Goal: Task Accomplishment & Management: Complete application form

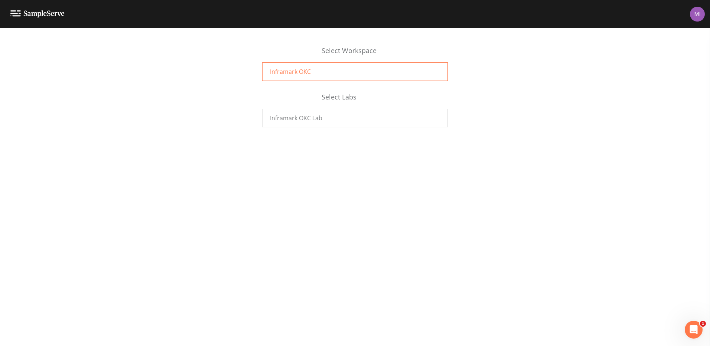
click at [310, 72] on div "Inframark OKC" at bounding box center [355, 71] width 186 height 19
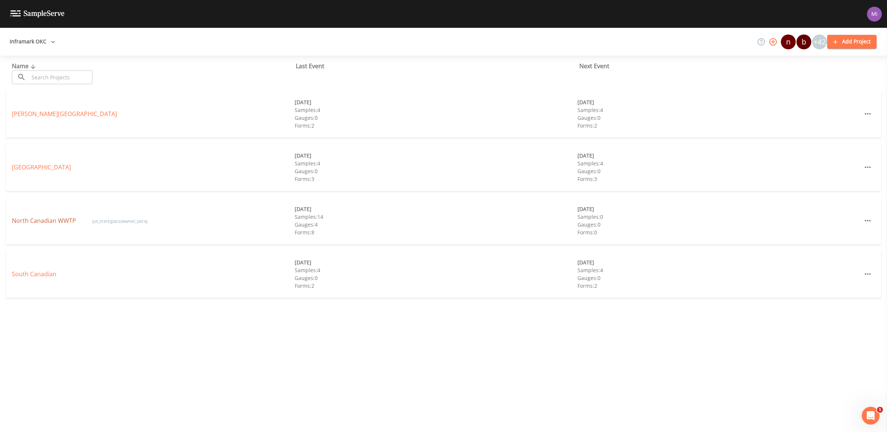
click at [63, 221] on link "North Canadian WWTP" at bounding box center [45, 221] width 66 height 8
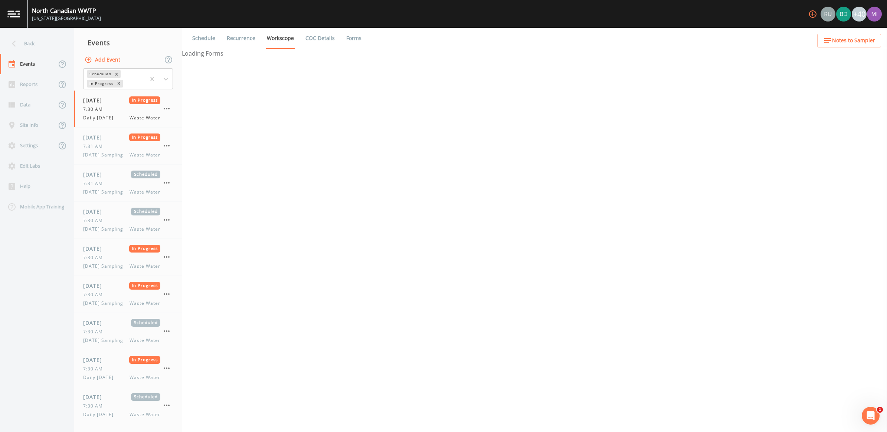
select select "092b3f94-5697-4c94-9891-da161916fdbb"
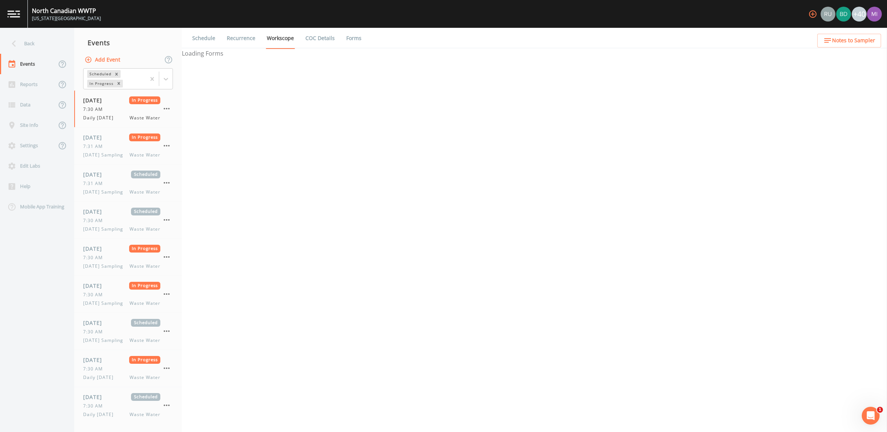
select select "b6a3c313-748b-4795-a028-792ad310bd60"
select select "092b3f94-5697-4c94-9891-da161916fdbb"
select select "b6a3c313-748b-4795-a028-792ad310bd60"
select select "092b3f94-5697-4c94-9891-da161916fdbb"
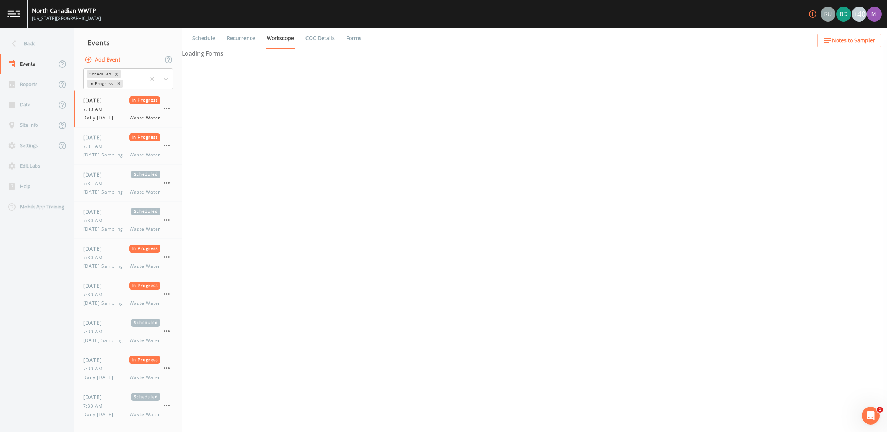
select select "092b3f94-5697-4c94-9891-da161916fdbb"
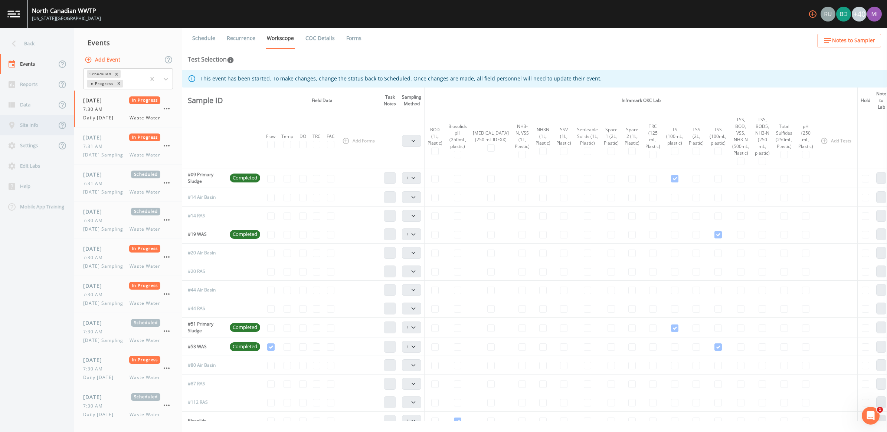
click at [31, 125] on div "Site Info" at bounding box center [28, 125] width 56 height 20
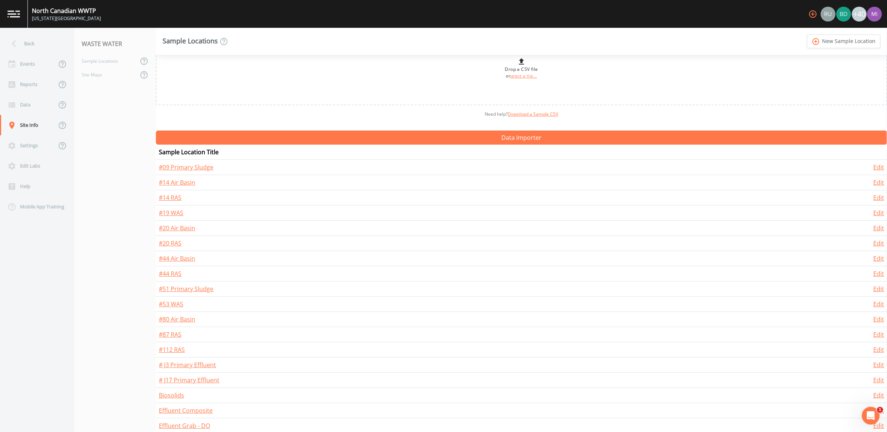
scroll to position [46, 0]
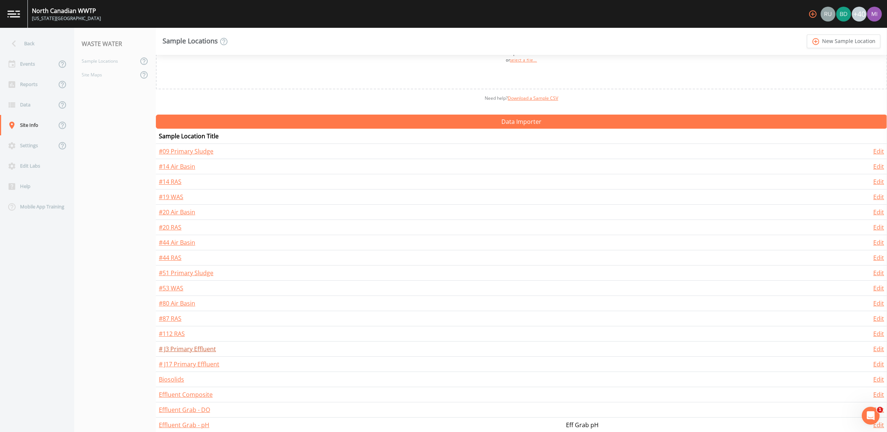
click at [188, 353] on link "# J3 Primary Effluent" at bounding box center [187, 349] width 57 height 8
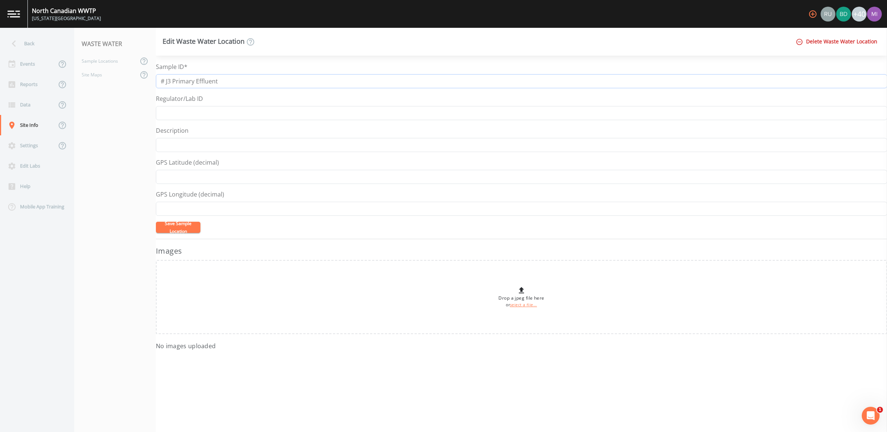
drag, startPoint x: 221, startPoint y: 80, endPoint x: 155, endPoint y: 83, distance: 66.5
click at [155, 83] on div "Back Events Reports Data Site Info Settings Edit Labs Help Mobile App Training …" at bounding box center [443, 230] width 887 height 405
click at [167, 79] on input "PE1" at bounding box center [521, 81] width 731 height 14
type input "PE1"
click at [179, 229] on button "Save Sample Location" at bounding box center [178, 227] width 45 height 11
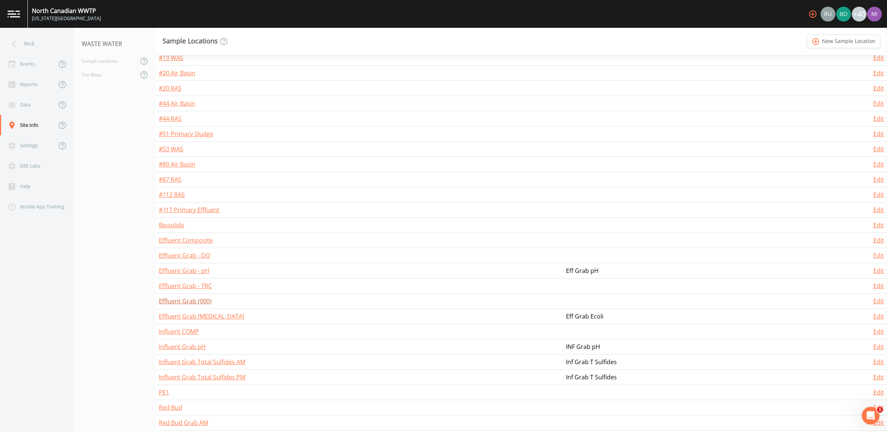
scroll to position [223, 0]
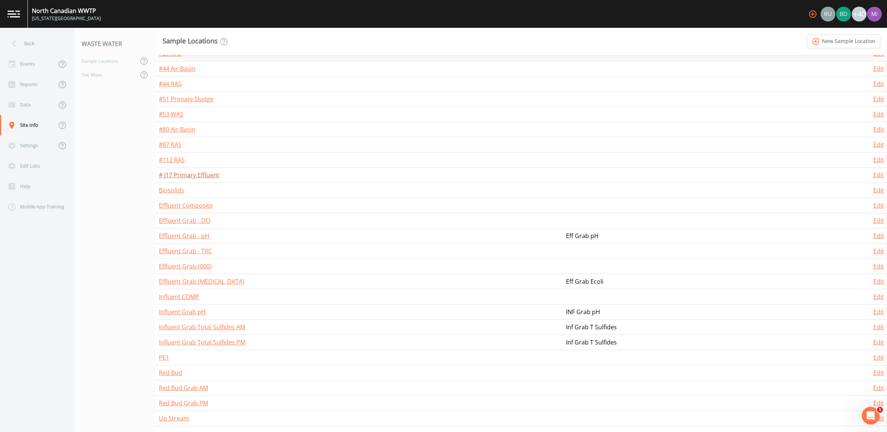
click at [184, 173] on link "# J17 Primary Effluent" at bounding box center [189, 175] width 61 height 8
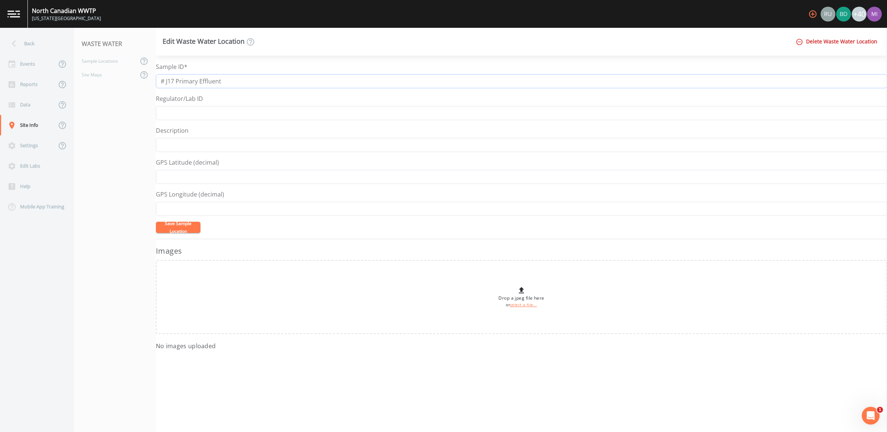
click at [226, 84] on input "# J17 Primary Effluent" at bounding box center [521, 81] width 731 height 14
type input "#"
type input "PE2"
click at [189, 229] on button "Save Sample Location" at bounding box center [178, 227] width 45 height 11
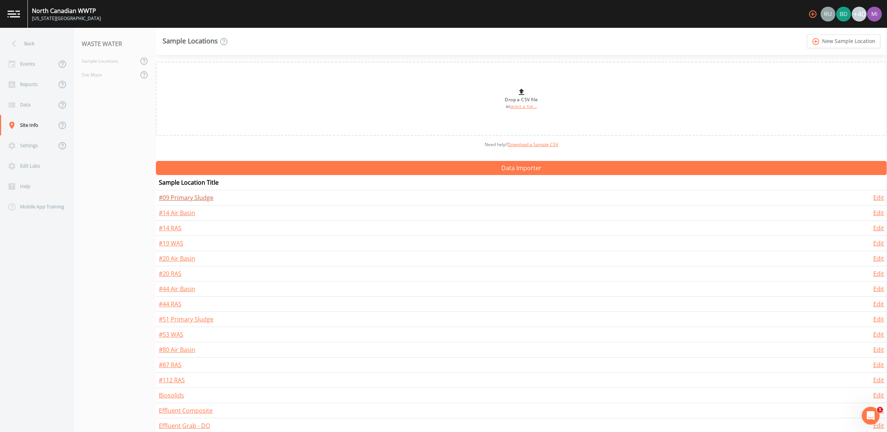
click at [181, 197] on link "#09 Primary Sludge" at bounding box center [186, 198] width 55 height 8
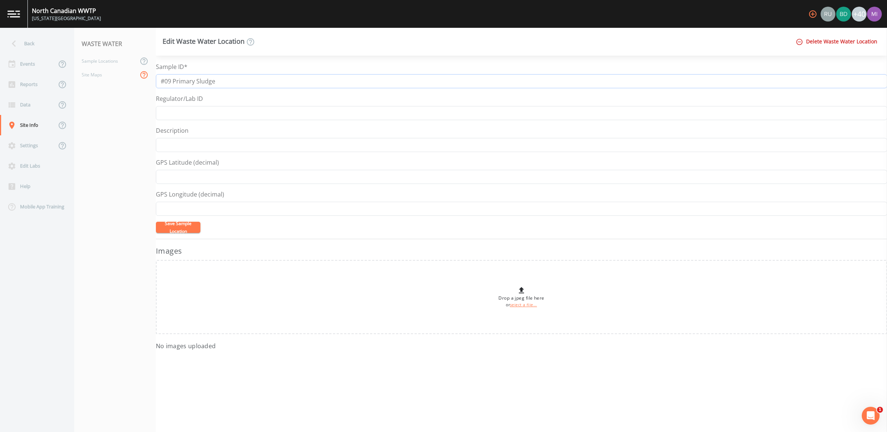
drag, startPoint x: 221, startPoint y: 78, endPoint x: 137, endPoint y: 76, distance: 83.9
click at [137, 76] on div "Back Events Reports Data Site Info Settings Edit Labs Help Mobile App Training …" at bounding box center [443, 230] width 887 height 405
type input "PS1"
click at [181, 227] on button "Save Sample Location" at bounding box center [178, 227] width 45 height 11
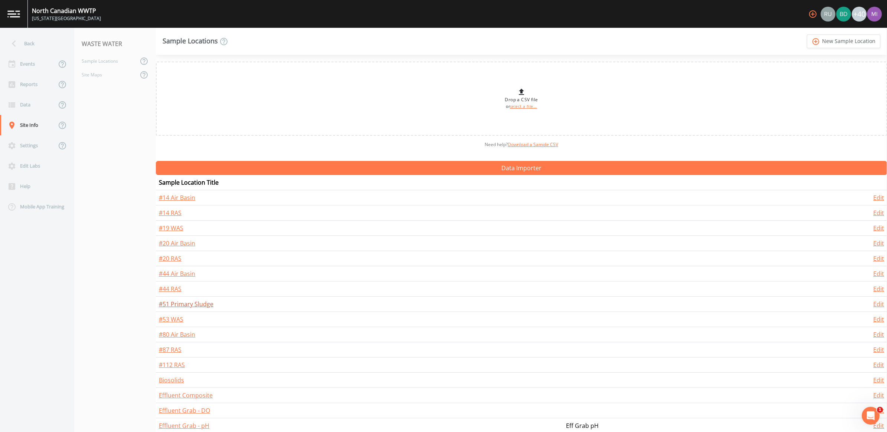
click at [179, 304] on link "#51 Primary Sludge" at bounding box center [186, 304] width 55 height 8
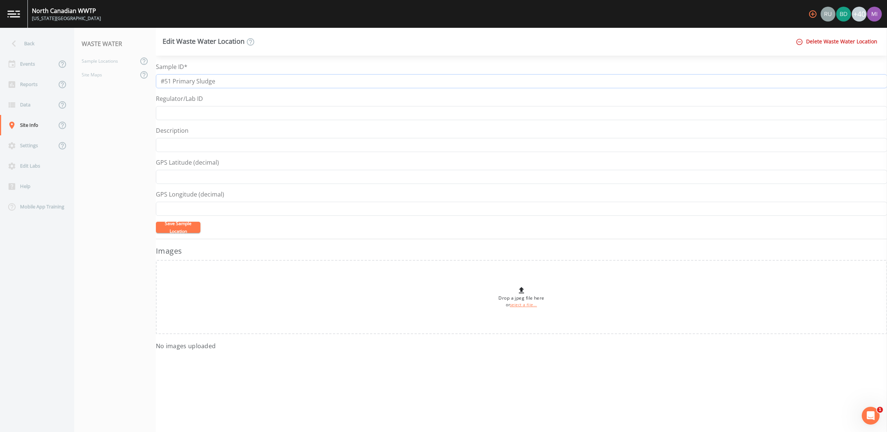
drag, startPoint x: 229, startPoint y: 84, endPoint x: 100, endPoint y: 88, distance: 128.5
click at [100, 88] on div "Back Events Reports Data Site Info Settings Edit Labs Help Mobile App Training …" at bounding box center [443, 230] width 887 height 405
type input "PS2"
click at [186, 225] on button "Save Sample Location" at bounding box center [178, 227] width 45 height 11
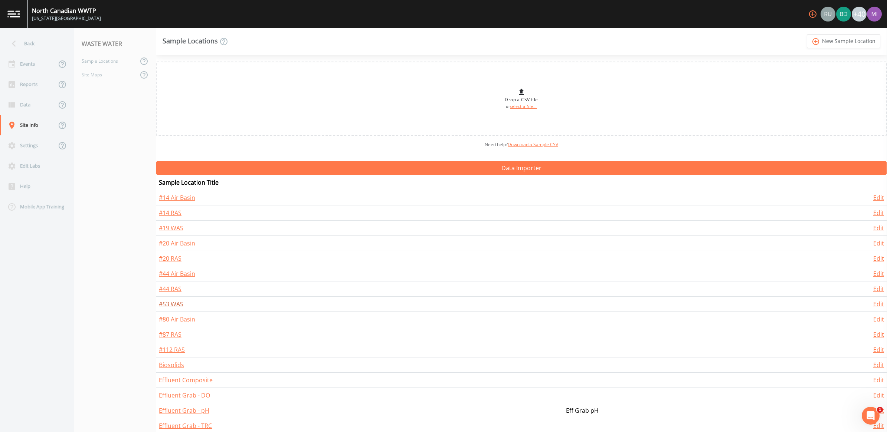
click at [173, 308] on link "#53 WAS" at bounding box center [171, 304] width 25 height 8
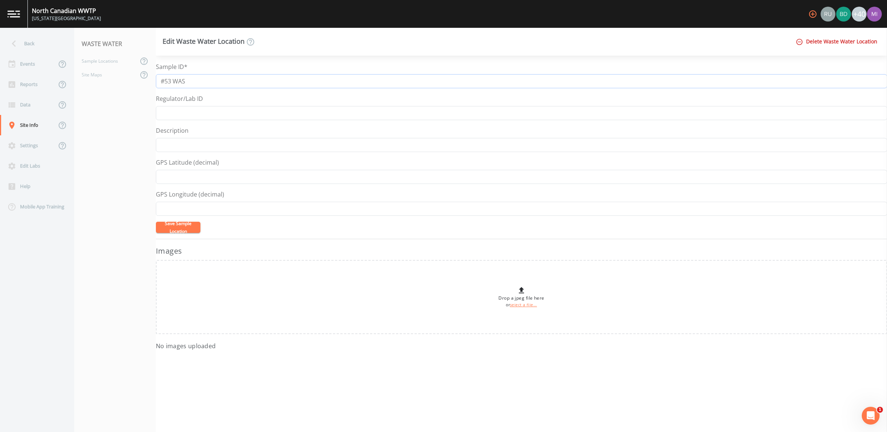
drag, startPoint x: 208, startPoint y: 81, endPoint x: 124, endPoint y: 86, distance: 84.8
click at [125, 86] on div "Back Events Reports Data Site Info Settings Edit Labs Help Mobile App Training …" at bounding box center [443, 230] width 887 height 405
type input "GT Waste"
click at [181, 226] on button "Save Sample Location" at bounding box center [178, 227] width 45 height 11
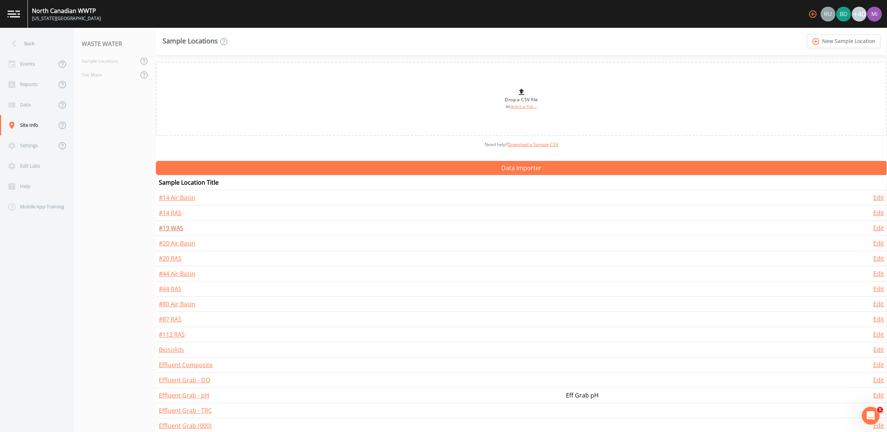
click at [176, 229] on link "#19 WAS" at bounding box center [171, 228] width 25 height 8
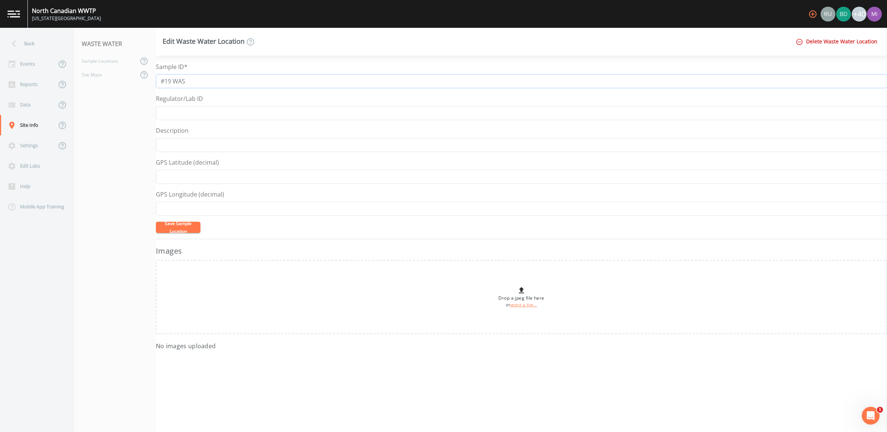
drag, startPoint x: 205, startPoint y: 84, endPoint x: 113, endPoint y: 84, distance: 92.1
click at [113, 84] on div "Back Events Reports Data Site Info Settings Edit Labs Help Mobile App Training …" at bounding box center [443, 230] width 887 height 405
type input "S Waste"
click at [182, 229] on button "Save Sample Location" at bounding box center [178, 227] width 45 height 11
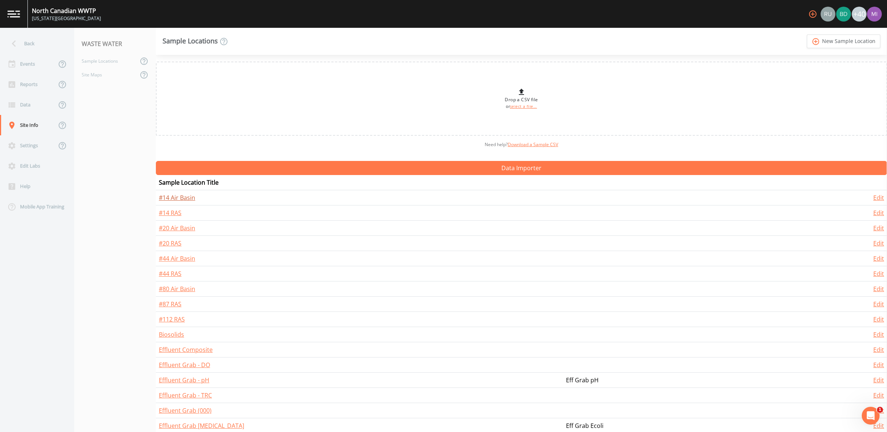
click at [176, 199] on link "#14 Air Basin" at bounding box center [177, 198] width 36 height 8
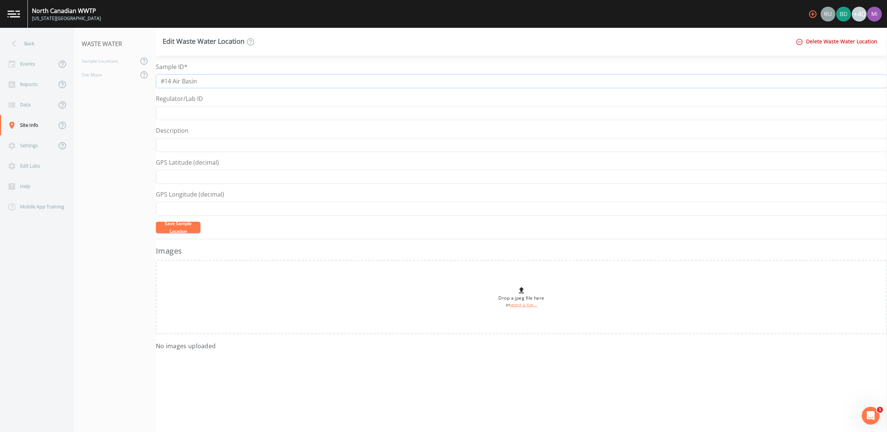
drag, startPoint x: 215, startPoint y: 85, endPoint x: 86, endPoint y: 83, distance: 128.8
click at [82, 84] on div "Back Events Reports Data Site Info Settings Edit Labs Help Mobile App Training …" at bounding box center [443, 230] width 887 height 405
type input "Biomass S"
click at [188, 229] on button "Save Sample Location" at bounding box center [178, 227] width 45 height 11
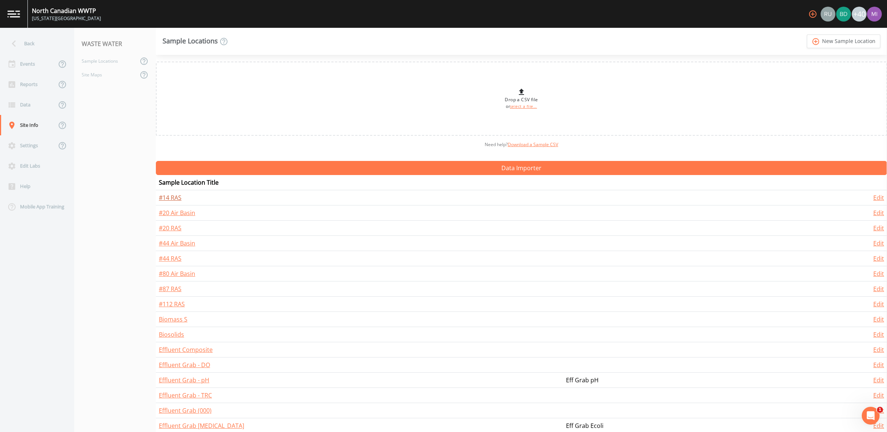
click at [173, 197] on link "#14 RAS" at bounding box center [170, 198] width 23 height 8
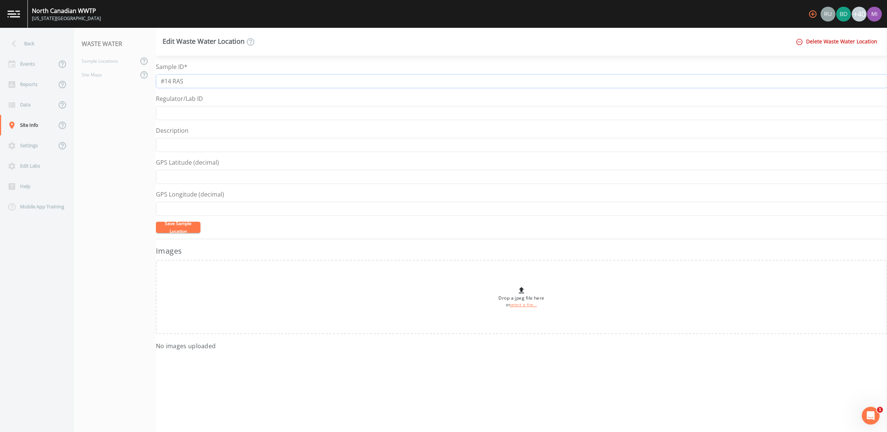
drag, startPoint x: 173, startPoint y: 82, endPoint x: 125, endPoint y: 88, distance: 49.0
click at [125, 88] on div "Back Events Reports Data Site Info Settings Edit Labs Help Mobile App Training …" at bounding box center [443, 230] width 887 height 405
type input "S RAS"
click at [164, 228] on button "Save Sample Location" at bounding box center [178, 227] width 45 height 11
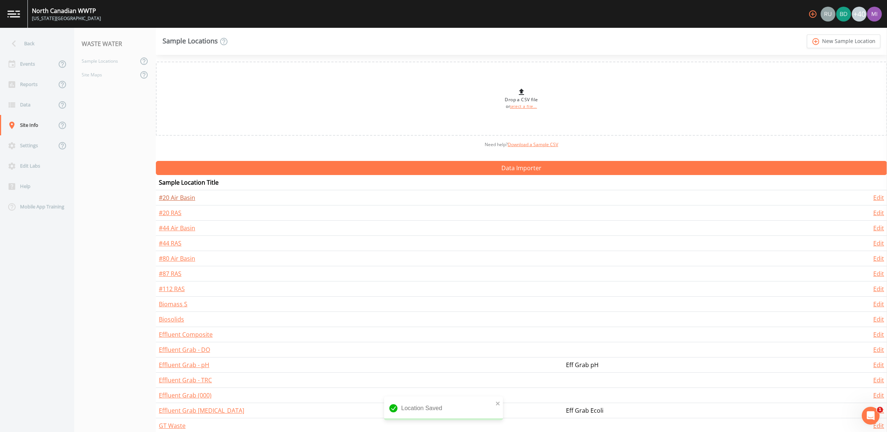
click at [170, 197] on link "#20 Air Basin" at bounding box center [177, 198] width 36 height 8
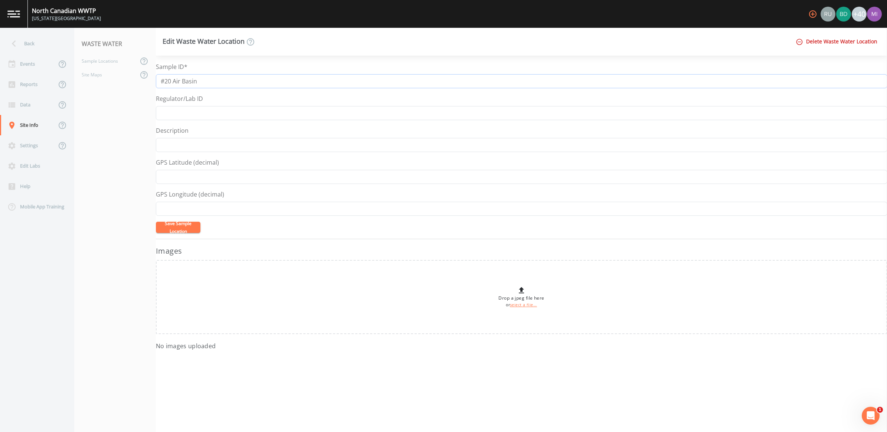
drag, startPoint x: 205, startPoint y: 81, endPoint x: 121, endPoint y: 85, distance: 84.4
click at [123, 86] on div "Back Events Reports Data Site Info Settings Edit Labs Help Mobile App Training …" at bounding box center [443, 230] width 887 height 405
type input "Biomass N"
click at [182, 229] on button "Save Sample Location" at bounding box center [178, 227] width 45 height 11
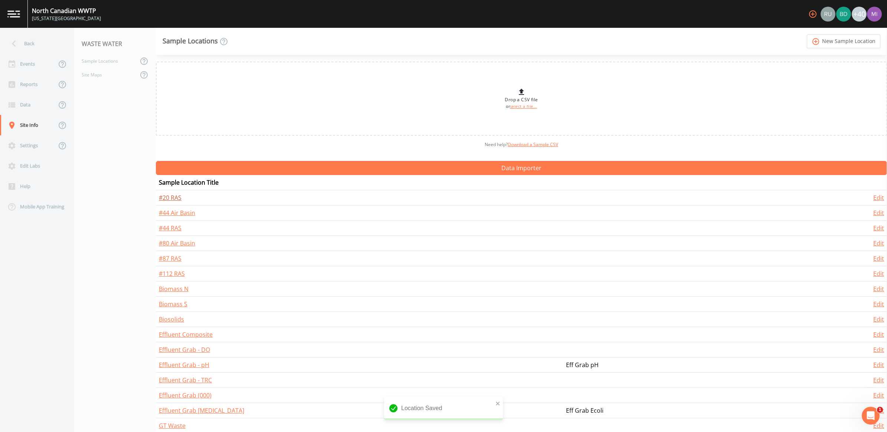
click at [176, 200] on link "#20 RAS" at bounding box center [170, 198] width 23 height 8
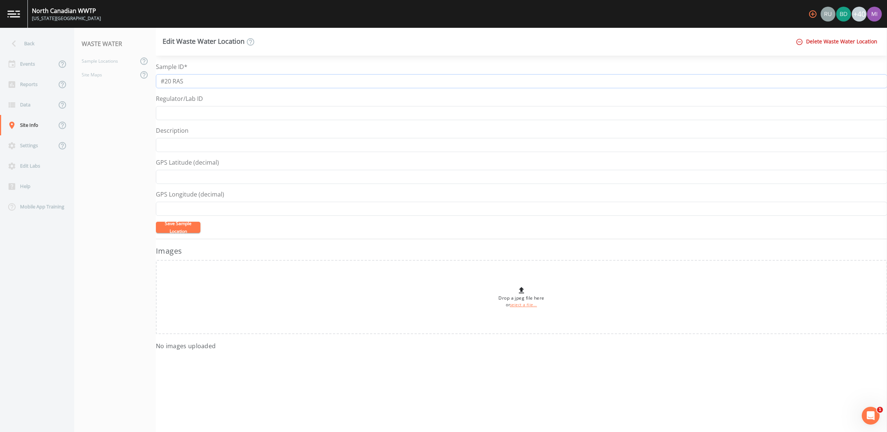
drag, startPoint x: 196, startPoint y: 84, endPoint x: 138, endPoint y: 82, distance: 57.9
click at [138, 82] on div "Back Events Reports Data Site Info Settings Edit Labs Help Mobile App Training …" at bounding box center [443, 230] width 887 height 405
type input "n"
type input "N RAS"
click at [186, 227] on button "Save Sample Location" at bounding box center [178, 227] width 45 height 11
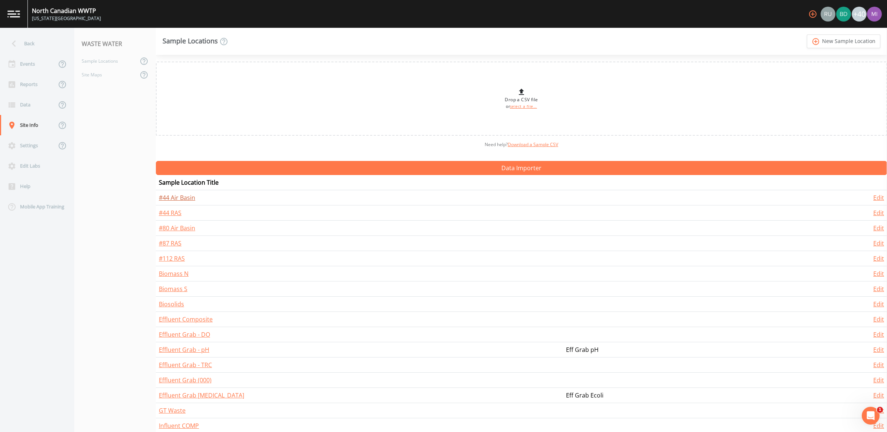
click at [177, 197] on link "#44 Air Basin" at bounding box center [177, 198] width 36 height 8
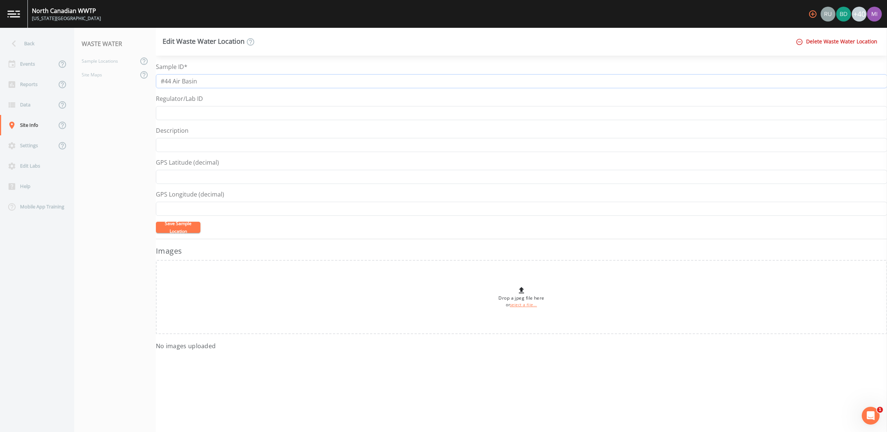
drag, startPoint x: 206, startPoint y: 81, endPoint x: 136, endPoint y: 71, distance: 70.9
click at [136, 71] on div "Back Events Reports Data Site Info Settings Edit Labs Help Mobile App Training …" at bounding box center [443, 230] width 887 height 405
type input "Biomass Ph2"
click at [177, 227] on button "Save Sample Location" at bounding box center [178, 227] width 45 height 11
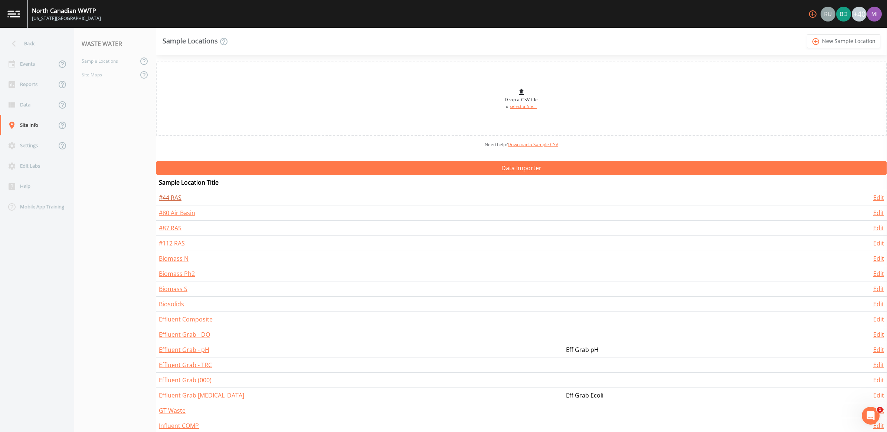
click at [173, 199] on link "#44 RAS" at bounding box center [170, 198] width 23 height 8
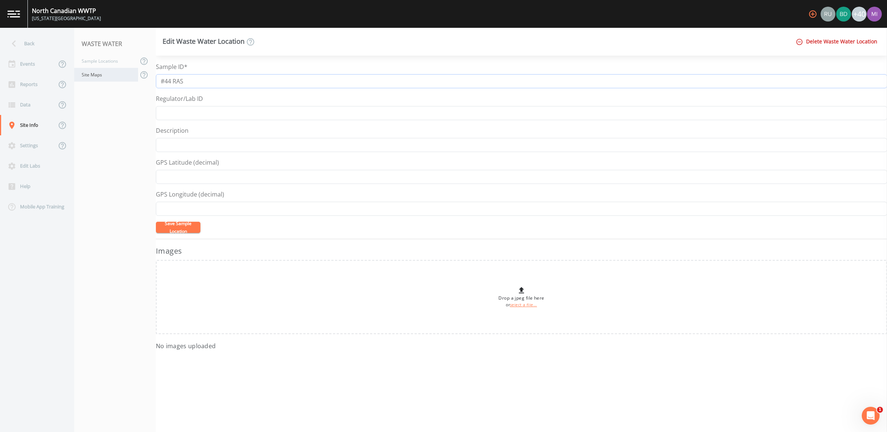
drag, startPoint x: 149, startPoint y: 80, endPoint x: 133, endPoint y: 80, distance: 16.3
click at [133, 80] on div "Back Events Reports Data Site Info Settings Edit Labs Help Mobile App Training …" at bounding box center [443, 230] width 887 height 405
type input "p"
type input "Ph2 RAS"
click at [177, 229] on button "Save Sample Location" at bounding box center [178, 227] width 45 height 11
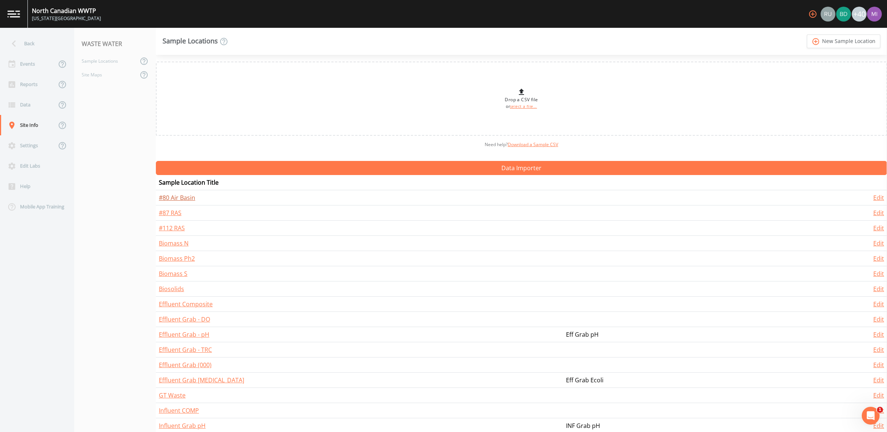
click at [185, 198] on link "#80 Air Basin" at bounding box center [177, 198] width 36 height 8
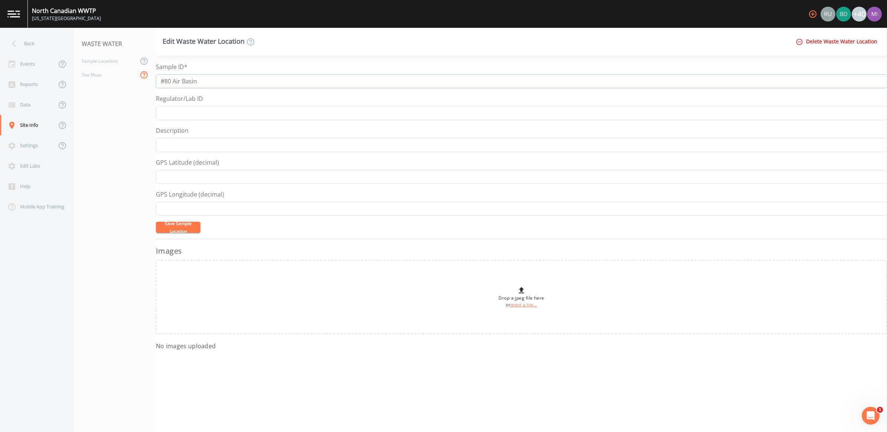
drag, startPoint x: 200, startPoint y: 80, endPoint x: 143, endPoint y: 79, distance: 56.8
click at [143, 79] on div "Back Events Reports Data Site Info Settings Edit Labs Help Mobile App Training …" at bounding box center [443, 230] width 887 height 405
type input "s"
type input "SOUR"
click at [190, 229] on button "Save Sample Location" at bounding box center [178, 227] width 45 height 11
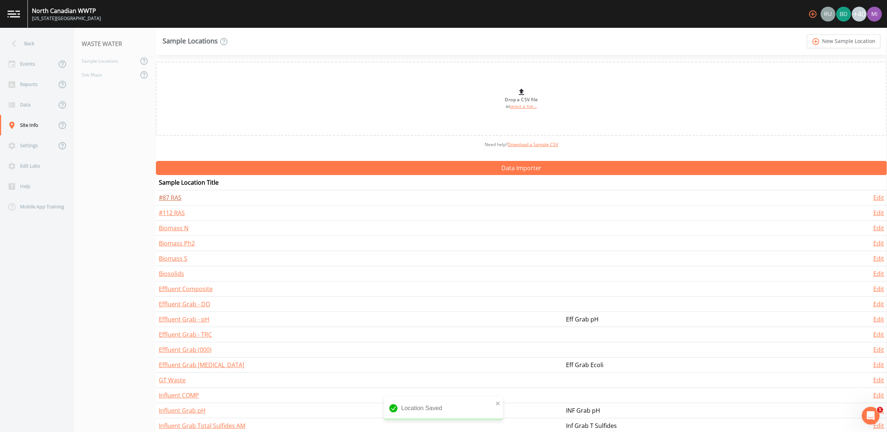
click at [174, 197] on link "#87 RAS" at bounding box center [170, 198] width 23 height 8
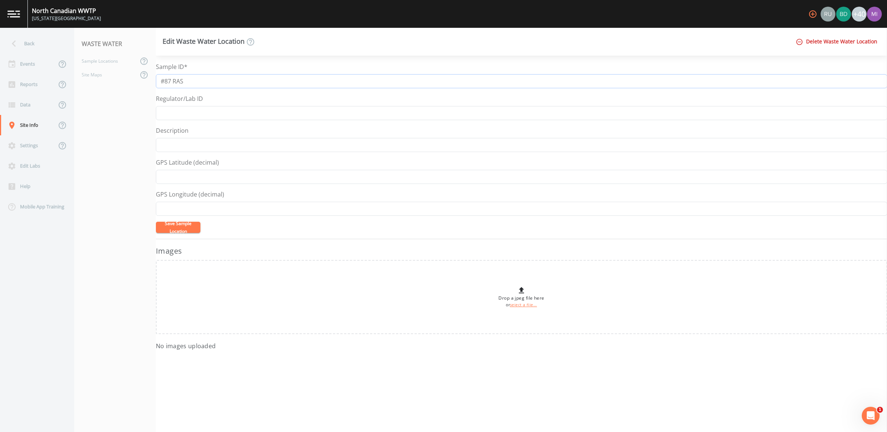
click at [164, 79] on input "#87 RAS" at bounding box center [521, 81] width 731 height 14
click at [169, 77] on input "87 RAS" at bounding box center [521, 81] width 731 height 14
type input "85 RAS"
click at [194, 228] on button "Save Sample Location" at bounding box center [178, 227] width 45 height 11
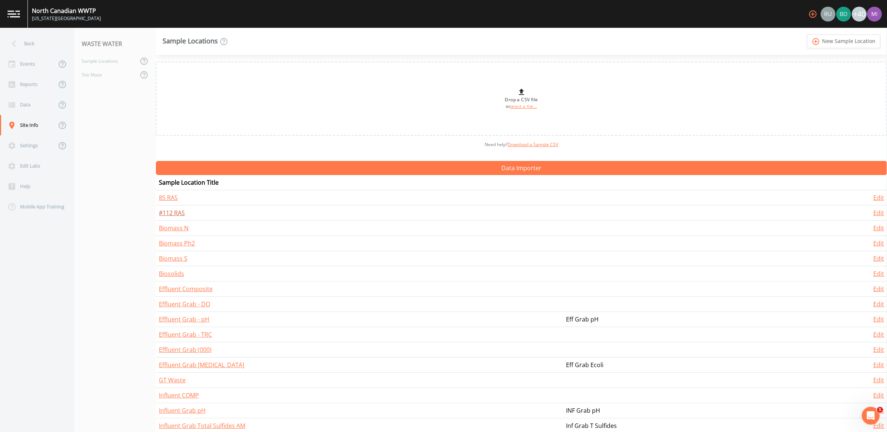
click at [174, 212] on link "#112 RAS" at bounding box center [172, 213] width 26 height 8
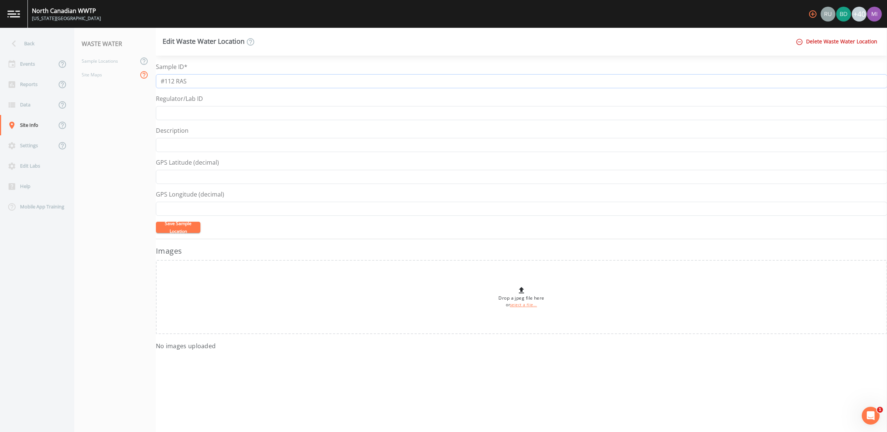
drag, startPoint x: 174, startPoint y: 81, endPoint x: 143, endPoint y: 78, distance: 31.3
click at [143, 78] on div "Back Events Reports Data Site Info Settings Edit Labs Help Mobile App Training …" at bounding box center [443, 230] width 887 height 405
type input "89 RAS"
click at [183, 228] on button "Save Sample Location" at bounding box center [178, 227] width 45 height 11
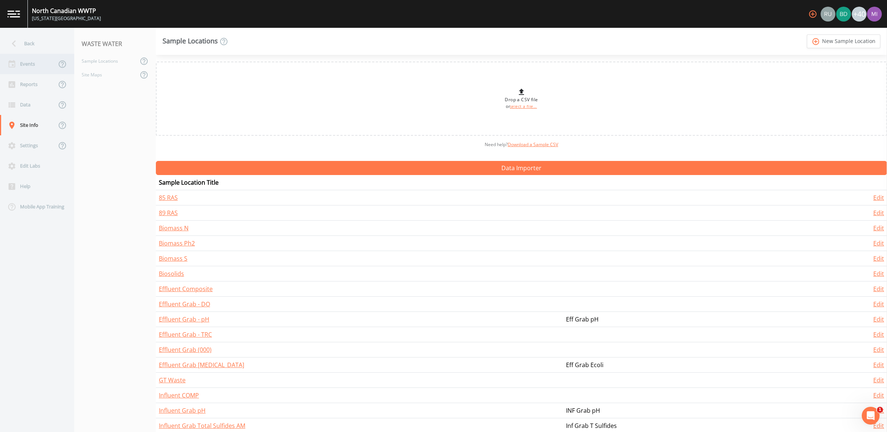
click at [33, 62] on div "Events" at bounding box center [28, 64] width 56 height 20
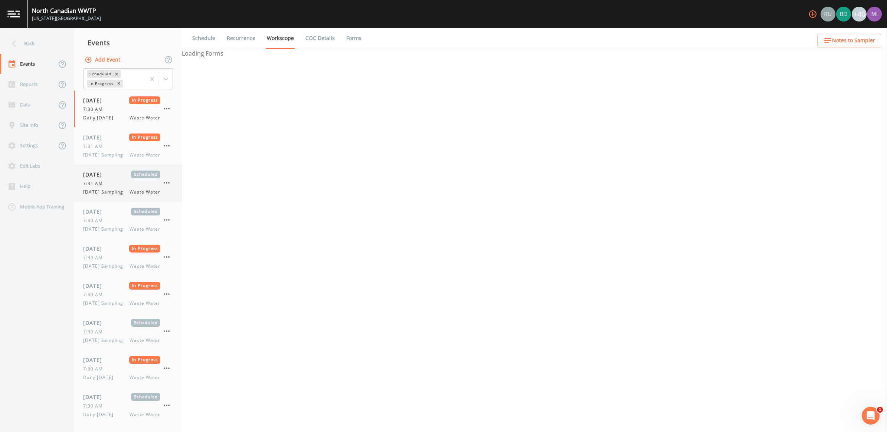
select select "092b3f94-5697-4c94-9891-da161916fdbb"
select select "b6a3c313-748b-4795-a028-792ad310bd60"
select select "092b3f94-5697-4c94-9891-da161916fdbb"
select select "b6a3c313-748b-4795-a028-792ad310bd60"
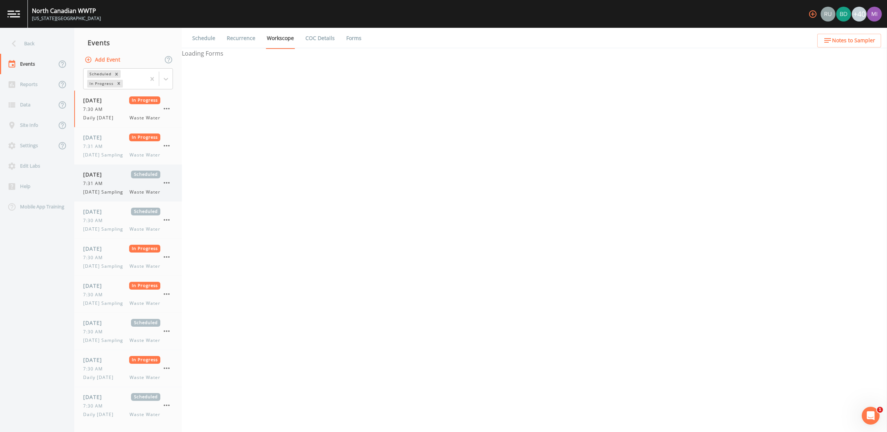
select select "092b3f94-5697-4c94-9891-da161916fdbb"
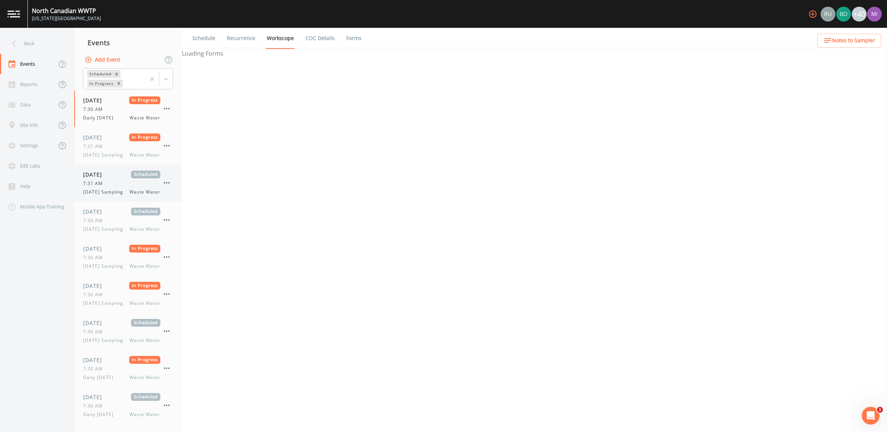
select select "092b3f94-5697-4c94-9891-da161916fdbb"
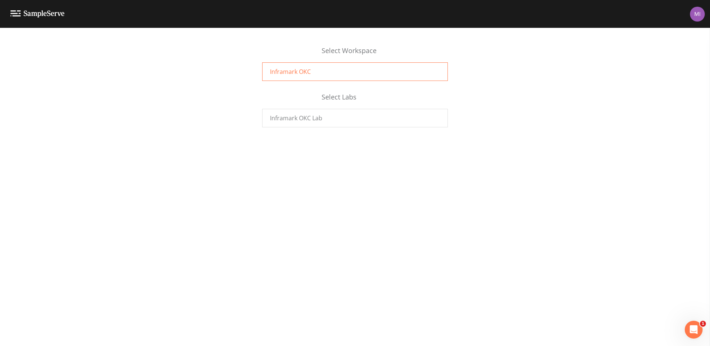
click at [306, 68] on span "Inframark OKC" at bounding box center [290, 71] width 41 height 9
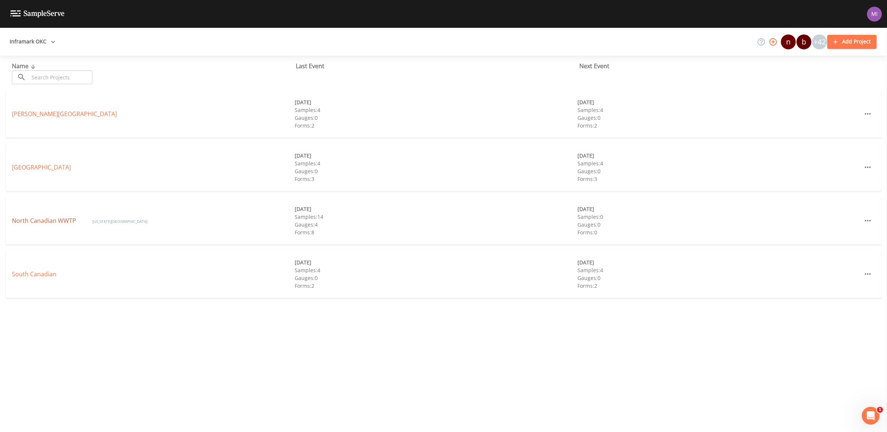
click at [53, 220] on link "North Canadian WWTP" at bounding box center [45, 221] width 66 height 8
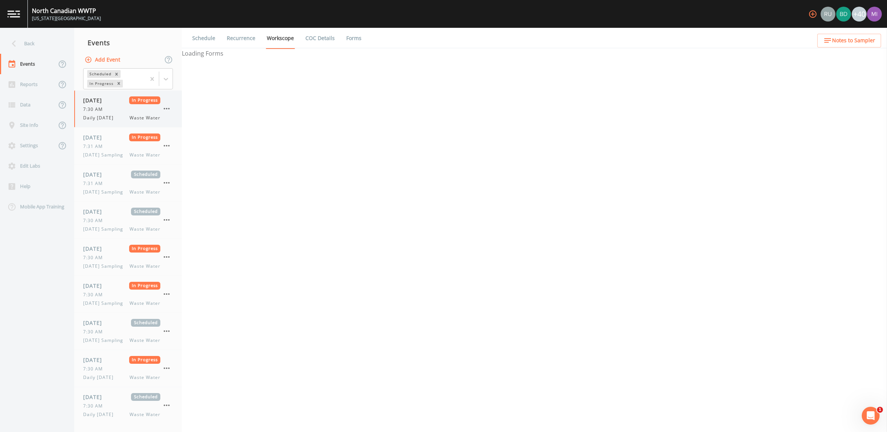
select select "092b3f94-5697-4c94-9891-da161916fdbb"
select select "b6a3c313-748b-4795-a028-792ad310bd60"
select select "092b3f94-5697-4c94-9891-da161916fdbb"
select select "b6a3c313-748b-4795-a028-792ad310bd60"
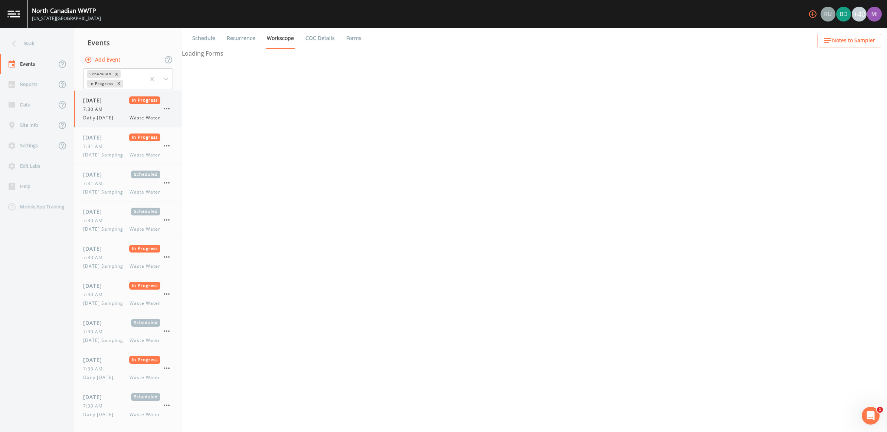
select select "092b3f94-5697-4c94-9891-da161916fdbb"
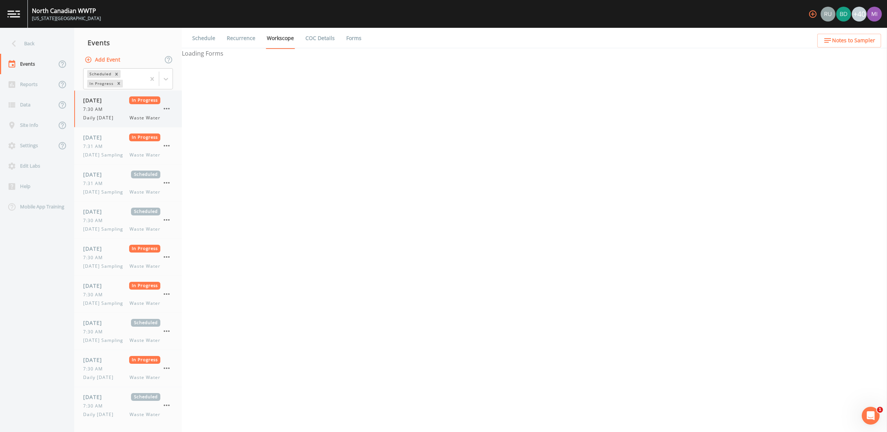
select select "092b3f94-5697-4c94-9891-da161916fdbb"
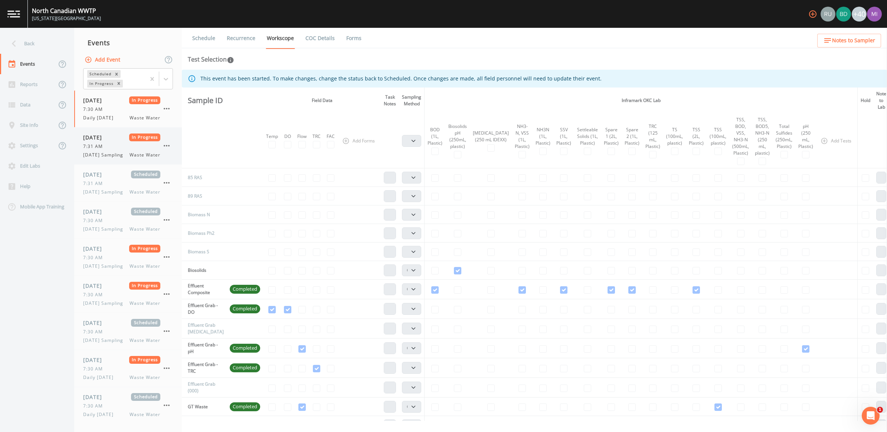
click at [107, 149] on span "7:31 AM" at bounding box center [95, 146] width 24 height 7
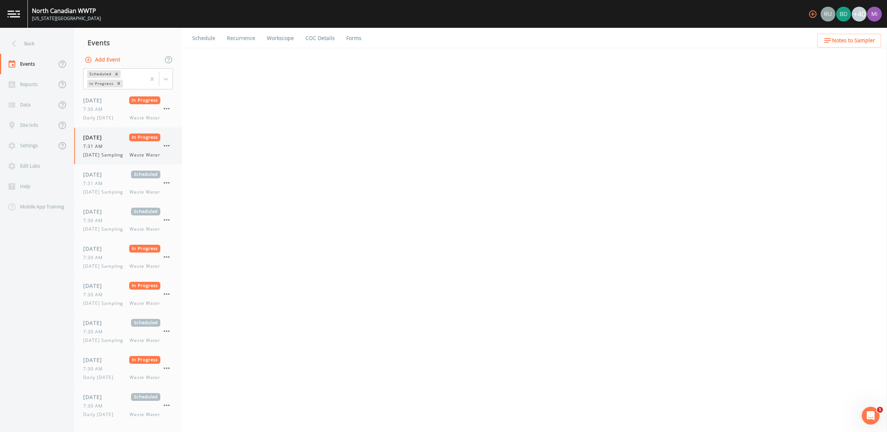
select select "092b3f94-5697-4c94-9891-da161916fdbb"
select select "b6a3c313-748b-4795-a028-792ad310bd60"
select select "092b3f94-5697-4c94-9891-da161916fdbb"
select select "b6a3c313-748b-4795-a028-792ad310bd60"
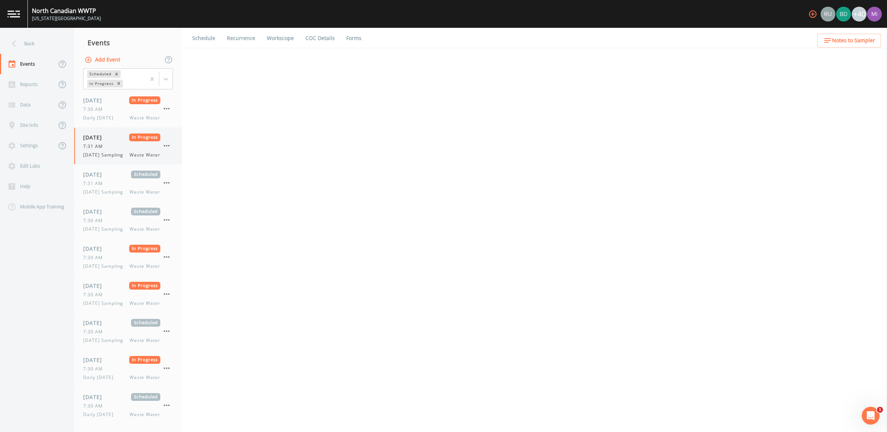
select select "092b3f94-5697-4c94-9891-da161916fdbb"
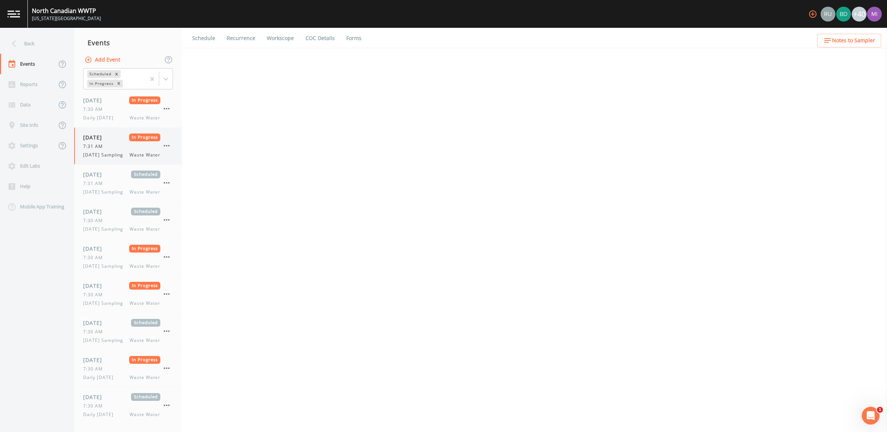
select select "092b3f94-5697-4c94-9891-da161916fdbb"
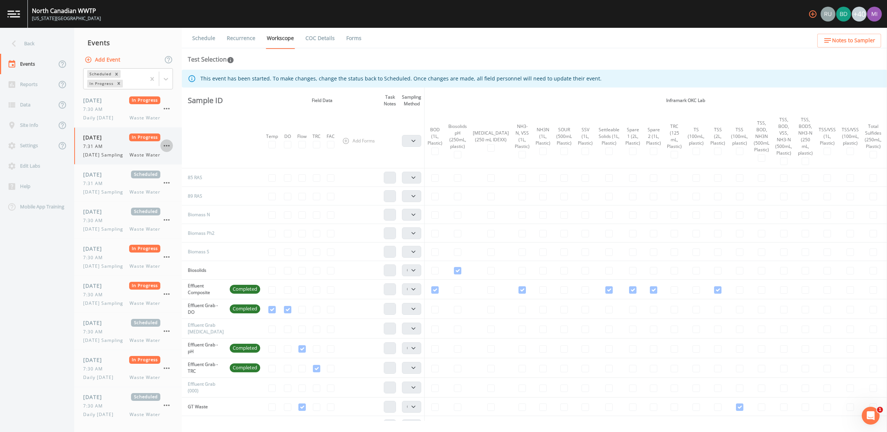
click at [167, 142] on icon "button" at bounding box center [166, 145] width 9 height 9
click at [192, 161] on span "Mark Complete" at bounding box center [205, 163] width 50 height 9
click at [168, 108] on icon "button" at bounding box center [166, 108] width 9 height 9
click at [189, 128] on span "Mark Complete" at bounding box center [205, 125] width 50 height 9
click at [164, 146] on icon "button" at bounding box center [167, 145] width 6 height 1
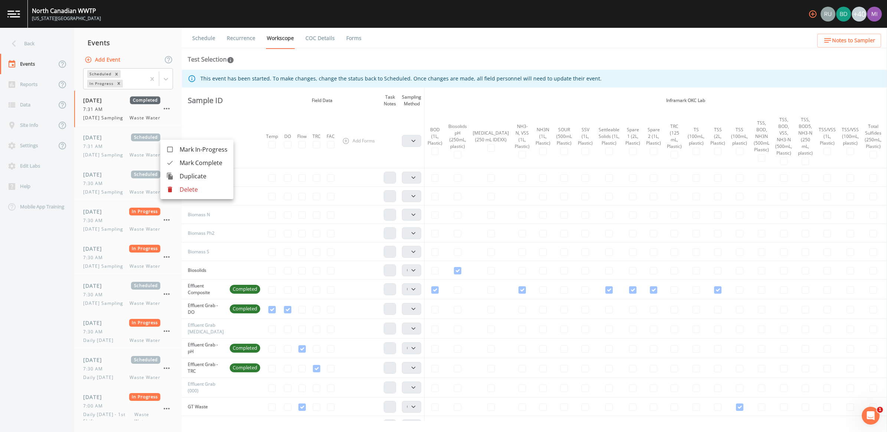
click at [190, 159] on span "Mark Complete" at bounding box center [204, 163] width 48 height 9
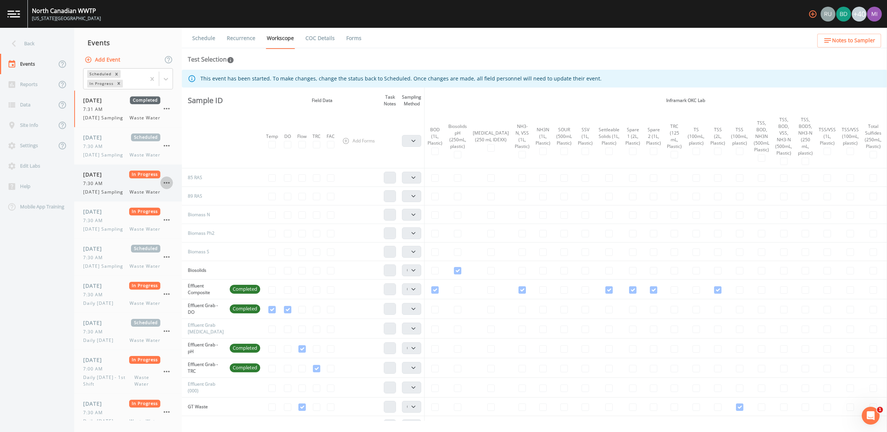
click at [167, 187] on icon "button" at bounding box center [166, 183] width 9 height 9
click at [193, 210] on span "Mark Complete" at bounding box center [205, 210] width 50 height 9
click at [167, 187] on icon "button" at bounding box center [166, 183] width 9 height 9
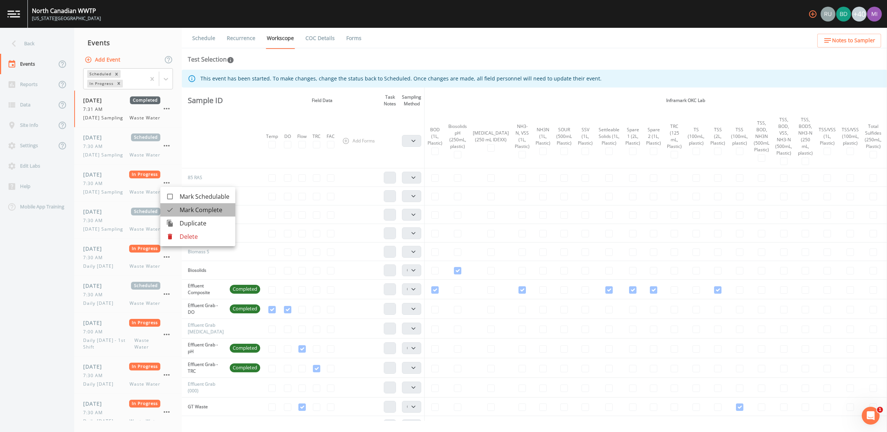
click at [190, 210] on span "Mark Complete" at bounding box center [205, 210] width 50 height 9
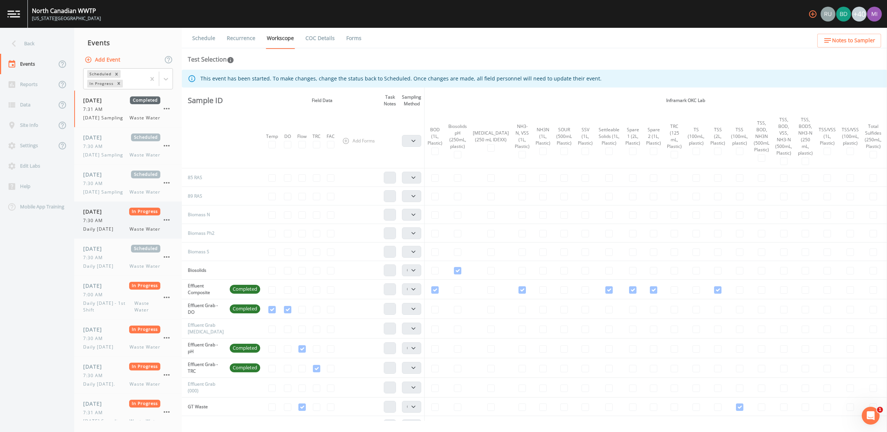
click at [164, 225] on icon "button" at bounding box center [166, 220] width 9 height 9
click at [192, 249] on span "Mark Complete" at bounding box center [205, 250] width 50 height 9
click at [162, 225] on icon "button" at bounding box center [166, 220] width 9 height 9
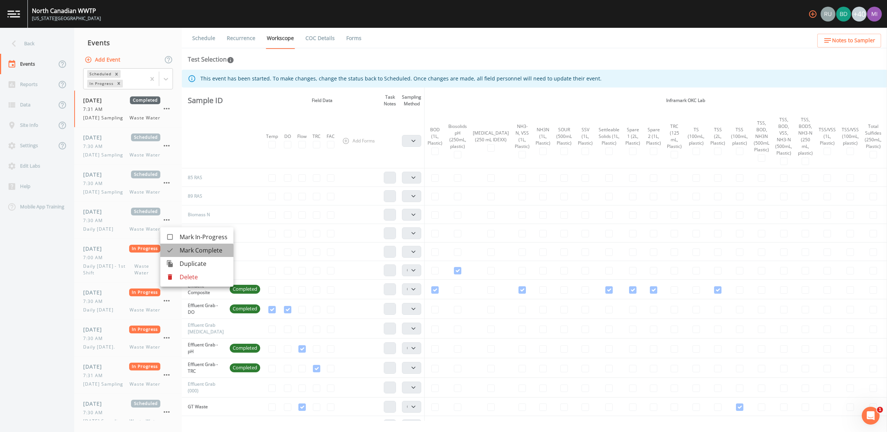
click at [191, 253] on span "Mark Complete" at bounding box center [204, 250] width 48 height 9
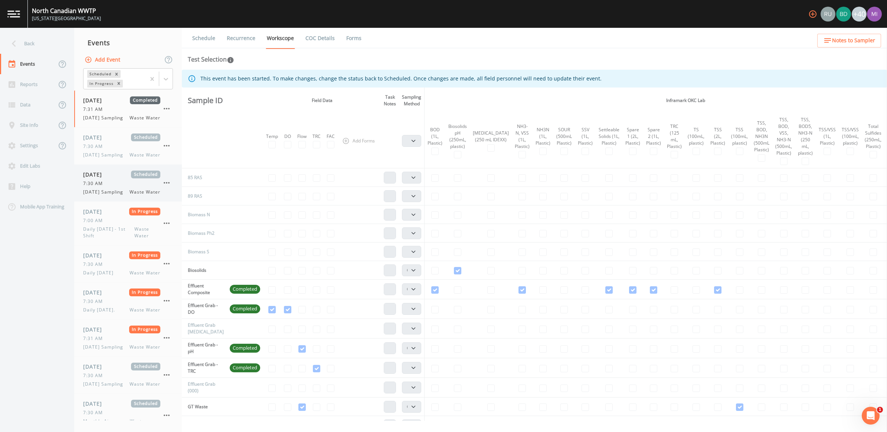
click at [163, 187] on icon "button" at bounding box center [166, 183] width 9 height 9
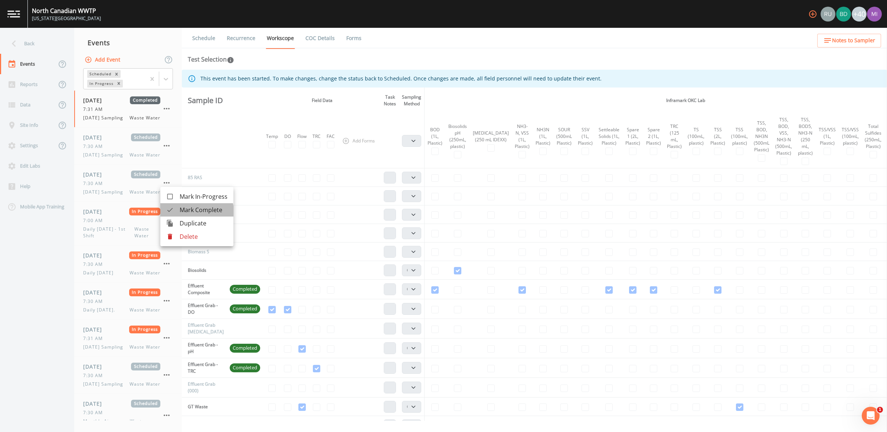
click at [190, 212] on span "Mark Complete" at bounding box center [204, 210] width 48 height 9
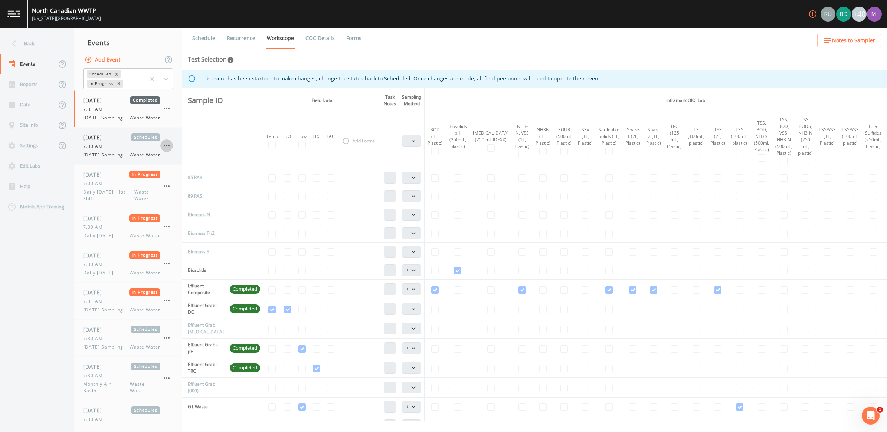
click at [164, 147] on icon "button" at bounding box center [167, 145] width 6 height 1
click at [186, 167] on span "Mark Complete" at bounding box center [204, 166] width 48 height 9
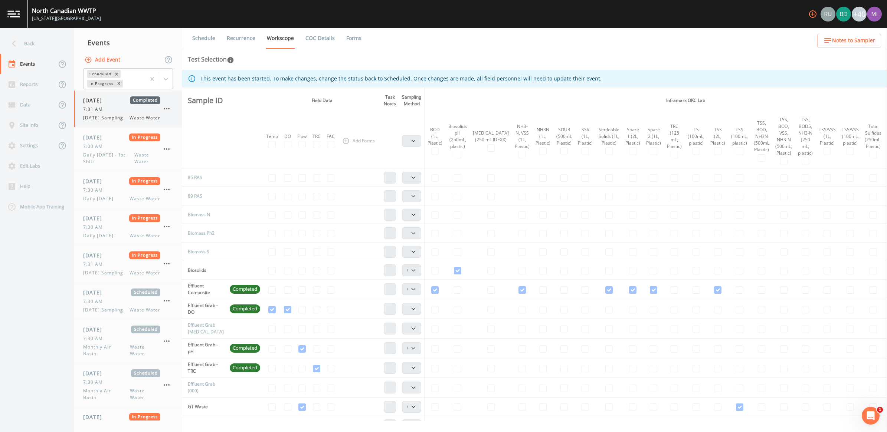
click at [166, 108] on icon "button" at bounding box center [166, 108] width 9 height 9
click at [179, 151] on li "Delete" at bounding box center [197, 152] width 75 height 13
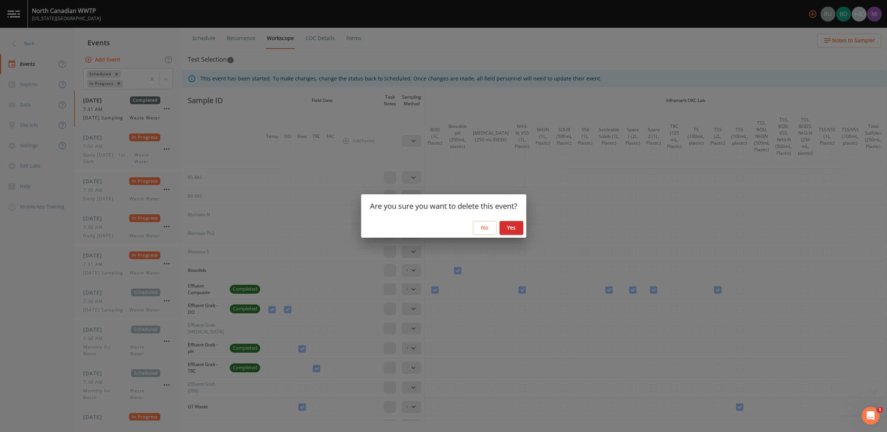
click at [511, 227] on button "Yes" at bounding box center [512, 228] width 24 height 14
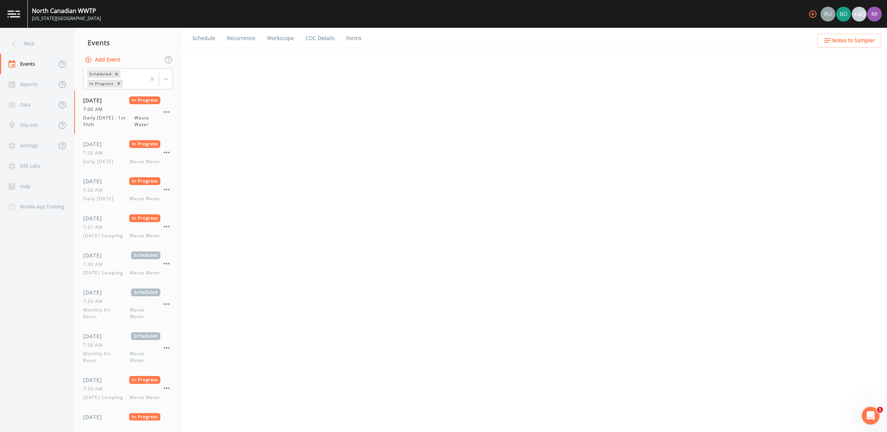
select select "092b3f94-5697-4c94-9891-da161916fdbb"
select select "b6a3c313-748b-4795-a028-792ad310bd60"
select select "092b3f94-5697-4c94-9891-da161916fdbb"
select select "b6a3c313-748b-4795-a028-792ad310bd60"
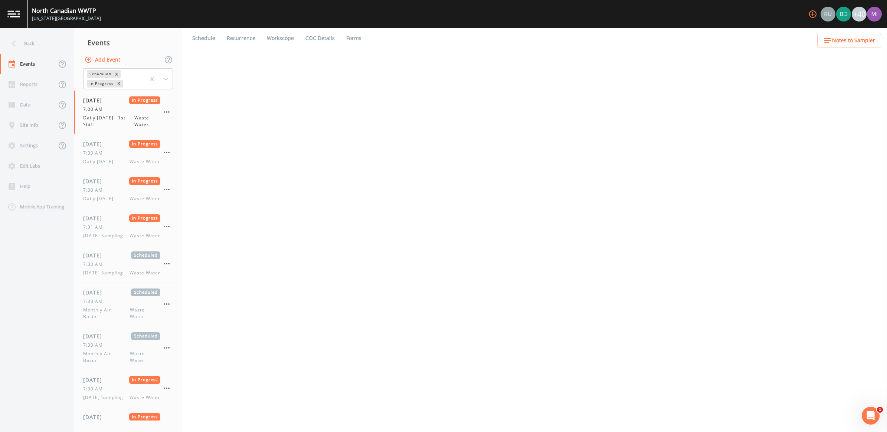
select select "092b3f94-5697-4c94-9891-da161916fdbb"
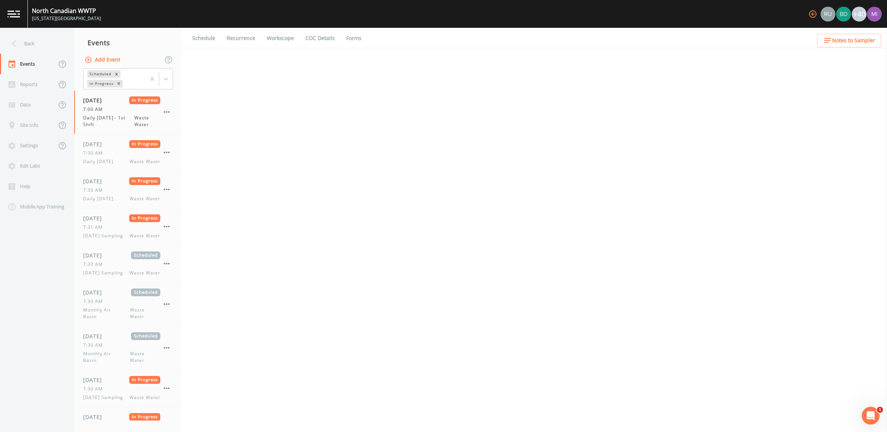
select select "092b3f94-5697-4c94-9891-da161916fdbb"
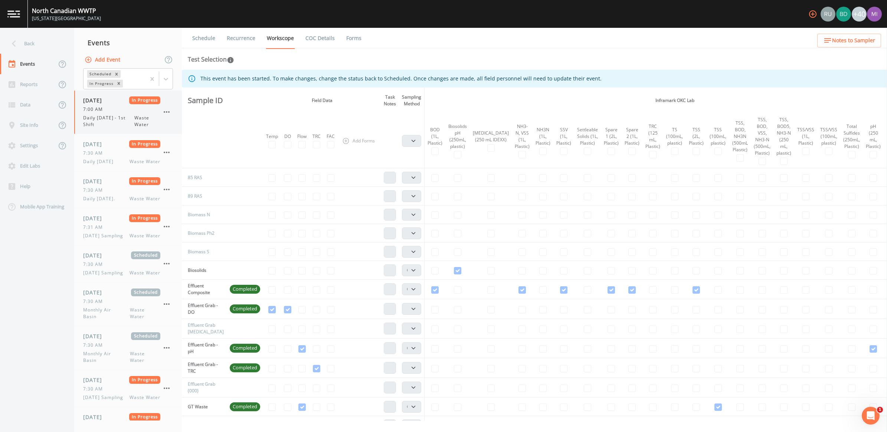
click at [169, 112] on icon "button" at bounding box center [167, 111] width 6 height 1
click at [195, 131] on span "Mark Complete" at bounding box center [205, 129] width 50 height 9
click at [169, 151] on icon "button" at bounding box center [166, 152] width 9 height 9
click at [191, 171] on span "Mark Complete" at bounding box center [205, 169] width 50 height 9
click at [166, 151] on icon "button" at bounding box center [166, 152] width 9 height 9
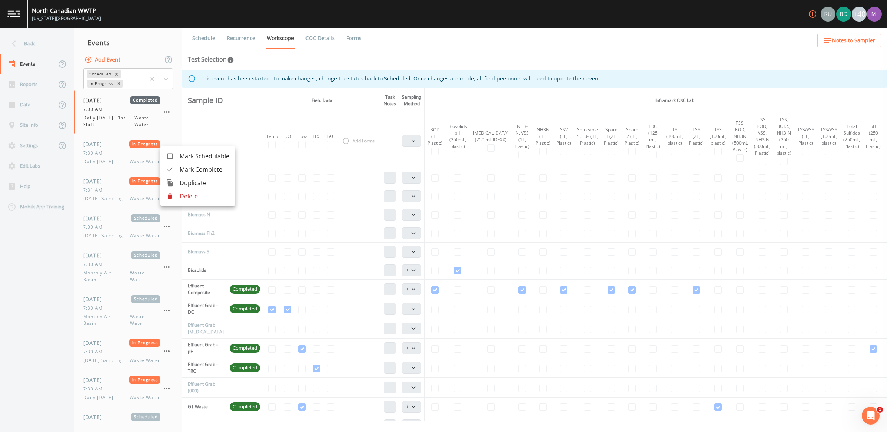
click at [184, 169] on span "Mark Complete" at bounding box center [205, 169] width 50 height 9
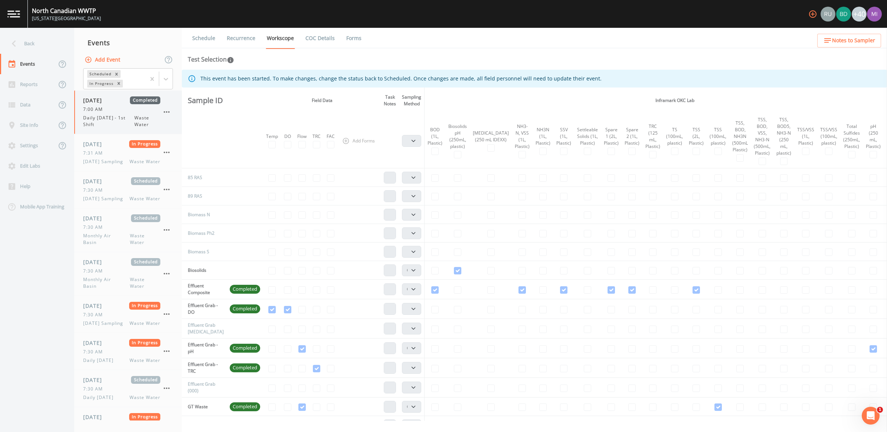
click at [166, 109] on icon "button" at bounding box center [166, 112] width 9 height 9
click at [148, 163] on div at bounding box center [443, 216] width 887 height 432
click at [163, 148] on icon "button" at bounding box center [166, 152] width 9 height 9
click at [190, 170] on span "Mark Complete" at bounding box center [205, 169] width 50 height 9
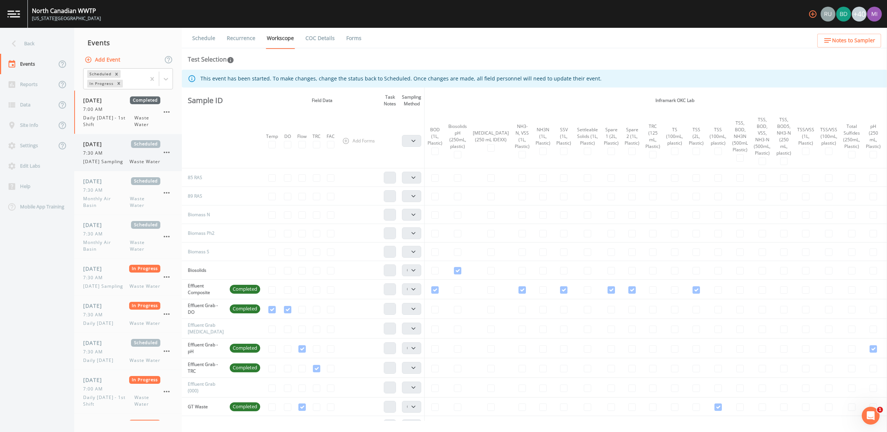
click at [167, 153] on icon "button" at bounding box center [166, 152] width 9 height 9
click at [191, 171] on span "Mark Complete" at bounding box center [204, 173] width 48 height 9
click at [166, 155] on icon "button" at bounding box center [166, 155] width 9 height 9
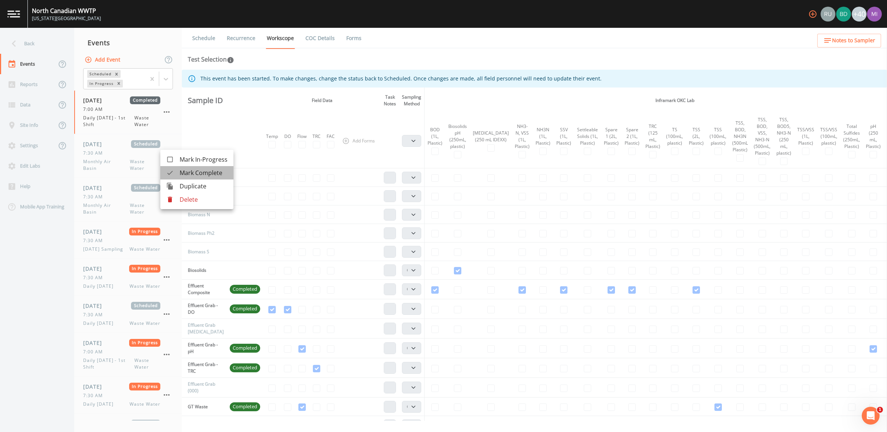
click at [198, 174] on span "Mark Complete" at bounding box center [204, 173] width 48 height 9
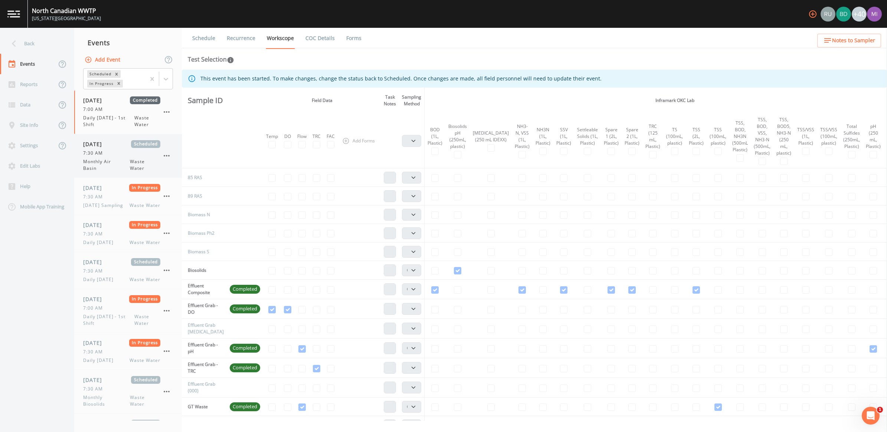
click at [165, 154] on icon "button" at bounding box center [166, 155] width 9 height 9
click at [197, 175] on span "Mark Complete" at bounding box center [204, 173] width 48 height 9
click at [169, 155] on icon "button" at bounding box center [166, 152] width 9 height 9
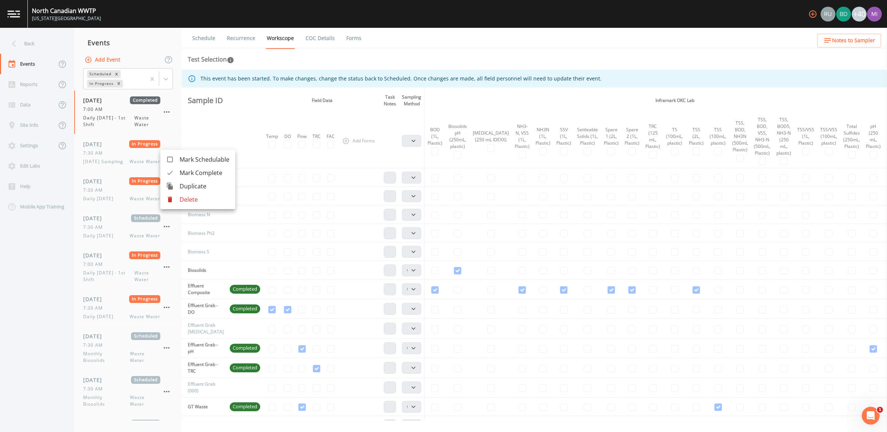
click at [192, 169] on span "Mark Complete" at bounding box center [205, 173] width 50 height 9
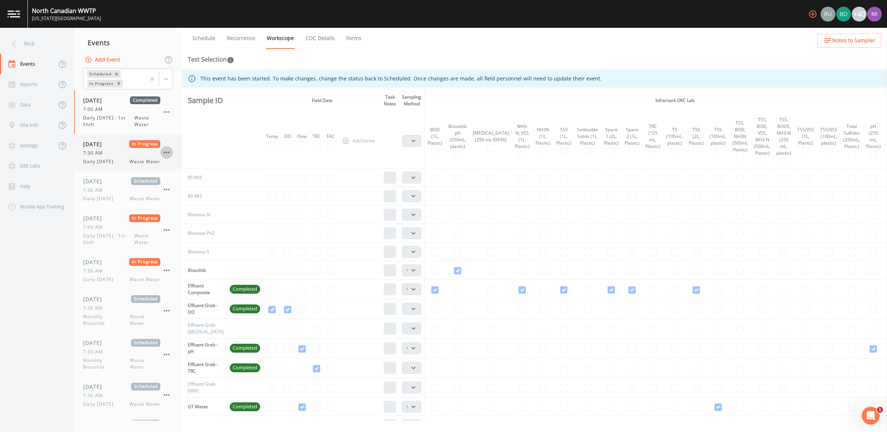
click at [164, 152] on icon "button" at bounding box center [167, 152] width 6 height 1
click at [203, 171] on span "Mark Complete" at bounding box center [205, 169] width 50 height 9
click at [166, 154] on icon "button" at bounding box center [166, 152] width 9 height 9
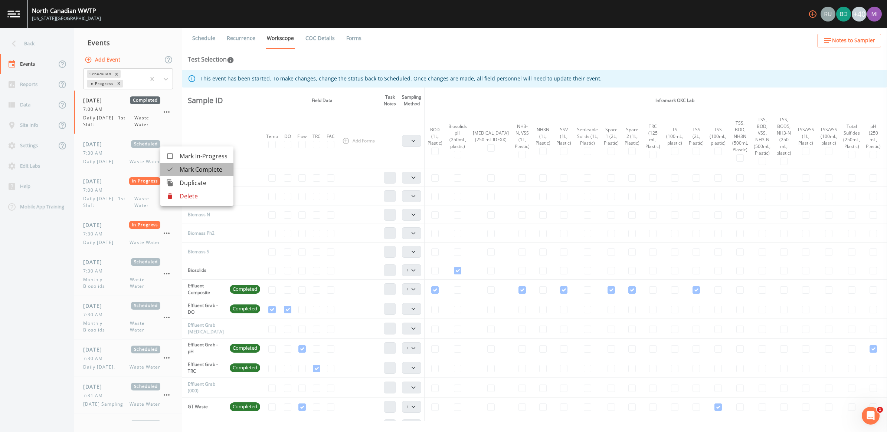
click at [184, 170] on span "Mark Complete" at bounding box center [204, 169] width 48 height 9
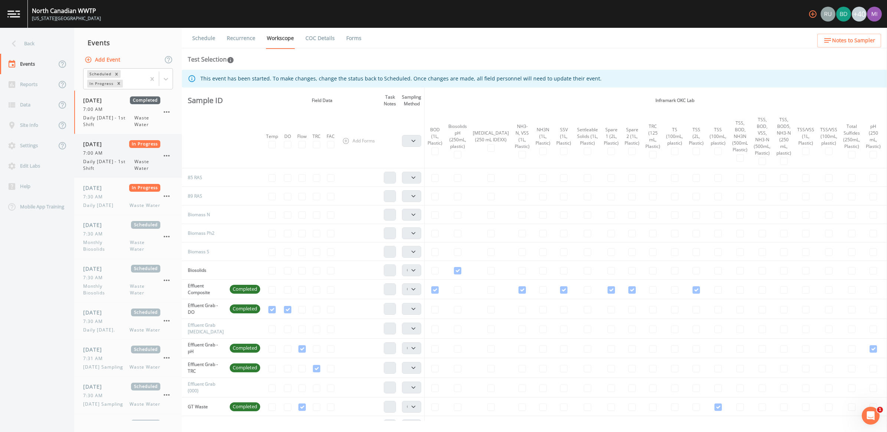
click at [166, 156] on icon "button" at bounding box center [167, 155] width 6 height 1
click at [193, 174] on span "Mark Complete" at bounding box center [205, 173] width 50 height 9
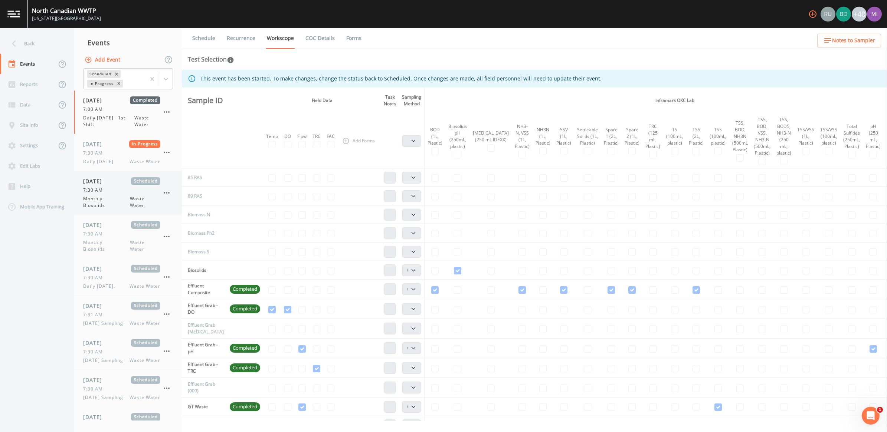
click at [93, 197] on span "Monthly Biosolids" at bounding box center [106, 202] width 47 height 13
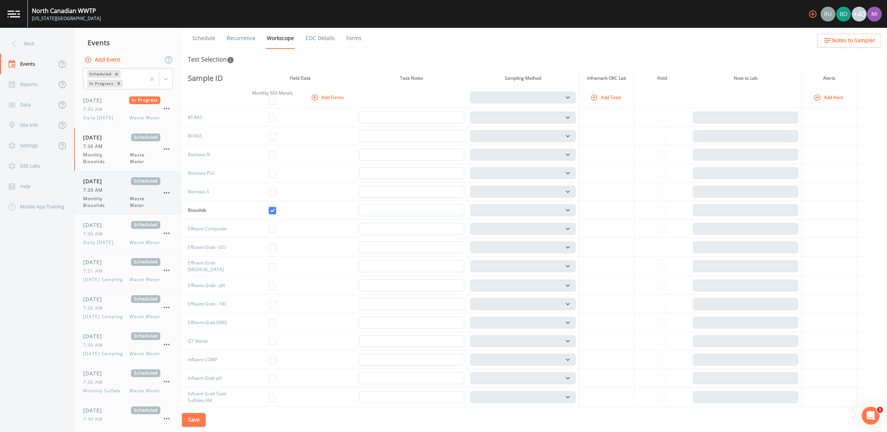
click at [97, 201] on span "Monthly Biosolids" at bounding box center [106, 202] width 47 height 13
click at [108, 151] on div "[DATE] Scheduled 7:30 AM Monthly Biosolids Waste Water" at bounding box center [121, 150] width 77 height 32
click at [169, 194] on icon "button" at bounding box center [166, 193] width 9 height 9
click at [190, 235] on p "Delete" at bounding box center [204, 236] width 48 height 9
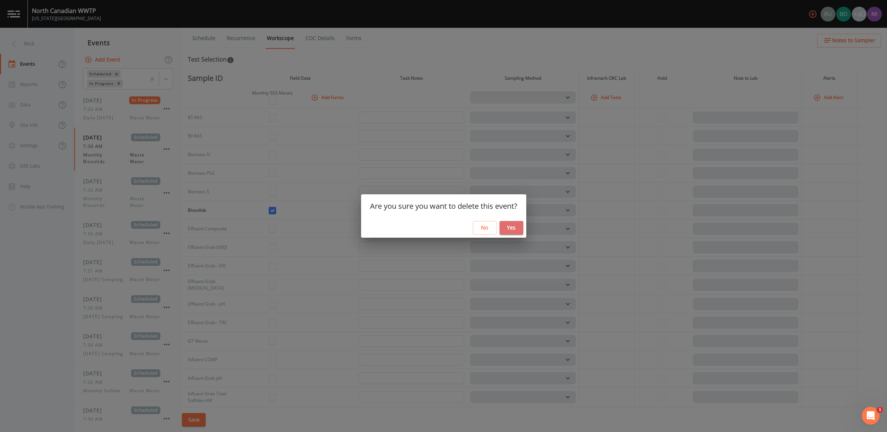
click at [507, 226] on button "Yes" at bounding box center [512, 228] width 24 height 14
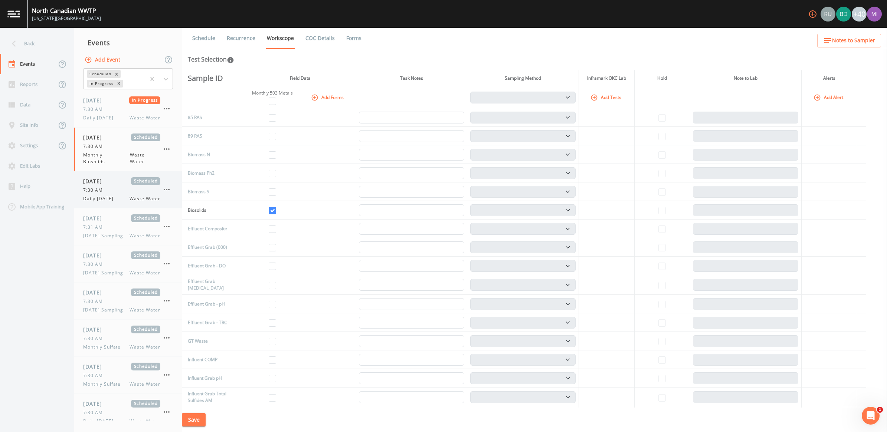
click at [107, 195] on div "[DATE] Scheduled 7:30 AM Daily [DATE]. Waste Water" at bounding box center [121, 189] width 77 height 25
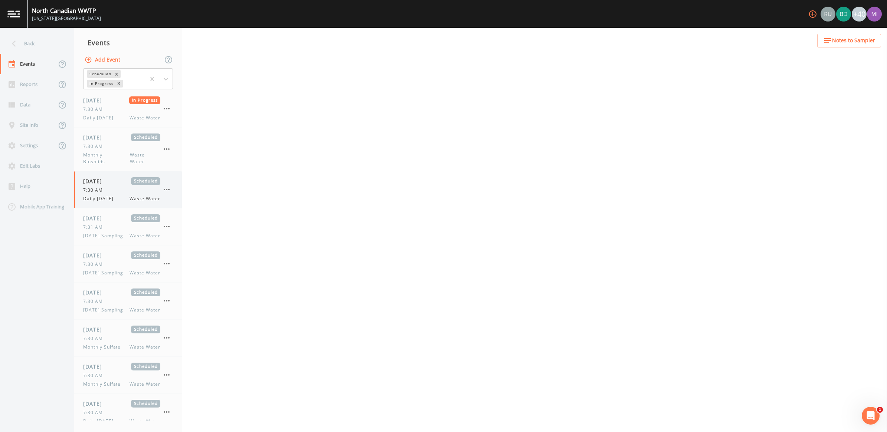
select select "092b3f94-5697-4c94-9891-da161916fdbb"
select select "b6a3c313-748b-4795-a028-792ad310bd60"
select select "092b3f94-5697-4c94-9891-da161916fdbb"
select select "b6a3c313-748b-4795-a028-792ad310bd60"
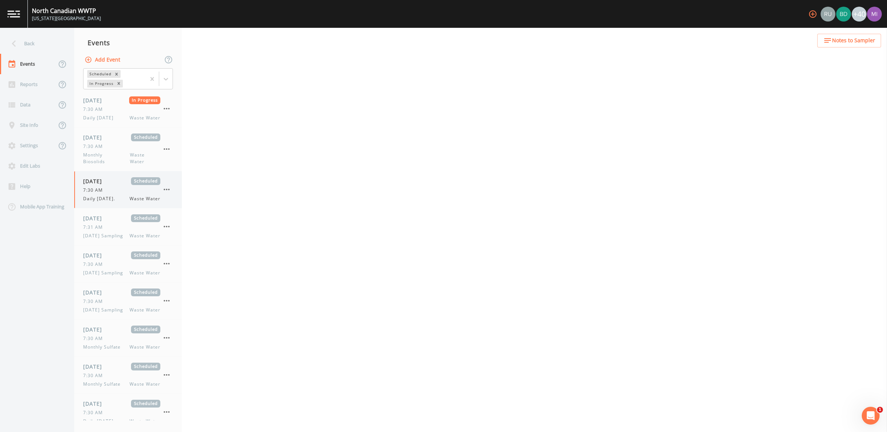
select select "092b3f94-5697-4c94-9891-da161916fdbb"
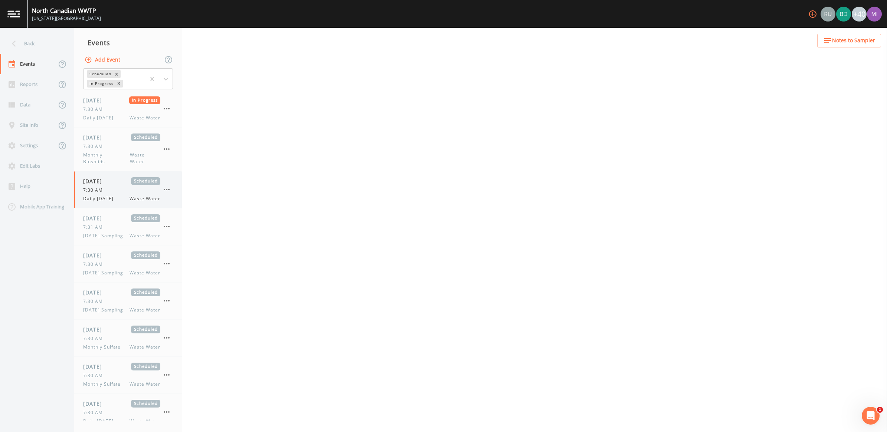
select select "092b3f94-5697-4c94-9891-da161916fdbb"
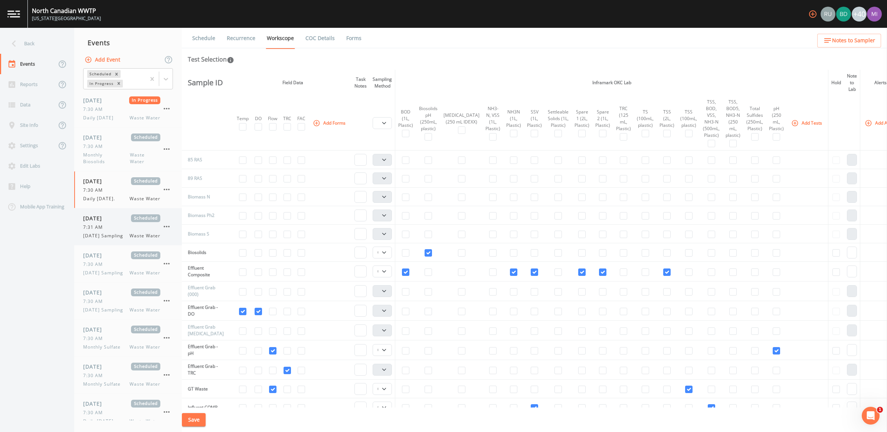
click at [121, 235] on span "[DATE] Sampling" at bounding box center [105, 236] width 45 height 7
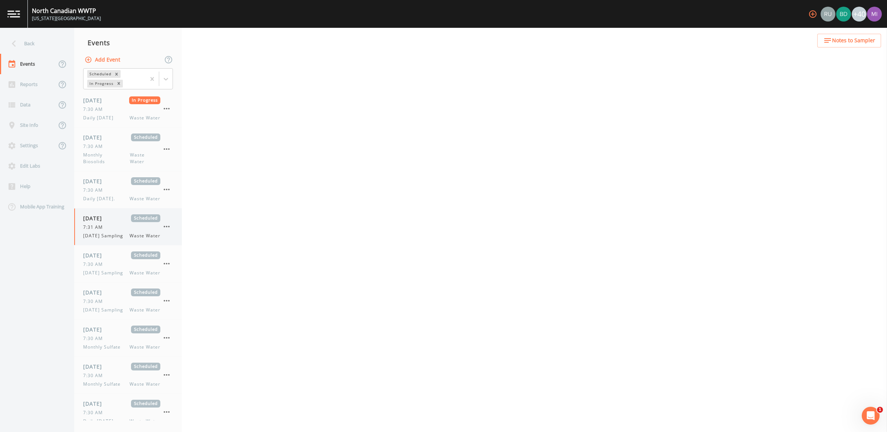
select select "092b3f94-5697-4c94-9891-da161916fdbb"
select select "b6a3c313-748b-4795-a028-792ad310bd60"
select select "092b3f94-5697-4c94-9891-da161916fdbb"
select select "b6a3c313-748b-4795-a028-792ad310bd60"
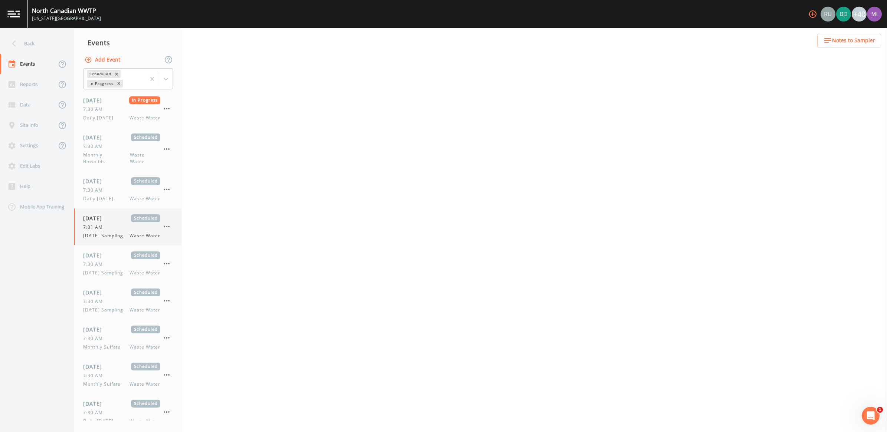
select select "092b3f94-5697-4c94-9891-da161916fdbb"
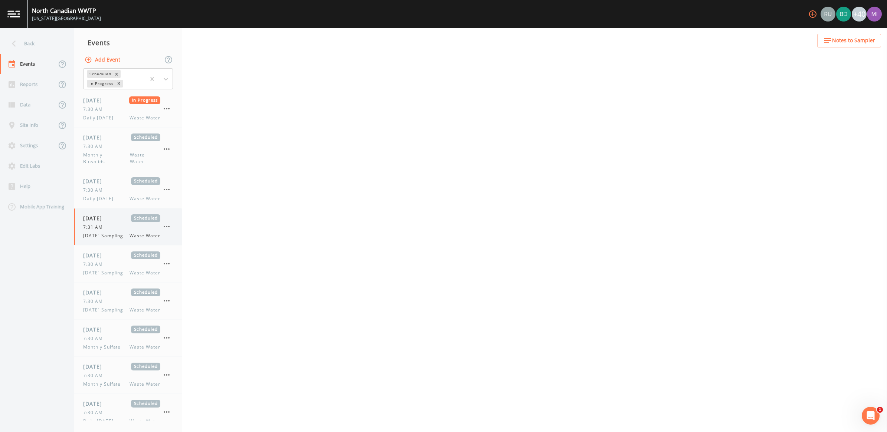
select select "092b3f94-5697-4c94-9891-da161916fdbb"
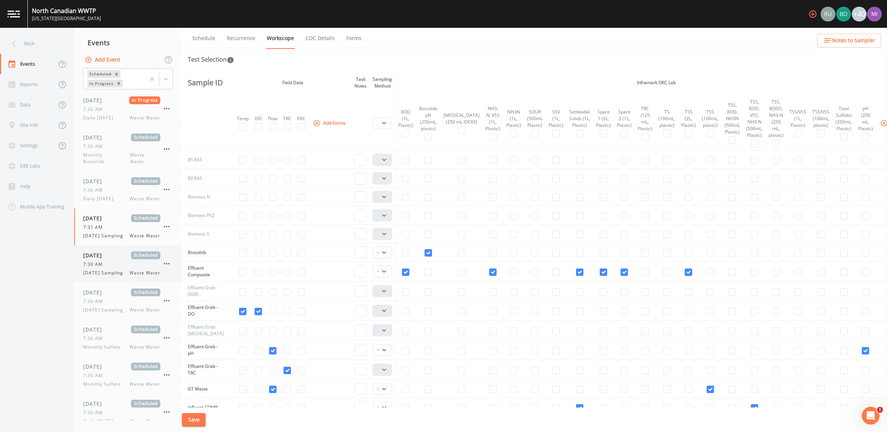
click at [98, 274] on span "[DATE] Sampling" at bounding box center [105, 273] width 45 height 7
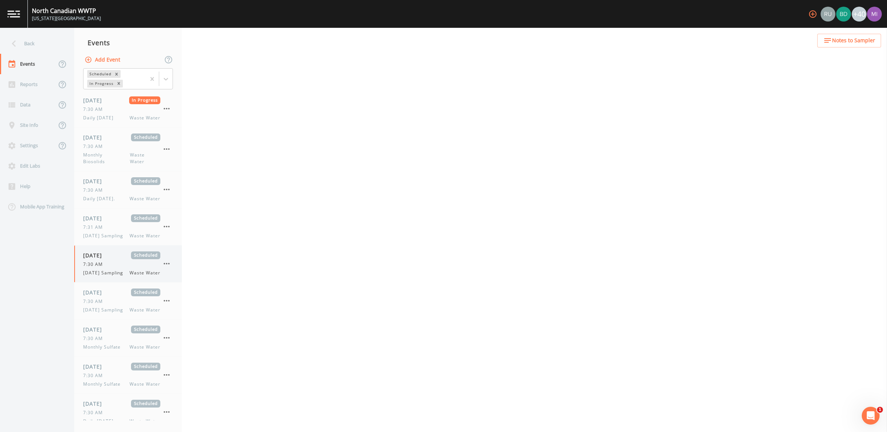
select select "092b3f94-5697-4c94-9891-da161916fdbb"
select select "b6a3c313-748b-4795-a028-792ad310bd60"
select select "092b3f94-5697-4c94-9891-da161916fdbb"
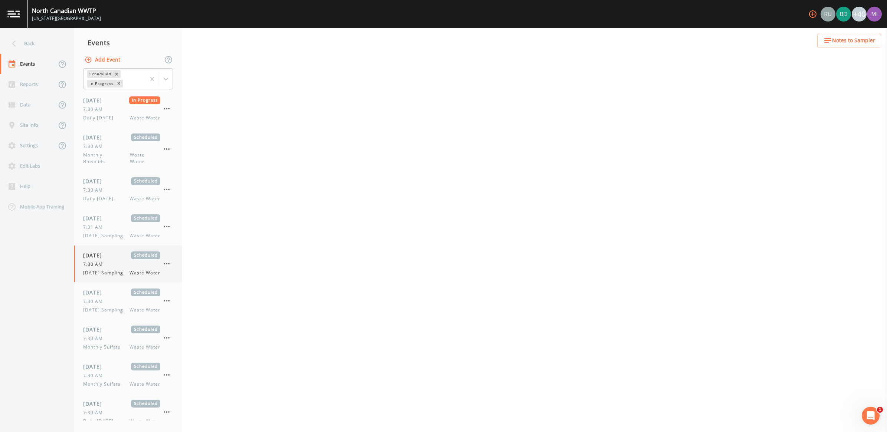
select select "b6a3c313-748b-4795-a028-792ad310bd60"
select select "092b3f94-5697-4c94-9891-da161916fdbb"
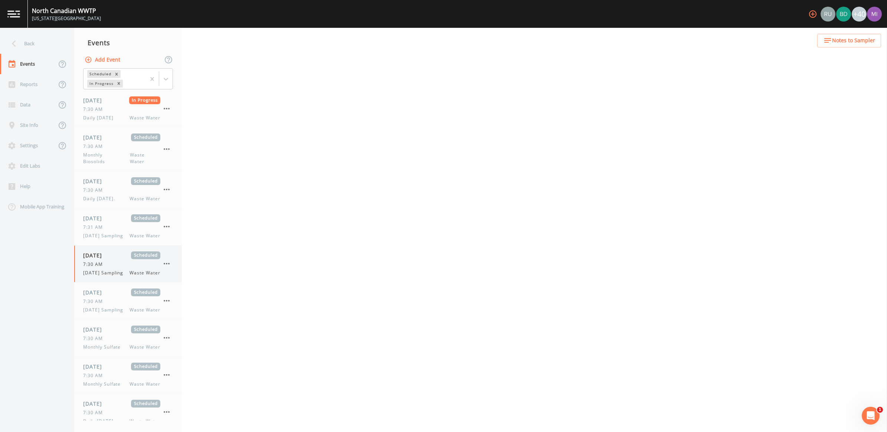
select select "092b3f94-5697-4c94-9891-da161916fdbb"
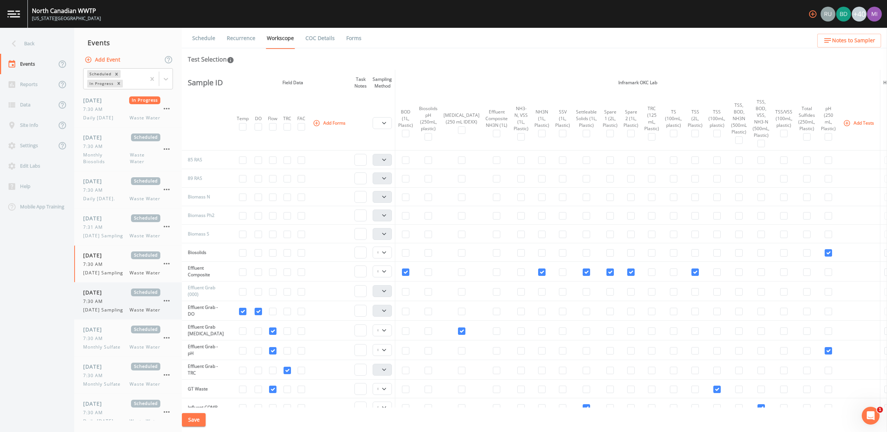
click at [100, 313] on span "[DATE] Sampling" at bounding box center [105, 310] width 45 height 7
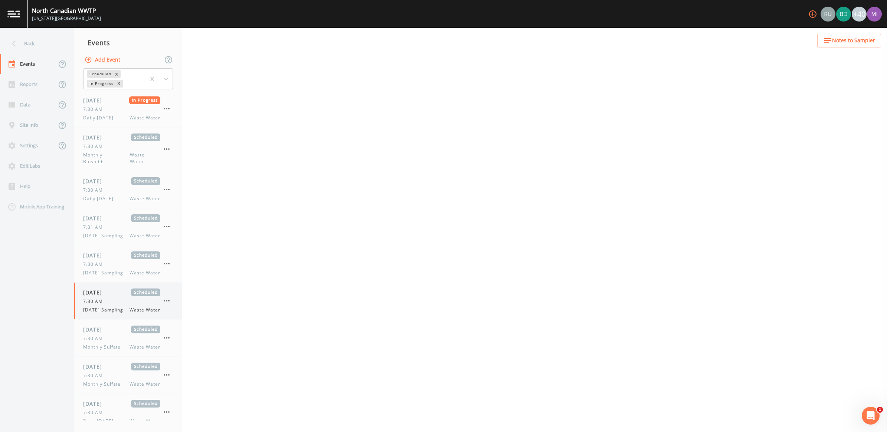
select select "092b3f94-5697-4c94-9891-da161916fdbb"
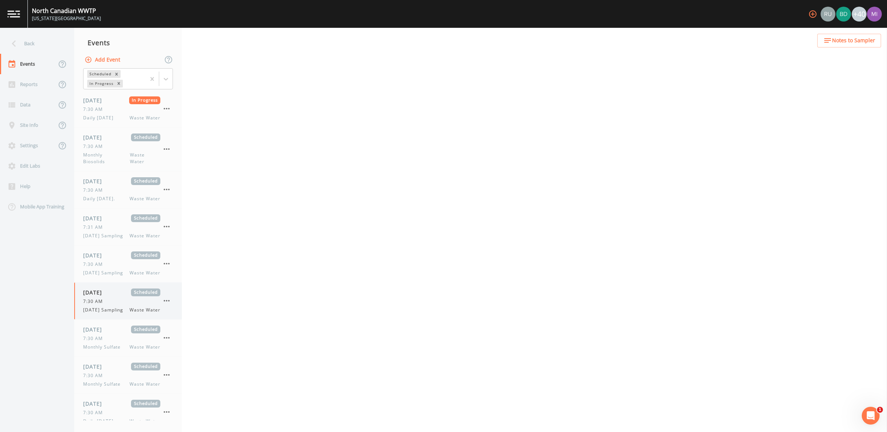
select select "b6a3c313-748b-4795-a028-792ad310bd60"
select select "092b3f94-5697-4c94-9891-da161916fdbb"
select select "b6a3c313-748b-4795-a028-792ad310bd60"
select select "092b3f94-5697-4c94-9891-da161916fdbb"
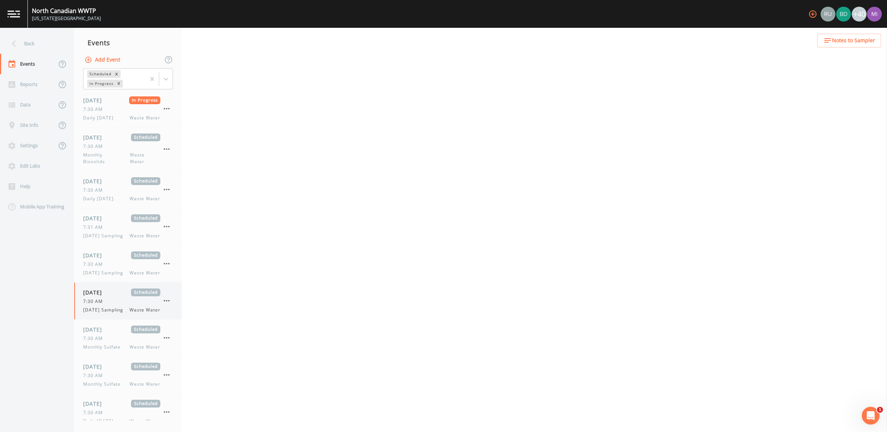
select select "092b3f94-5697-4c94-9891-da161916fdbb"
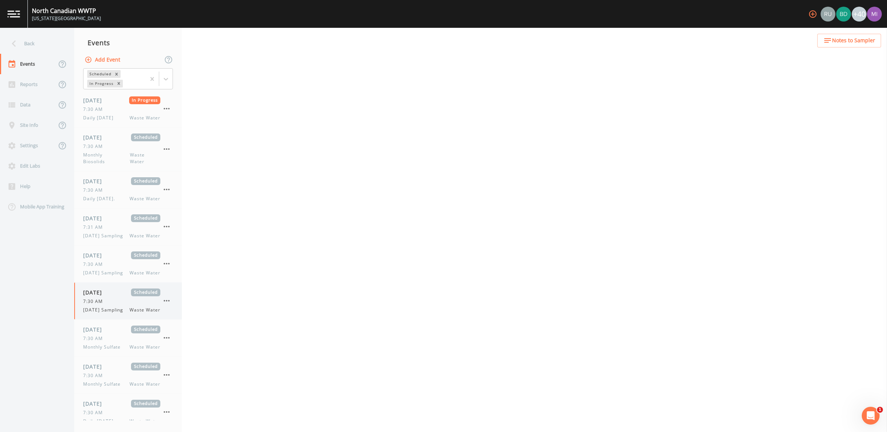
select select "092b3f94-5697-4c94-9891-da161916fdbb"
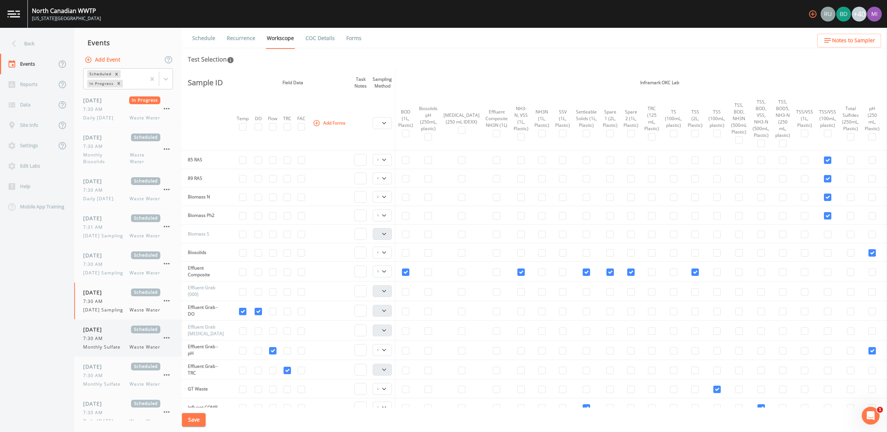
click at [108, 351] on div "[DATE] Scheduled 7:30 AM Monthly Sulfate Waste Water" at bounding box center [121, 338] width 77 height 25
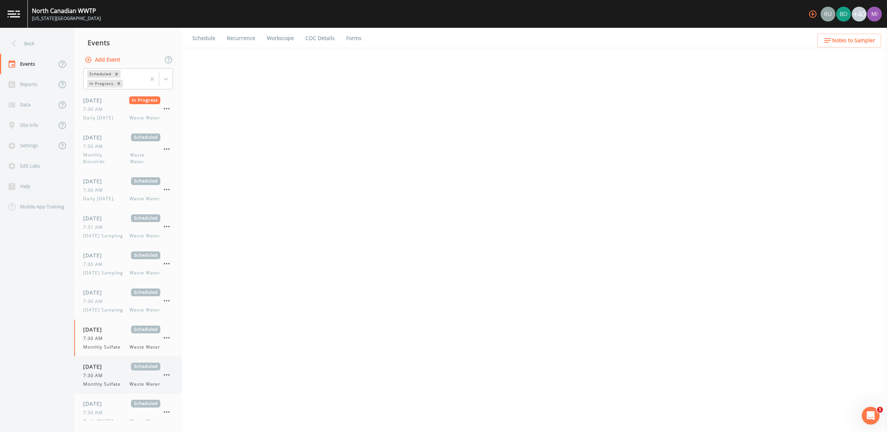
select select "b6a3c313-748b-4795-a028-792ad310bd60"
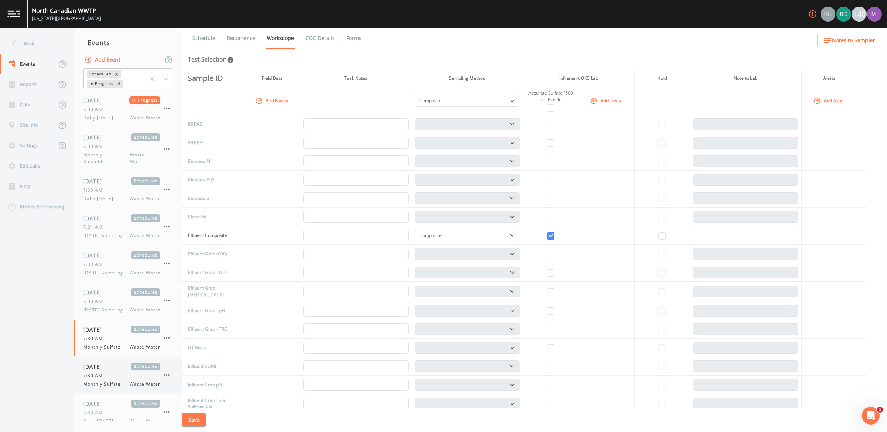
click at [103, 379] on span "7:30 AM" at bounding box center [95, 376] width 24 height 7
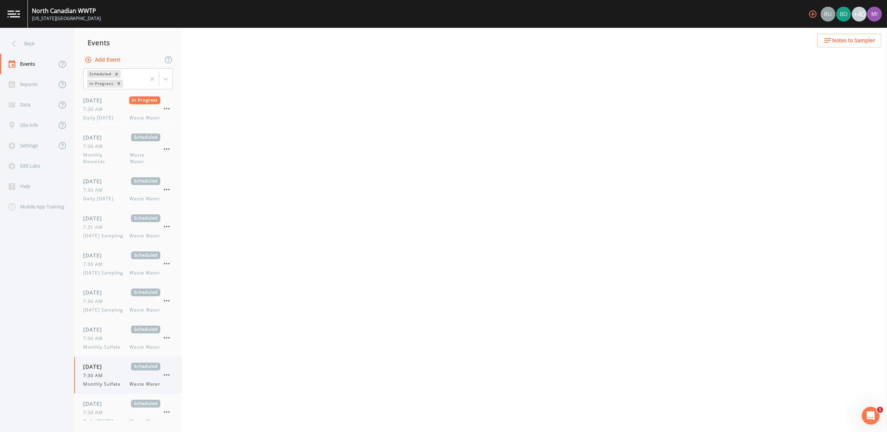
select select "b6a3c313-748b-4795-a028-792ad310bd60"
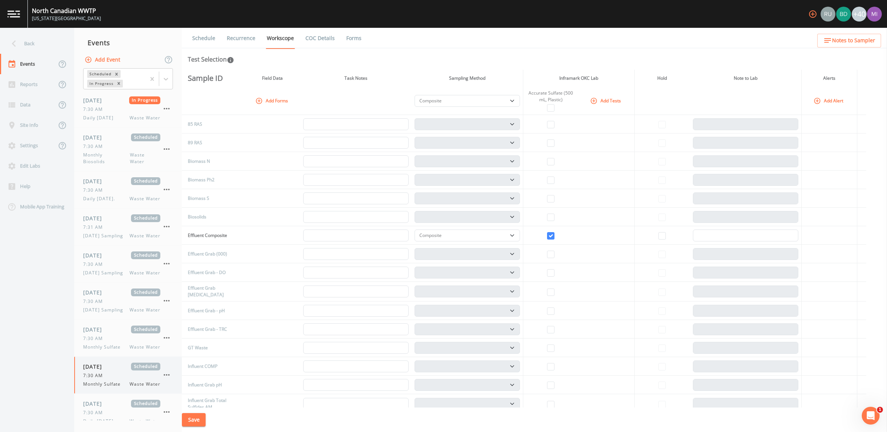
click at [169, 380] on icon "button" at bounding box center [166, 375] width 9 height 9
click at [189, 415] on p "Delete" at bounding box center [204, 416] width 48 height 9
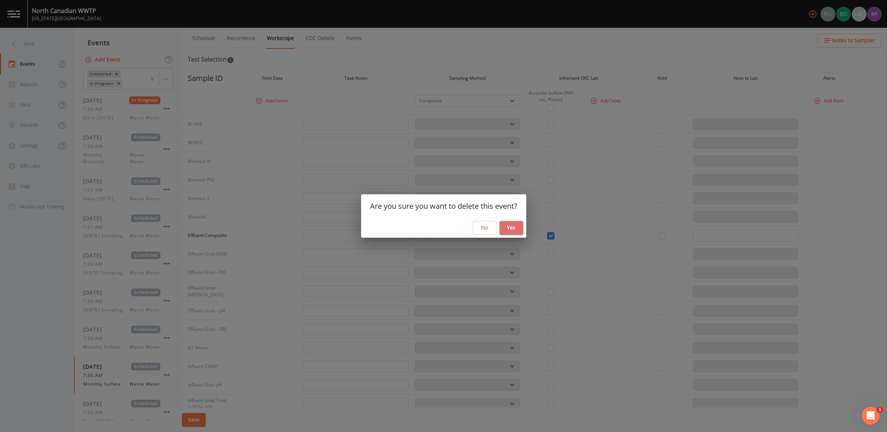
click at [517, 227] on button "Yes" at bounding box center [512, 228] width 24 height 14
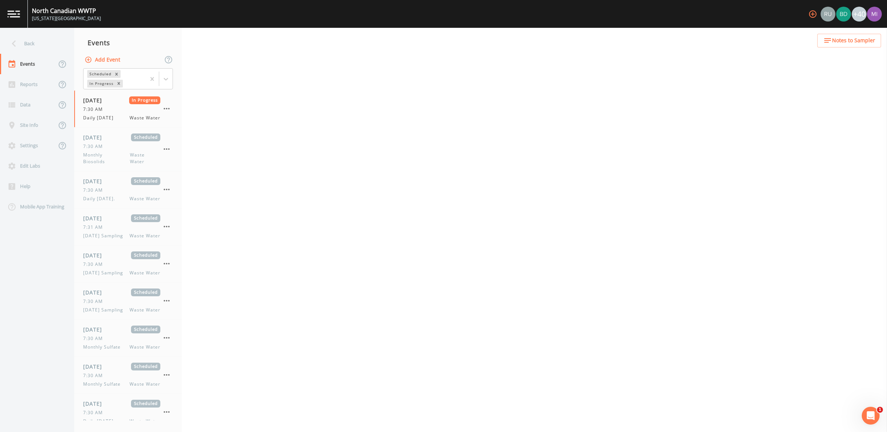
select select "092b3f94-5697-4c94-9891-da161916fdbb"
select select "b6a3c313-748b-4795-a028-792ad310bd60"
select select "092b3f94-5697-4c94-9891-da161916fdbb"
select select "b6a3c313-748b-4795-a028-792ad310bd60"
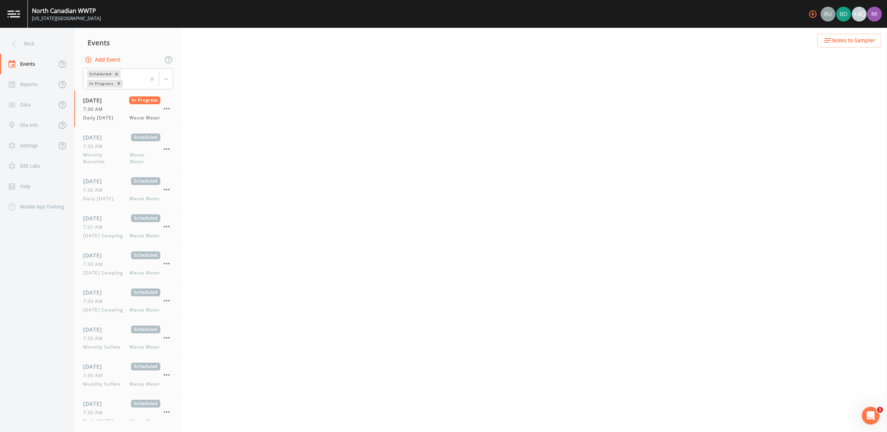
select select "092b3f94-5697-4c94-9891-da161916fdbb"
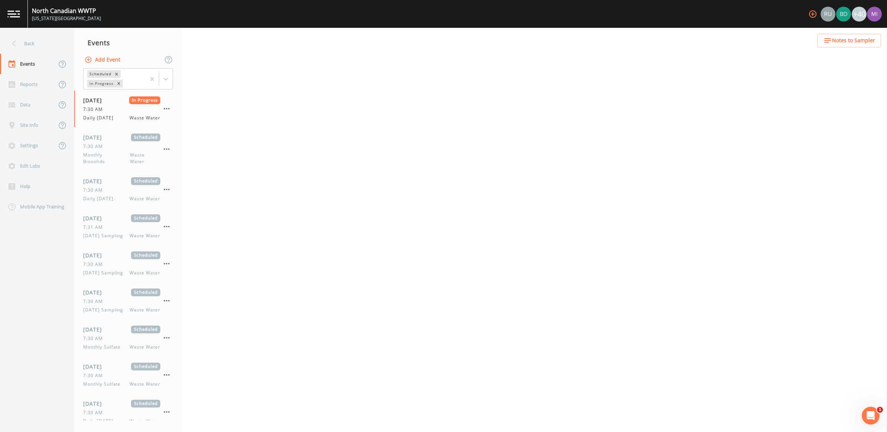
select select "092b3f94-5697-4c94-9891-da161916fdbb"
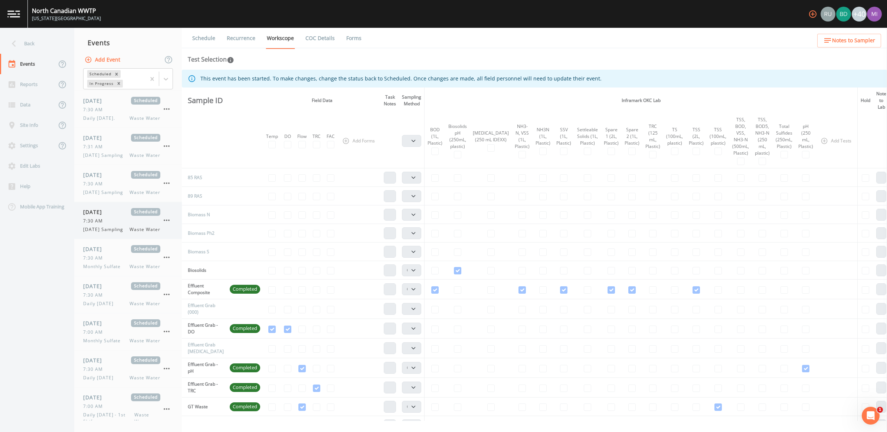
scroll to position [139, 0]
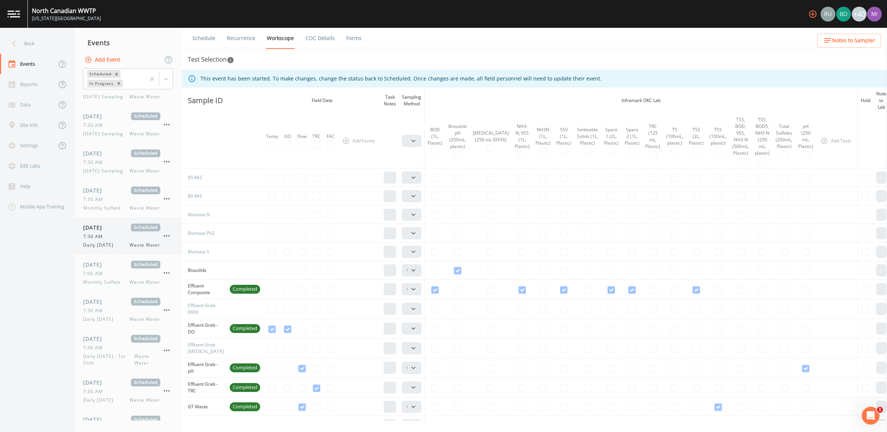
click at [94, 249] on div "[DATE] Scheduled 7:30 AM Daily [DATE] Waste Water" at bounding box center [121, 236] width 77 height 25
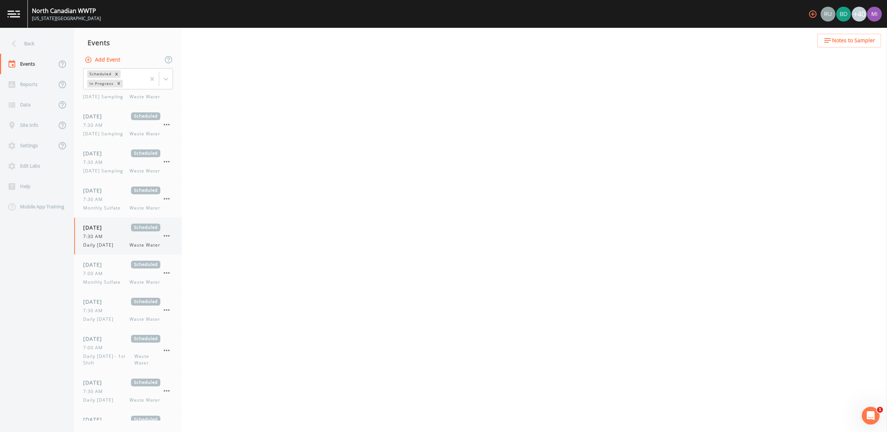
select select "092b3f94-5697-4c94-9891-da161916fdbb"
select select "b6a3c313-748b-4795-a028-792ad310bd60"
select select "092b3f94-5697-4c94-9891-da161916fdbb"
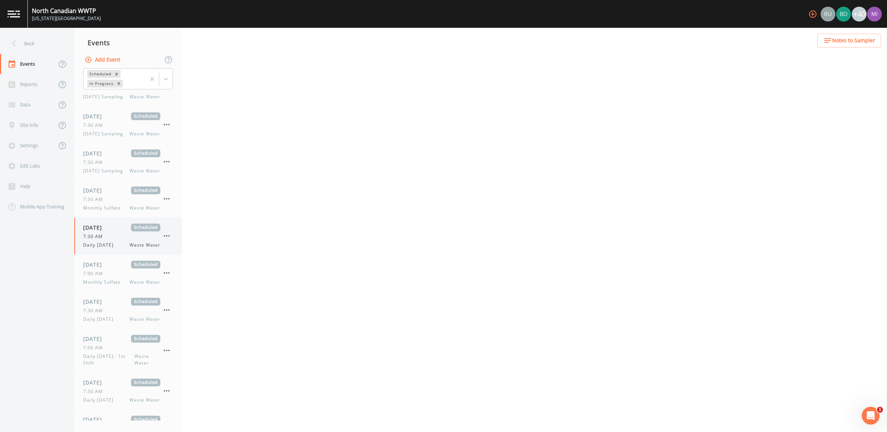
select select "092b3f94-5697-4c94-9891-da161916fdbb"
select select "b6a3c313-748b-4795-a028-792ad310bd60"
select select "092b3f94-5697-4c94-9891-da161916fdbb"
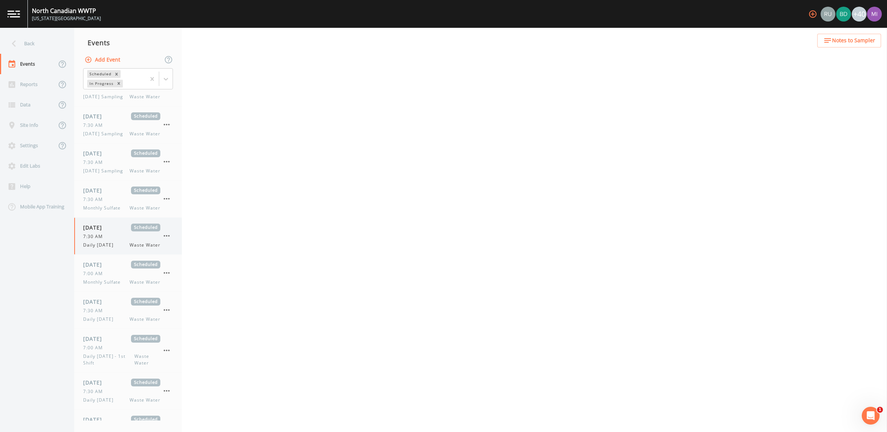
select select "092b3f94-5697-4c94-9891-da161916fdbb"
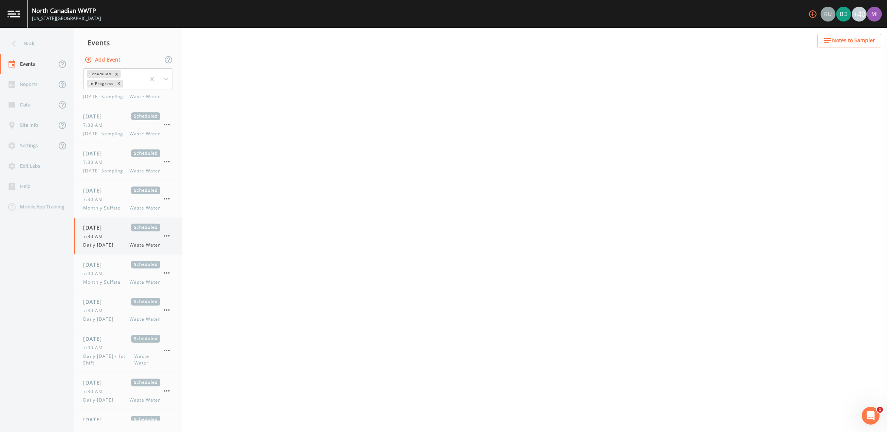
select select "092b3f94-5697-4c94-9891-da161916fdbb"
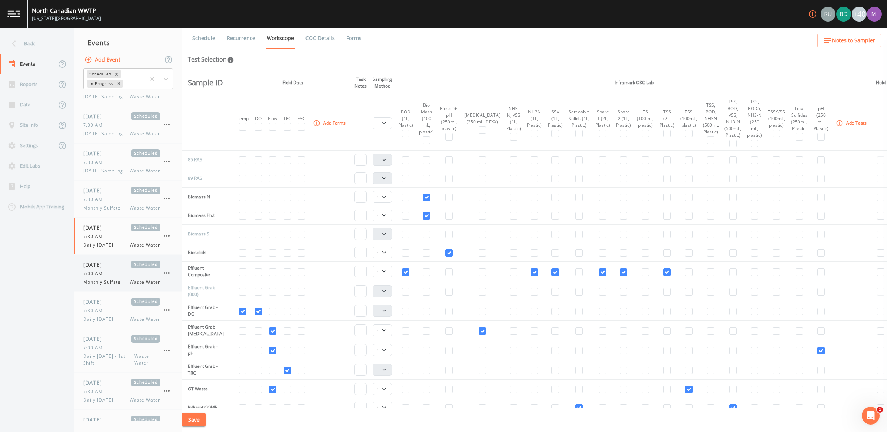
click at [105, 277] on span "7:00 AM" at bounding box center [95, 274] width 24 height 7
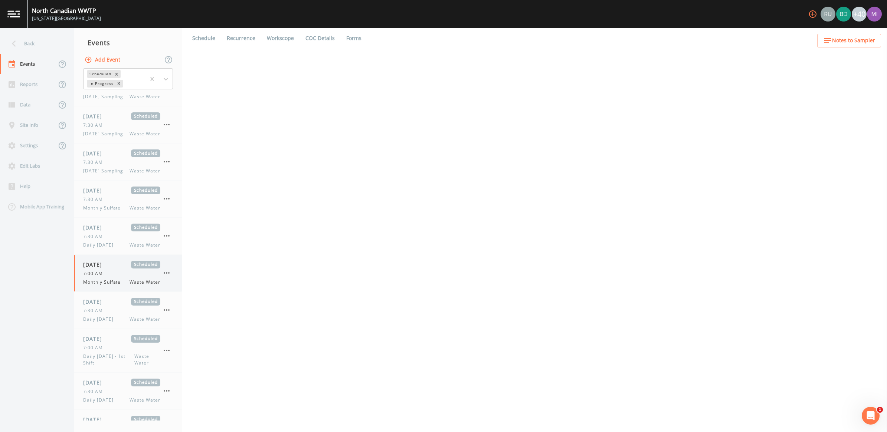
select select "b6a3c313-748b-4795-a028-792ad310bd60"
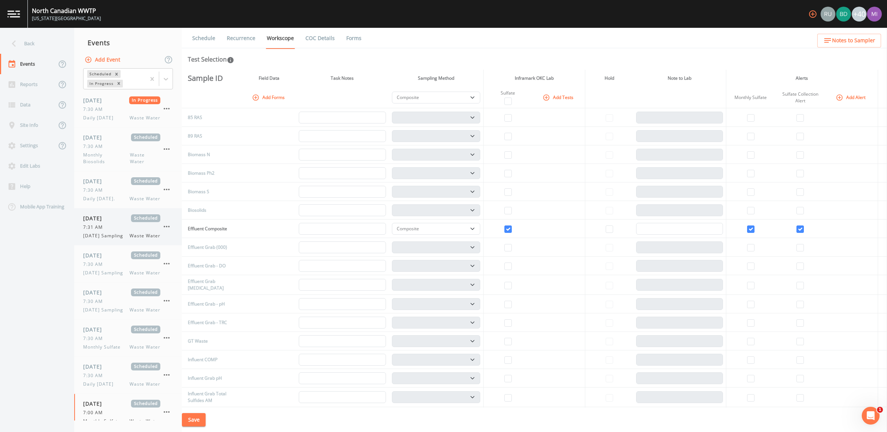
click at [97, 235] on span "[DATE] Sampling" at bounding box center [105, 236] width 45 height 7
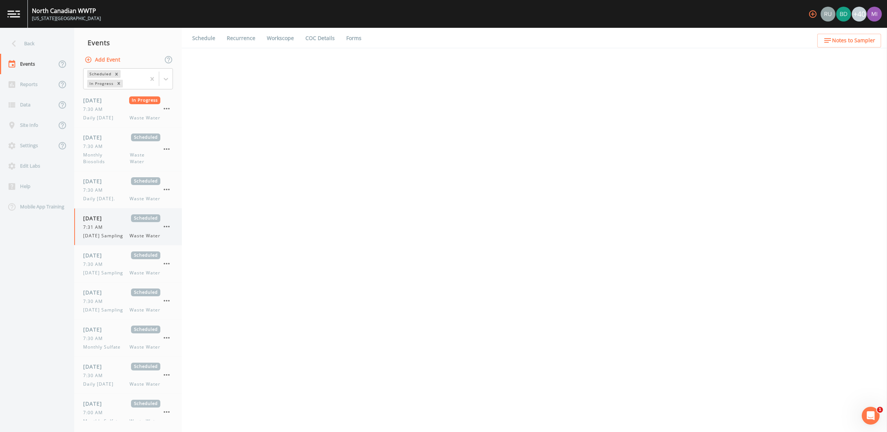
select select "092b3f94-5697-4c94-9891-da161916fdbb"
select select "b6a3c313-748b-4795-a028-792ad310bd60"
select select "092b3f94-5697-4c94-9891-da161916fdbb"
select select "b6a3c313-748b-4795-a028-792ad310bd60"
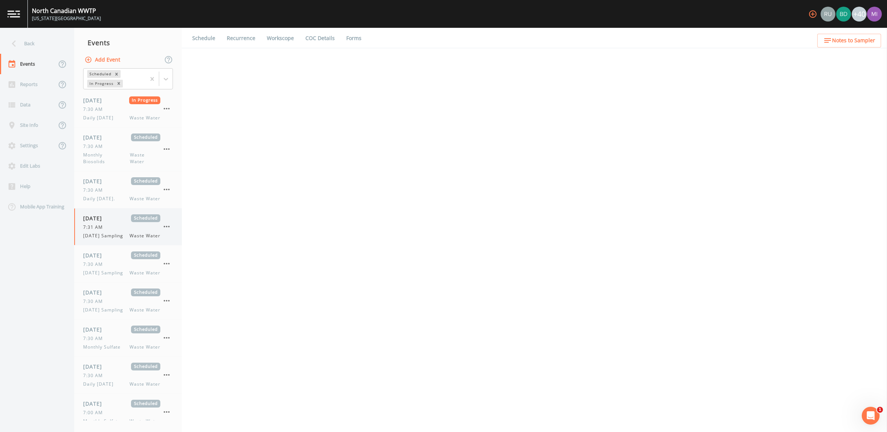
select select "092b3f94-5697-4c94-9891-da161916fdbb"
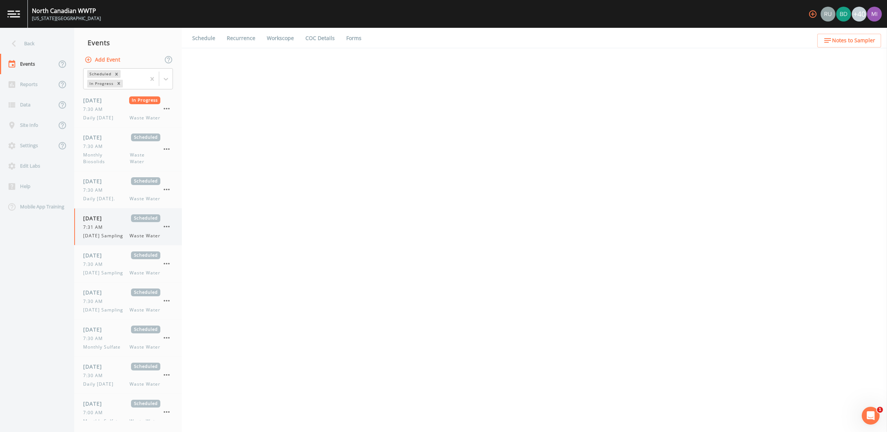
select select "092b3f94-5697-4c94-9891-da161916fdbb"
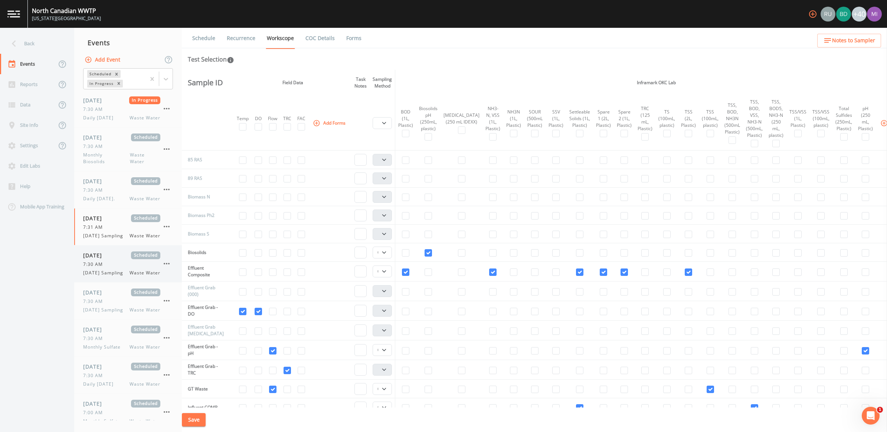
click at [103, 267] on span "7:30 AM" at bounding box center [95, 264] width 24 height 7
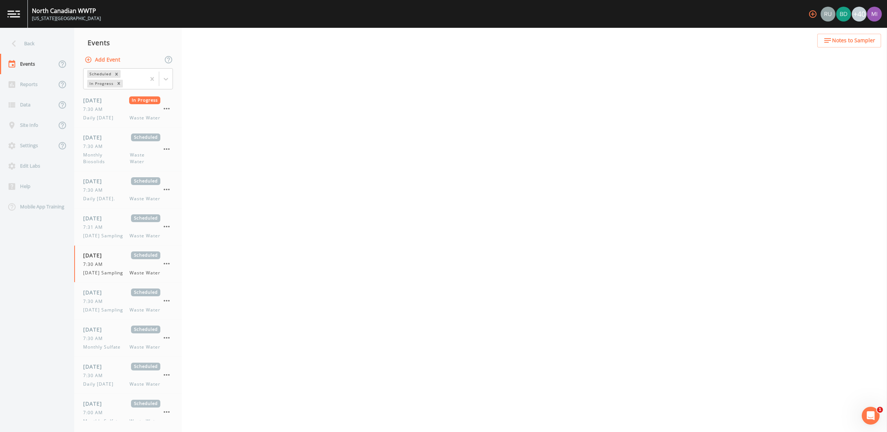
select select "092b3f94-5697-4c94-9891-da161916fdbb"
select select "b6a3c313-748b-4795-a028-792ad310bd60"
select select "092b3f94-5697-4c94-9891-da161916fdbb"
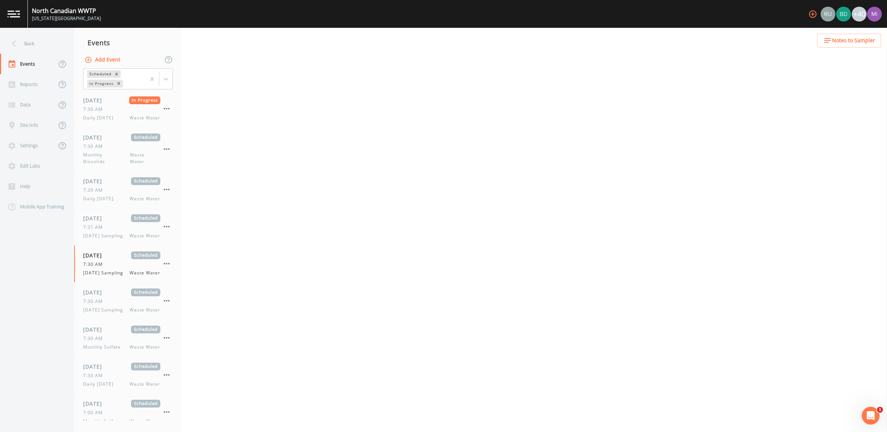
select select "b6a3c313-748b-4795-a028-792ad310bd60"
select select "092b3f94-5697-4c94-9891-da161916fdbb"
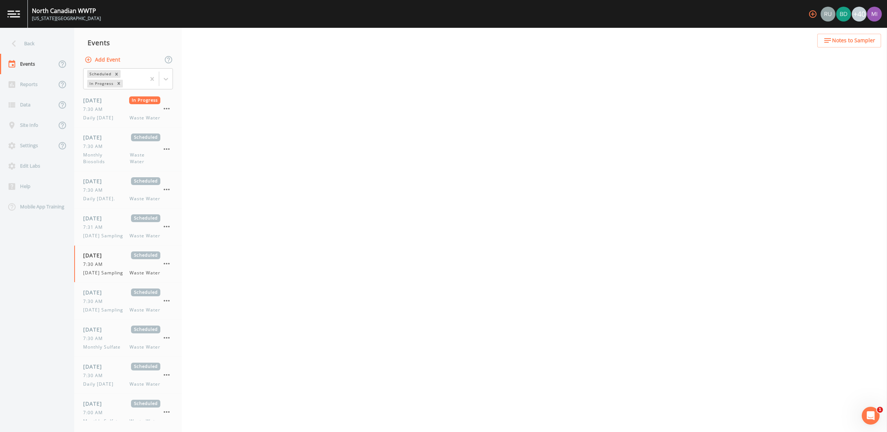
select select "092b3f94-5697-4c94-9891-da161916fdbb"
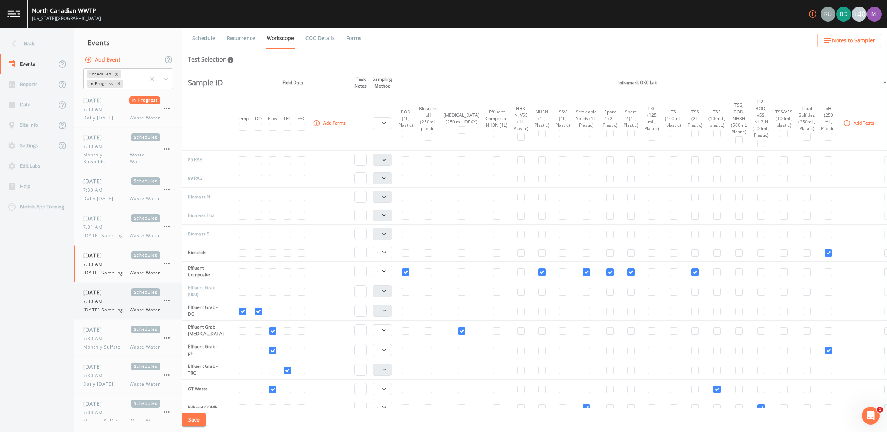
click at [105, 305] on span "7:30 AM" at bounding box center [95, 301] width 24 height 7
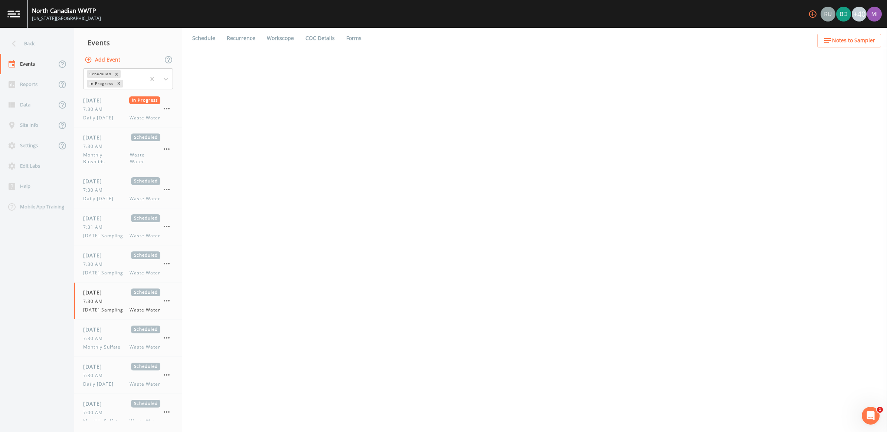
select select "092b3f94-5697-4c94-9891-da161916fdbb"
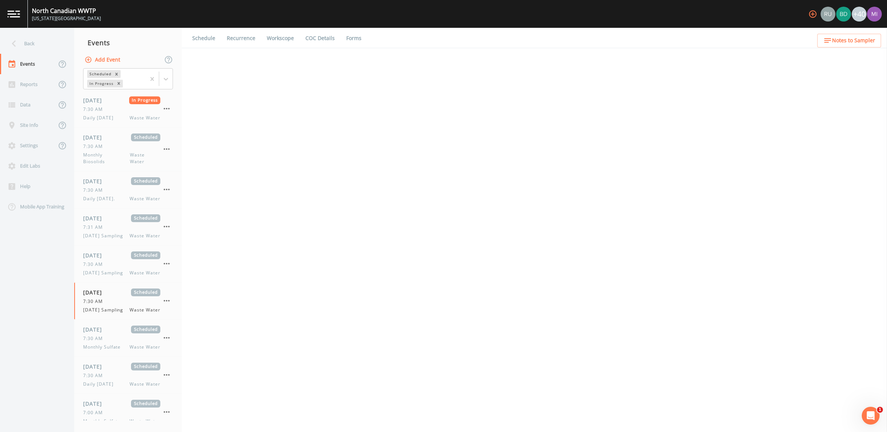
select select "b6a3c313-748b-4795-a028-792ad310bd60"
select select "092b3f94-5697-4c94-9891-da161916fdbb"
select select "b6a3c313-748b-4795-a028-792ad310bd60"
select select "092b3f94-5697-4c94-9891-da161916fdbb"
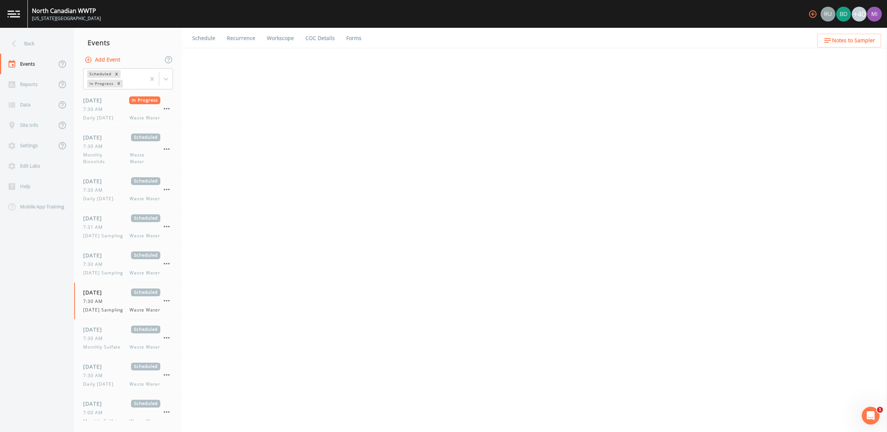
select select "092b3f94-5697-4c94-9891-da161916fdbb"
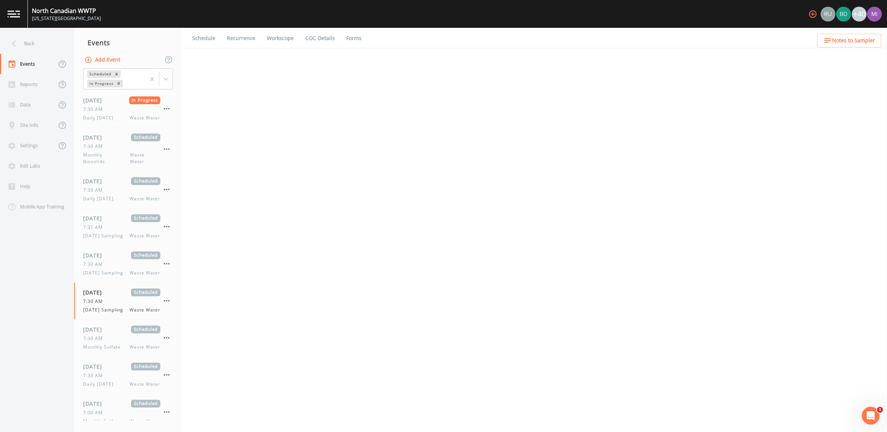
select select "092b3f94-5697-4c94-9891-da161916fdbb"
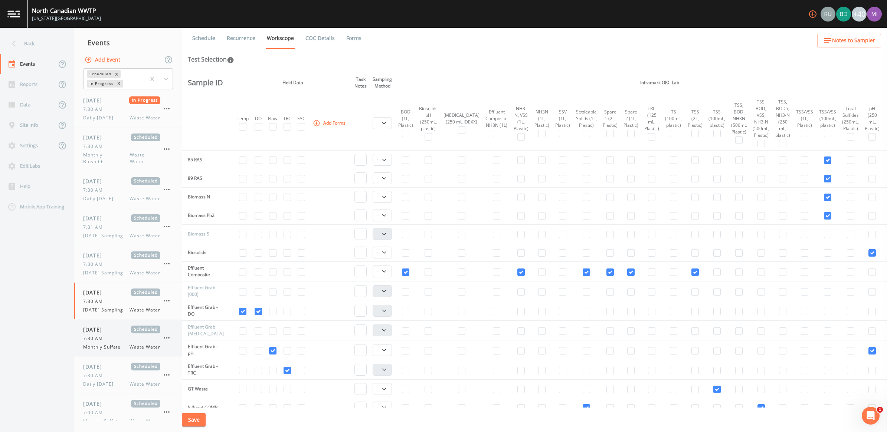
scroll to position [46, 0]
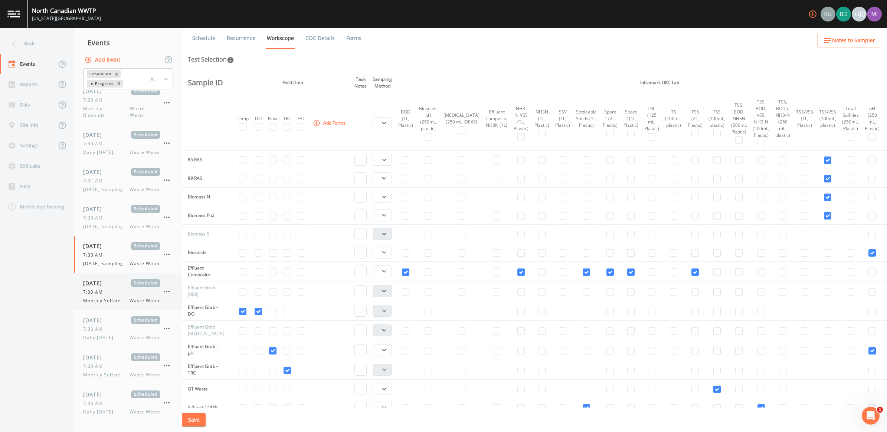
click at [114, 304] on span "Monthly Sulfate" at bounding box center [104, 301] width 42 height 7
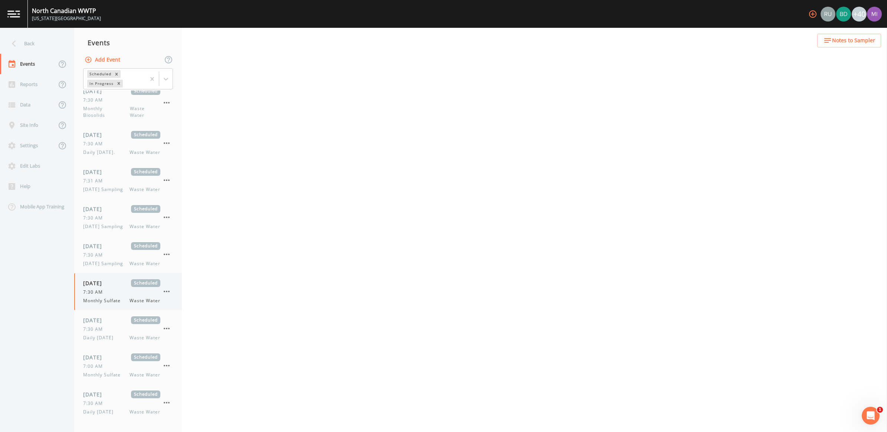
select select "b6a3c313-748b-4795-a028-792ad310bd60"
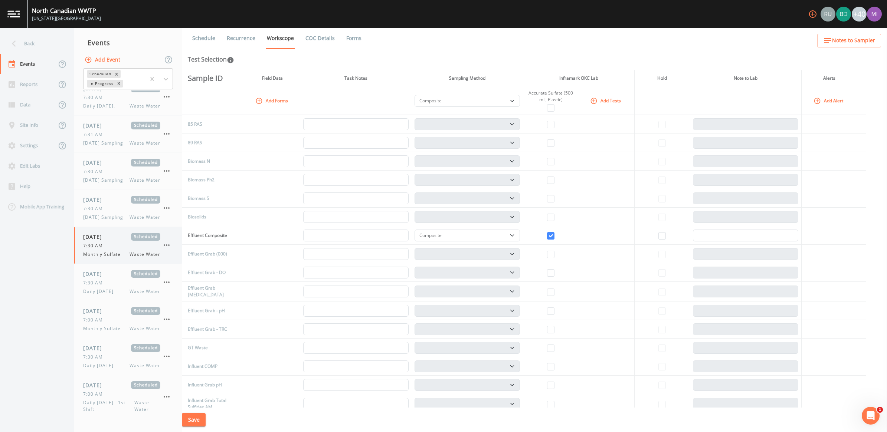
scroll to position [139, 0]
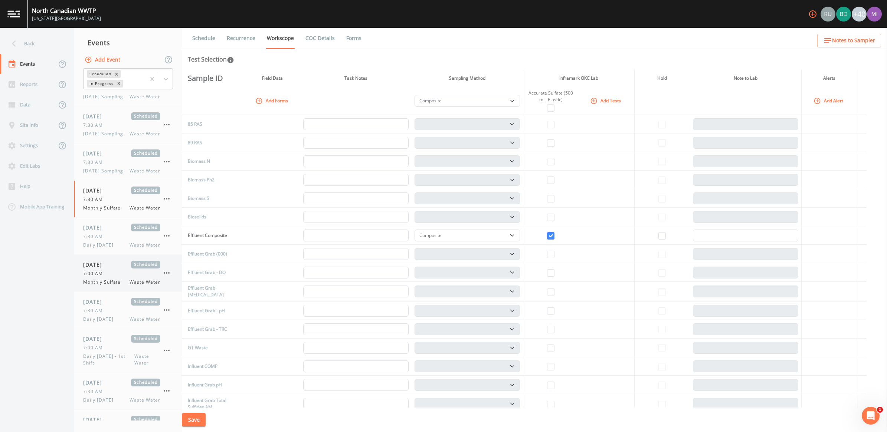
click at [168, 274] on icon "button" at bounding box center [167, 272] width 6 height 1
click at [190, 329] on p "Delete" at bounding box center [204, 330] width 48 height 9
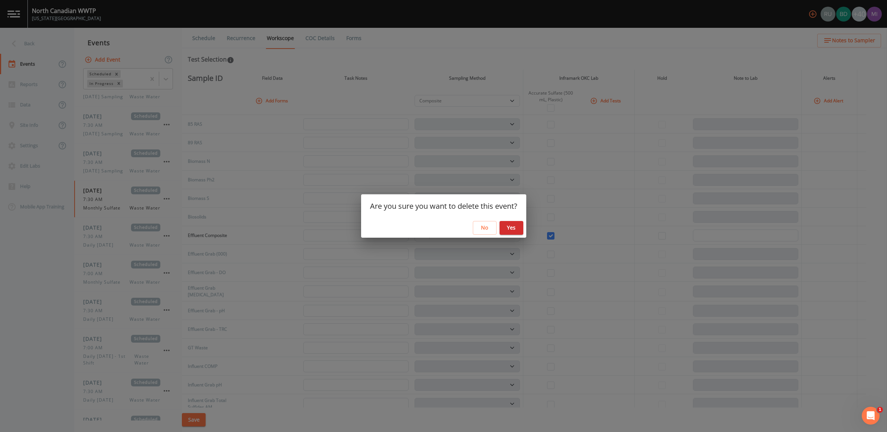
click at [511, 229] on button "Yes" at bounding box center [512, 228] width 24 height 14
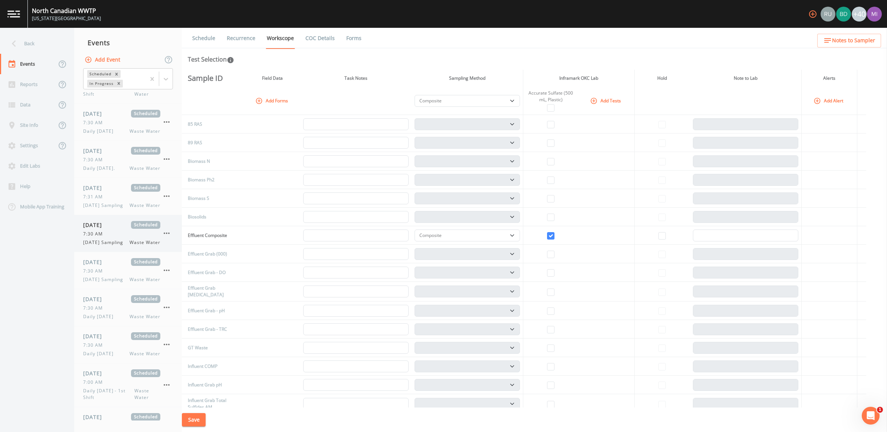
scroll to position [418, 0]
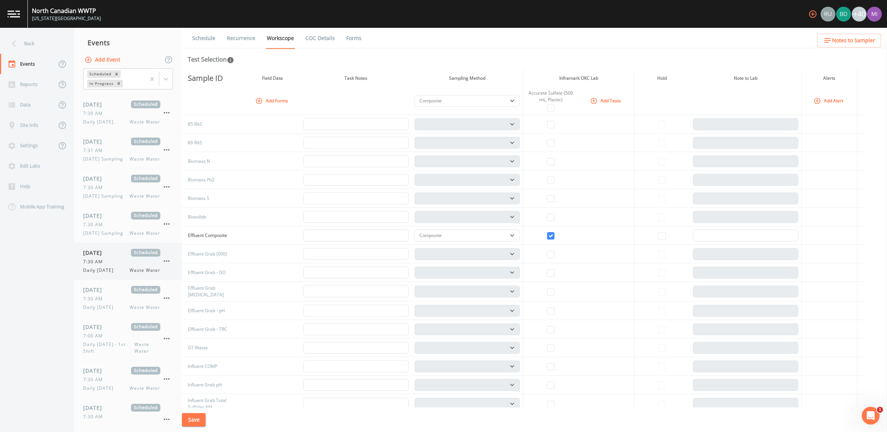
click at [112, 274] on span "Daily [DATE]" at bounding box center [100, 270] width 35 height 7
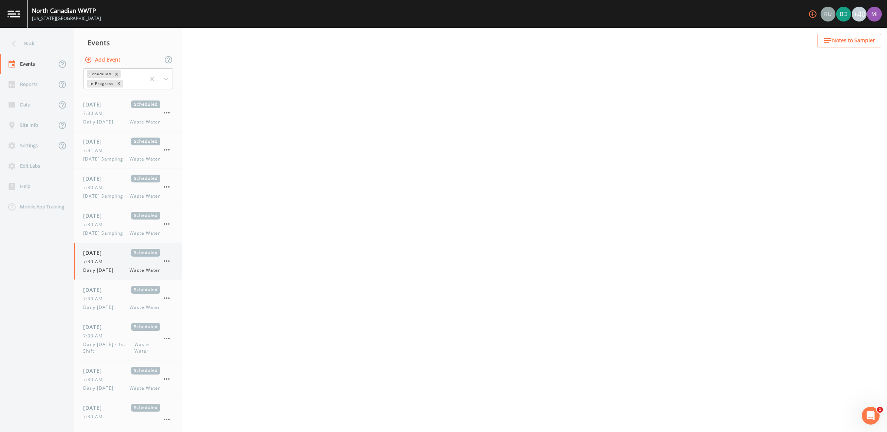
click at [135, 274] on span "Waste Water" at bounding box center [145, 270] width 31 height 7
click at [112, 311] on span "Daily [DATE]" at bounding box center [100, 307] width 35 height 7
select select "b6a3c313-748b-4795-a028-792ad310bd60"
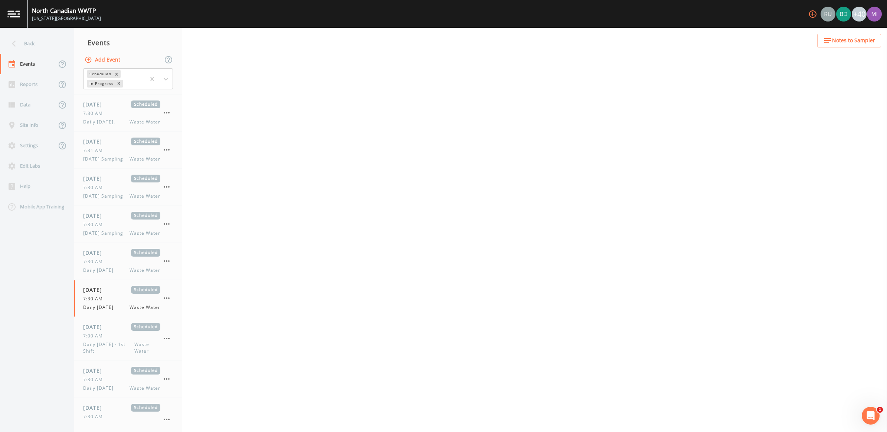
select select "b6a3c313-748b-4795-a028-792ad310bd60"
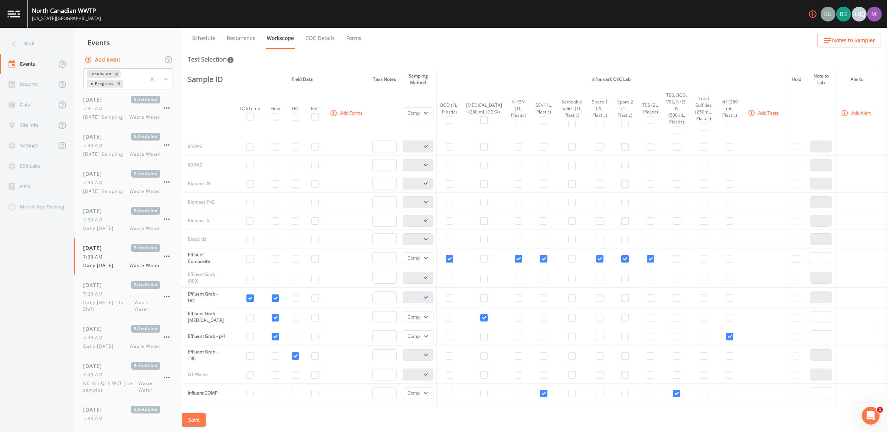
scroll to position [413, 0]
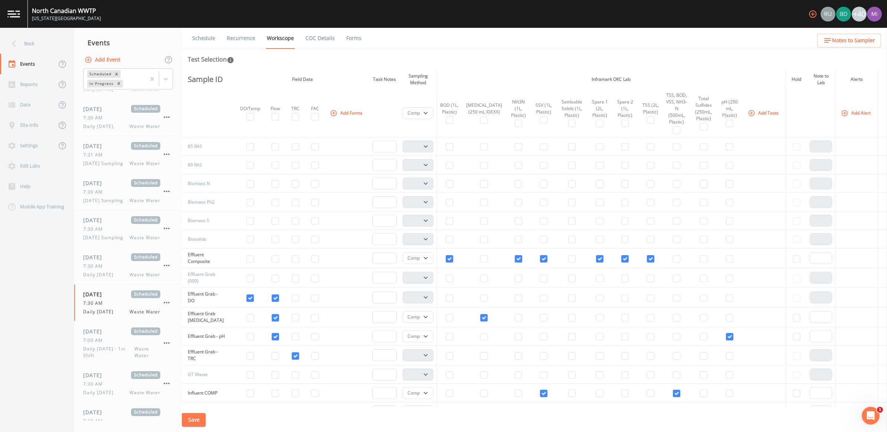
click at [103, 58] on button "Add Event" at bounding box center [103, 60] width 40 height 14
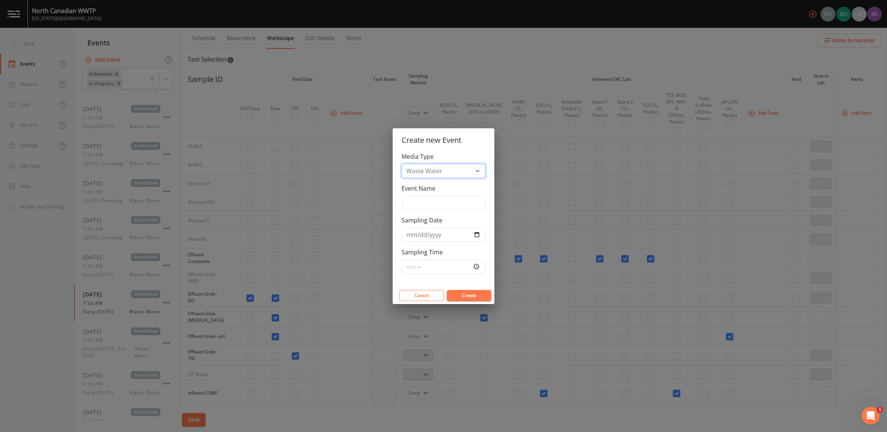
click at [477, 174] on select "Waste Water" at bounding box center [444, 171] width 84 height 14
click at [434, 202] on input "Event Name" at bounding box center [444, 203] width 84 height 14
type input "w"
type input "WET [PERSON_NAME] RETEST #2"
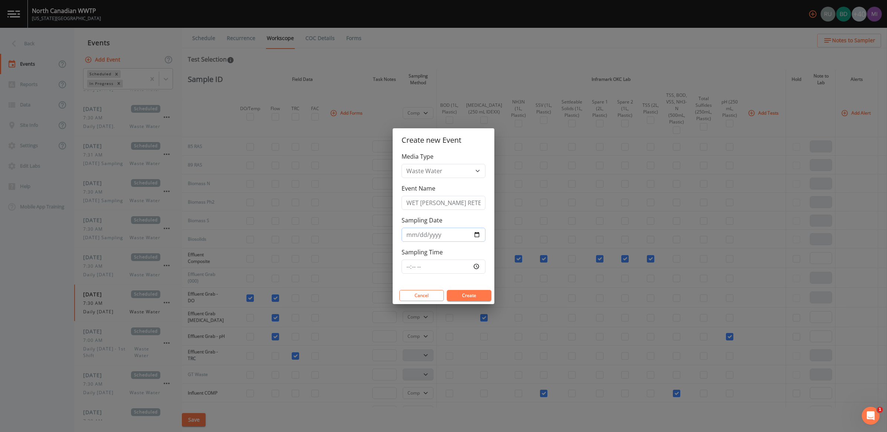
click at [476, 238] on input "Sampling Date" at bounding box center [444, 235] width 84 height 14
type input "[DATE]"
click at [477, 268] on input "Sampling Time" at bounding box center [444, 267] width 84 height 14
type input "07:00"
click at [483, 281] on div "Media Type Waste Water Event Name WET [PERSON_NAME] RETEST #2 Sampling Date [DA…" at bounding box center [444, 219] width 102 height 135
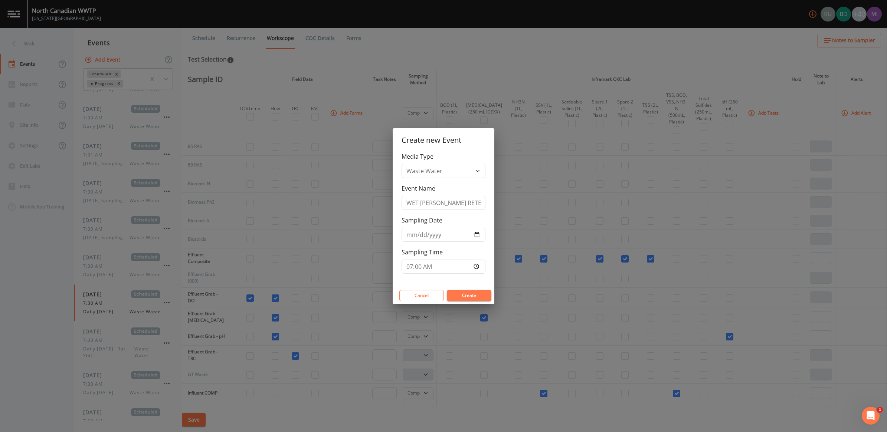
click at [477, 297] on button "Create" at bounding box center [469, 295] width 45 height 11
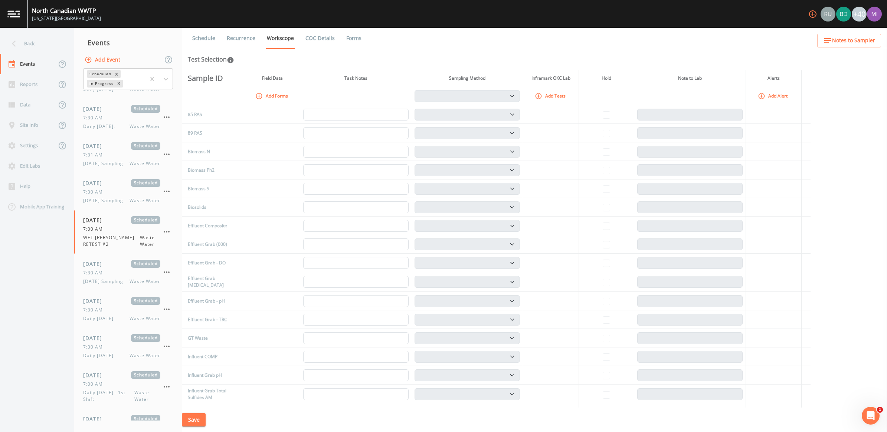
click at [263, 95] on icon "button" at bounding box center [258, 95] width 7 height 7
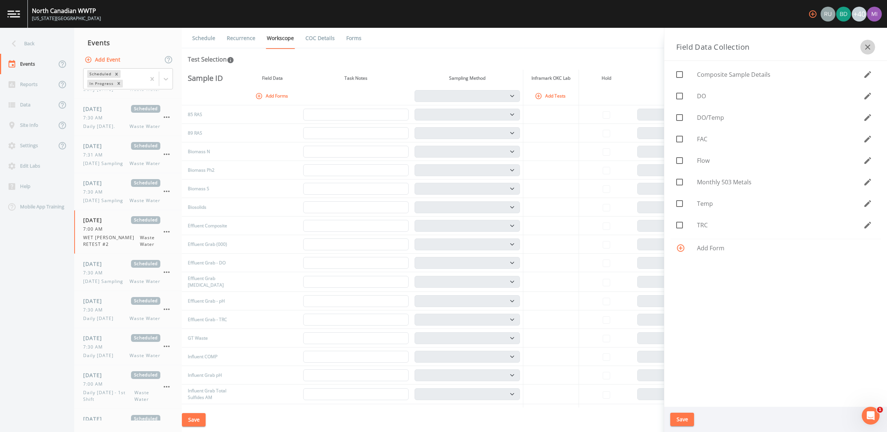
click at [863, 48] on icon "button" at bounding box center [867, 47] width 9 height 9
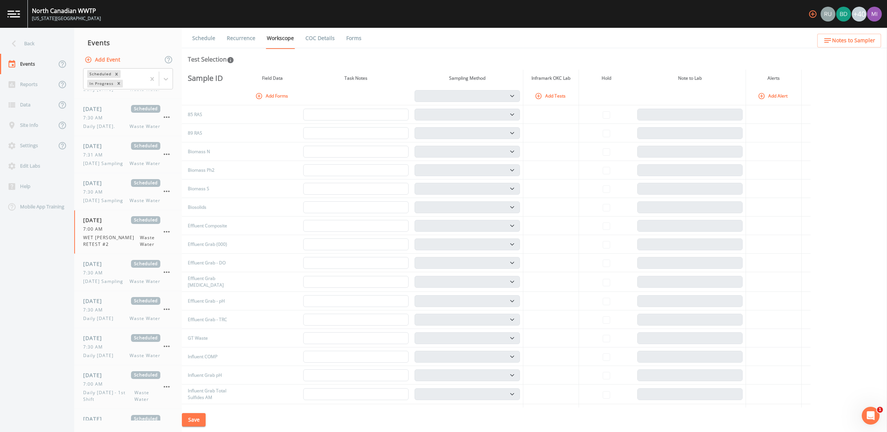
click at [548, 95] on button "Add Tests" at bounding box center [550, 96] width 35 height 12
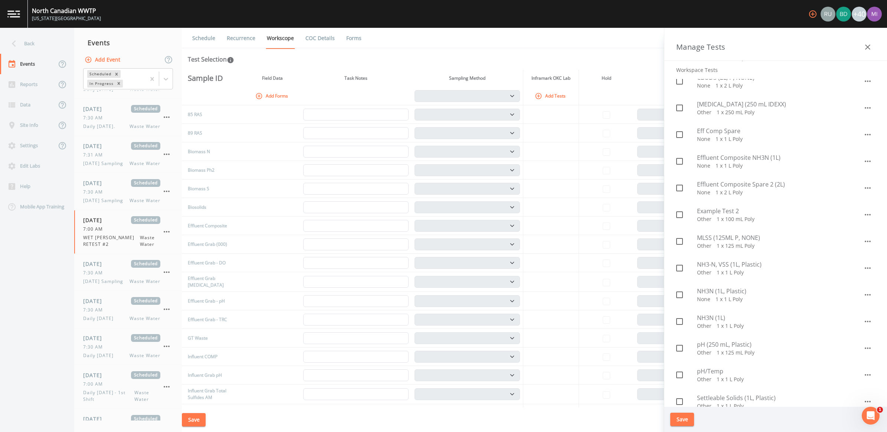
scroll to position [278, 0]
click at [680, 318] on icon at bounding box center [679, 317] width 9 height 9
checkbox input "true"
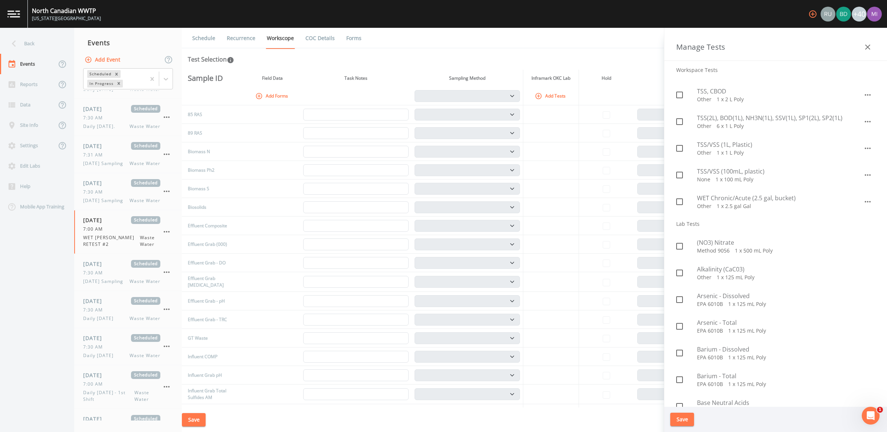
scroll to position [974, 0]
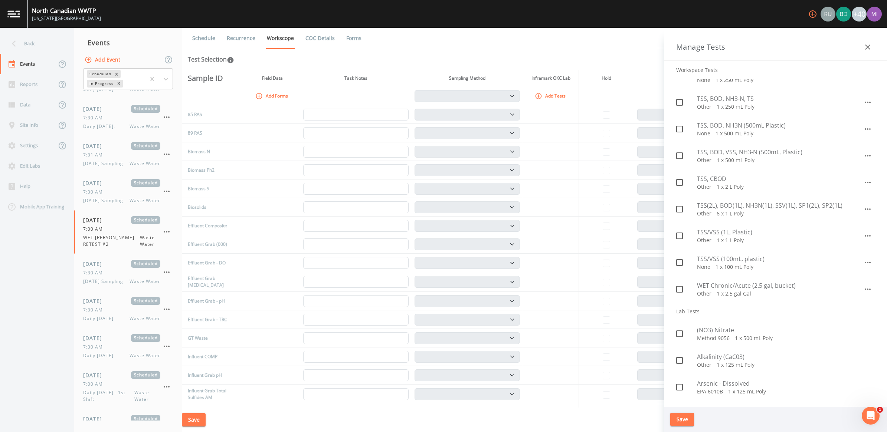
click at [680, 289] on icon at bounding box center [679, 289] width 9 height 9
checkbox input "true"
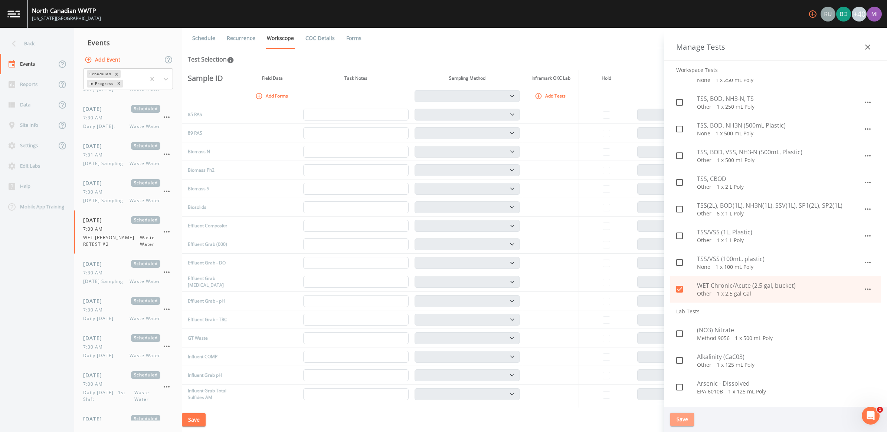
click at [687, 422] on button "Save" at bounding box center [682, 420] width 24 height 14
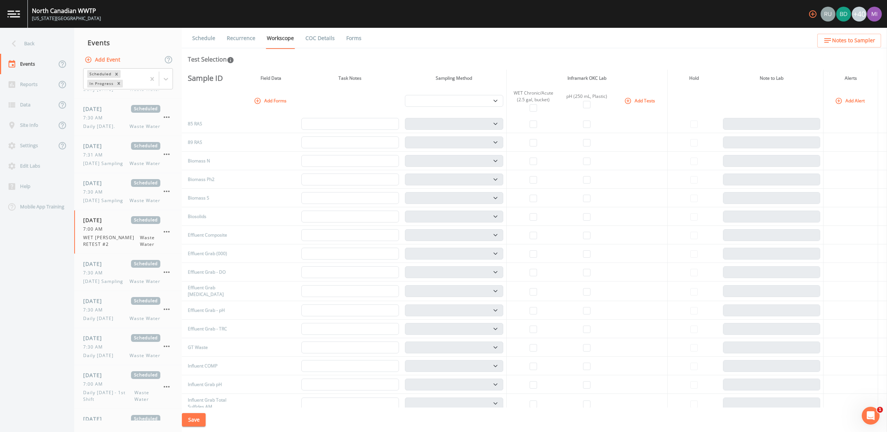
scroll to position [0, 0]
click at [534, 236] on input "checkbox" at bounding box center [533, 235] width 7 height 7
click at [587, 235] on input "checkbox" at bounding box center [586, 235] width 7 height 7
click at [201, 421] on button "Save" at bounding box center [194, 421] width 24 height 14
click at [101, 58] on button "Add Event" at bounding box center [103, 60] width 40 height 14
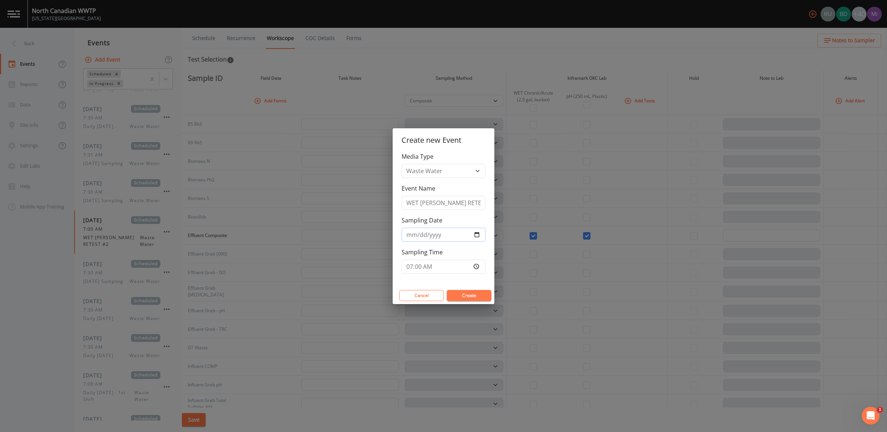
click at [474, 236] on input "[DATE]" at bounding box center [444, 235] width 84 height 14
click at [466, 298] on button "Create" at bounding box center [469, 295] width 45 height 11
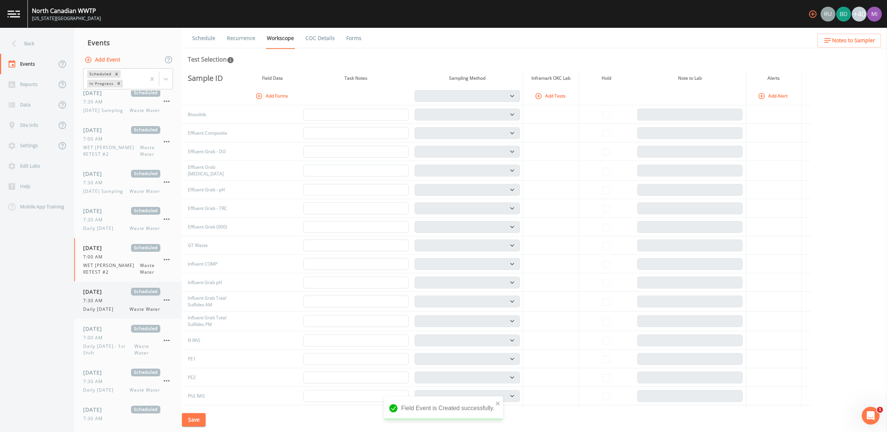
scroll to position [506, 0]
click at [557, 95] on button "Add Tests" at bounding box center [550, 96] width 35 height 12
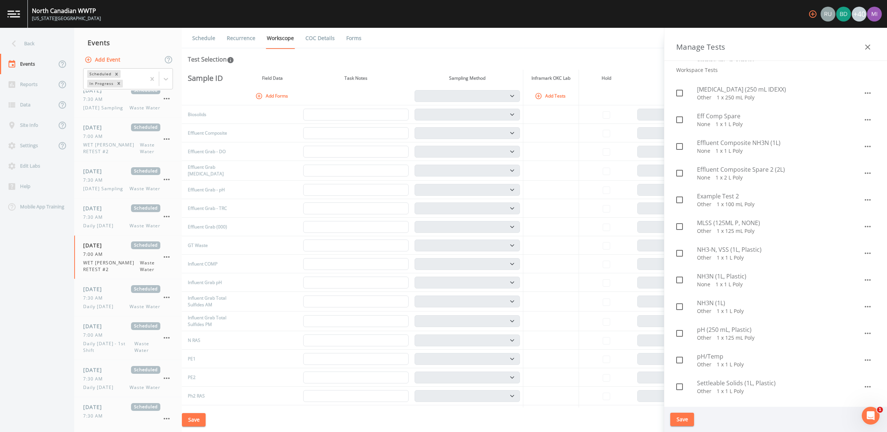
scroll to position [278, 0]
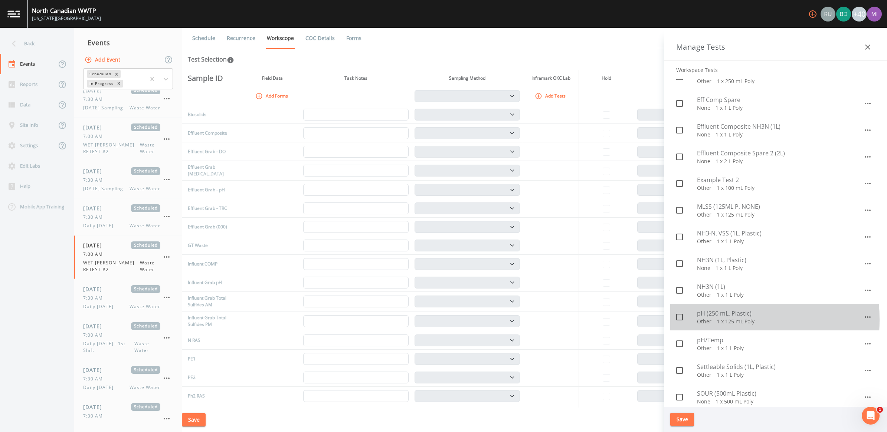
click at [679, 320] on icon at bounding box center [679, 317] width 7 height 7
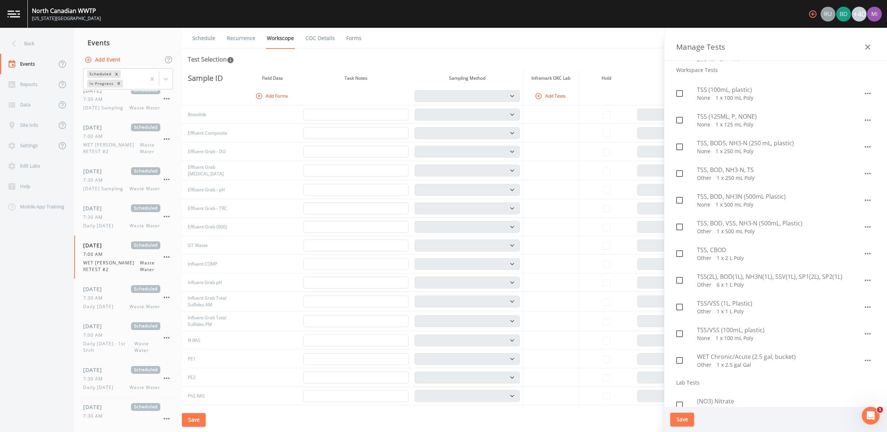
scroll to position [1021, 0]
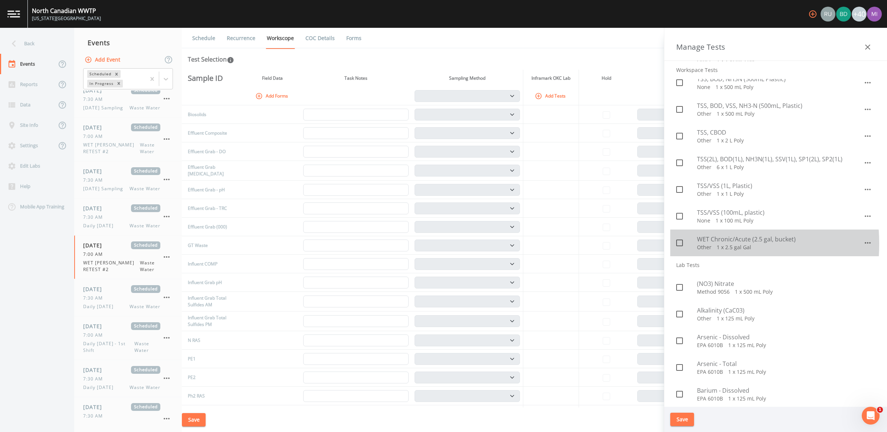
click at [680, 244] on icon at bounding box center [679, 243] width 9 height 9
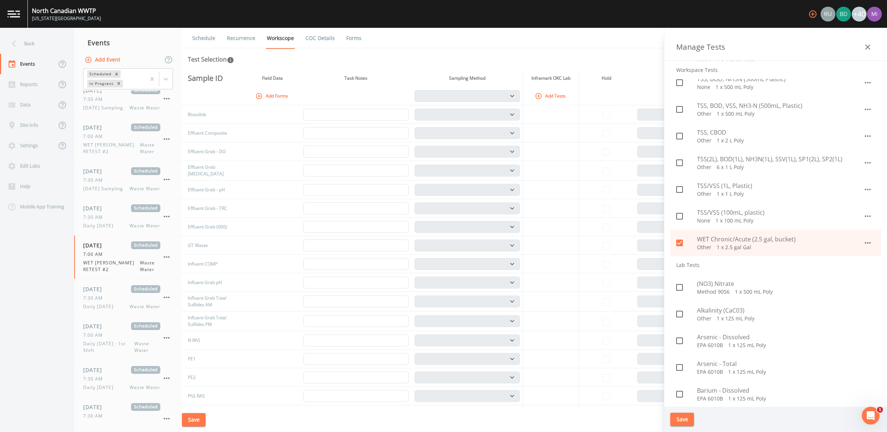
click at [682, 423] on button "Save" at bounding box center [682, 420] width 24 height 14
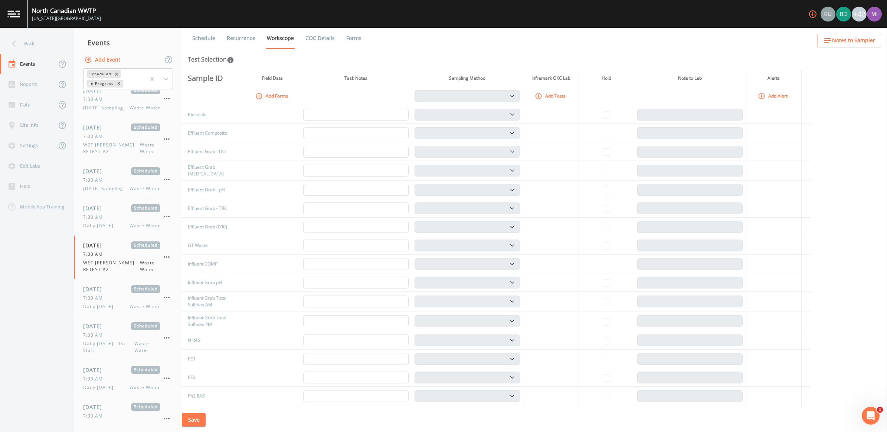
scroll to position [102, 0]
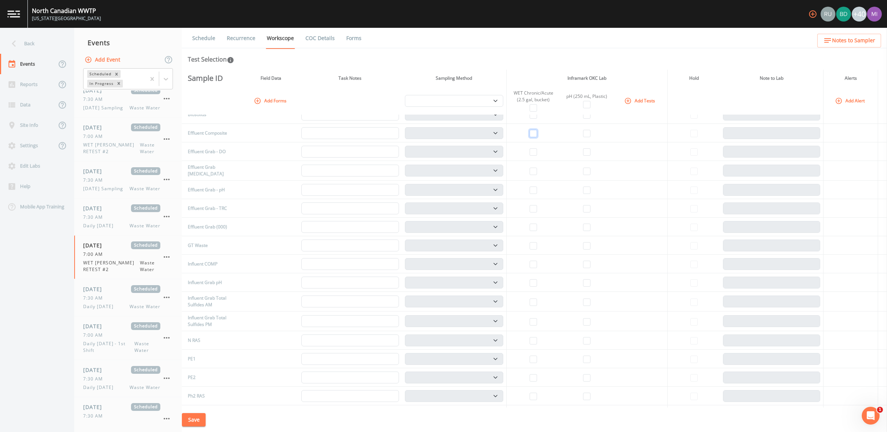
click at [536, 134] on input "checkbox" at bounding box center [533, 133] width 7 height 7
click at [587, 135] on input "checkbox" at bounding box center [586, 133] width 7 height 7
click at [201, 423] on button "Save" at bounding box center [194, 421] width 24 height 14
click at [201, 420] on button "Save" at bounding box center [194, 421] width 24 height 14
click at [110, 60] on button "Add Event" at bounding box center [103, 60] width 40 height 14
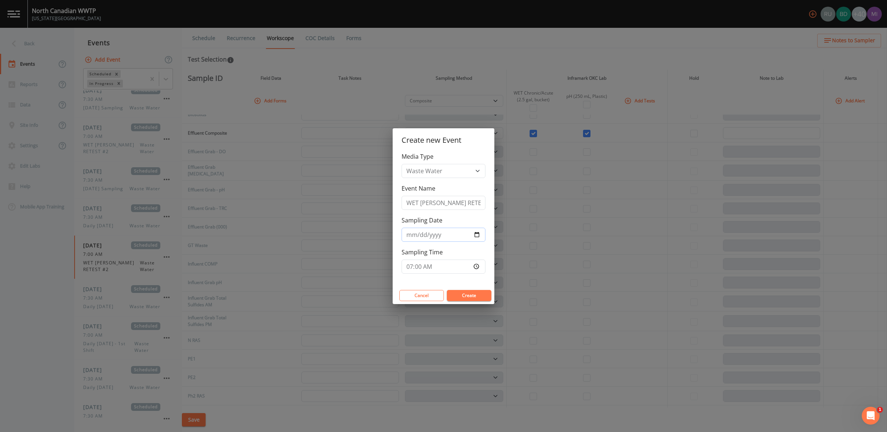
click at [476, 235] on input "[DATE]" at bounding box center [444, 235] width 84 height 14
click at [470, 297] on button "Create" at bounding box center [469, 295] width 45 height 11
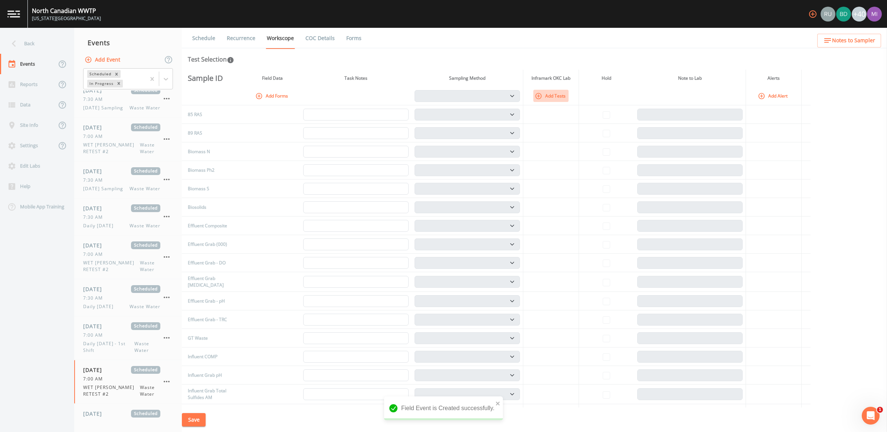
click at [553, 97] on button "Add Tests" at bounding box center [550, 96] width 35 height 12
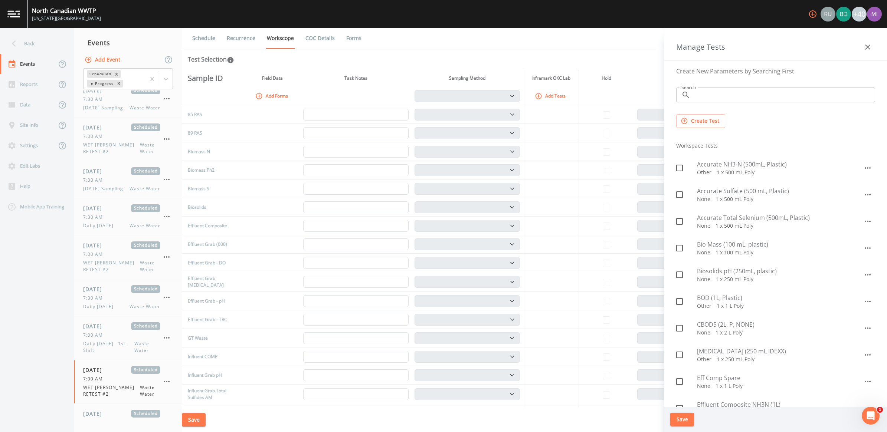
scroll to position [325, 0]
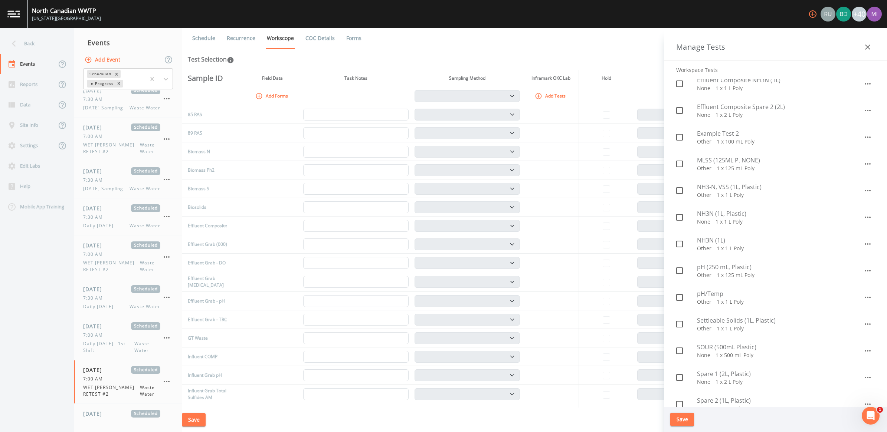
click at [679, 270] on icon at bounding box center [679, 271] width 9 height 9
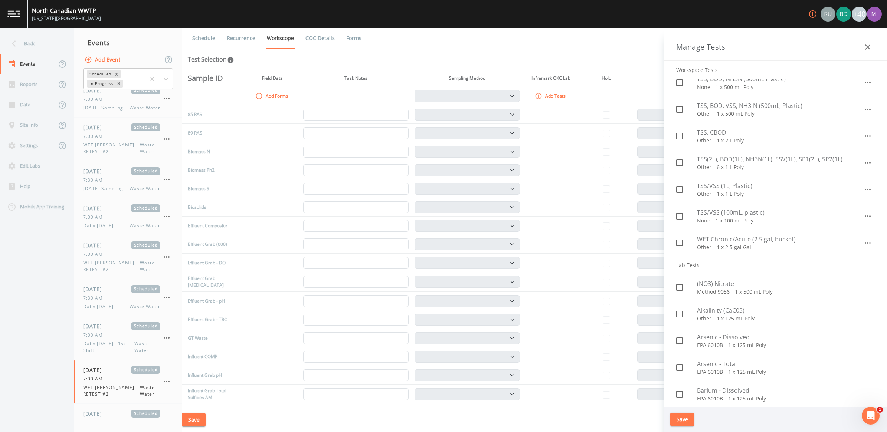
click at [679, 240] on input "checkbox" at bounding box center [675, 238] width 7 height 7
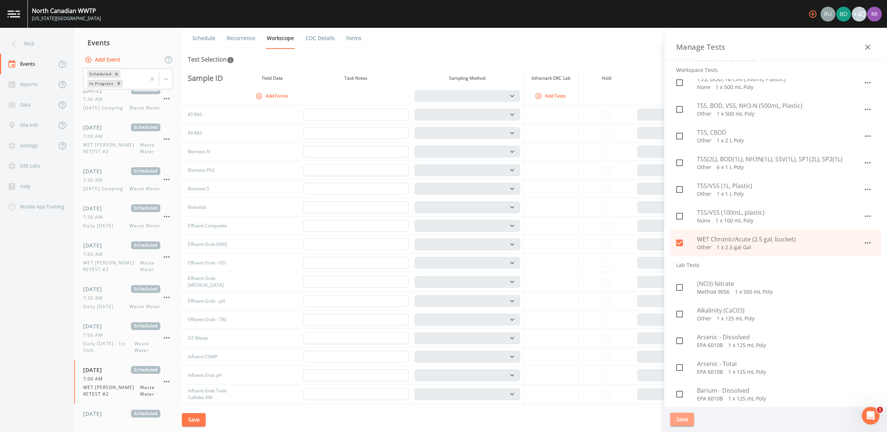
click at [690, 422] on button "Save" at bounding box center [682, 420] width 24 height 14
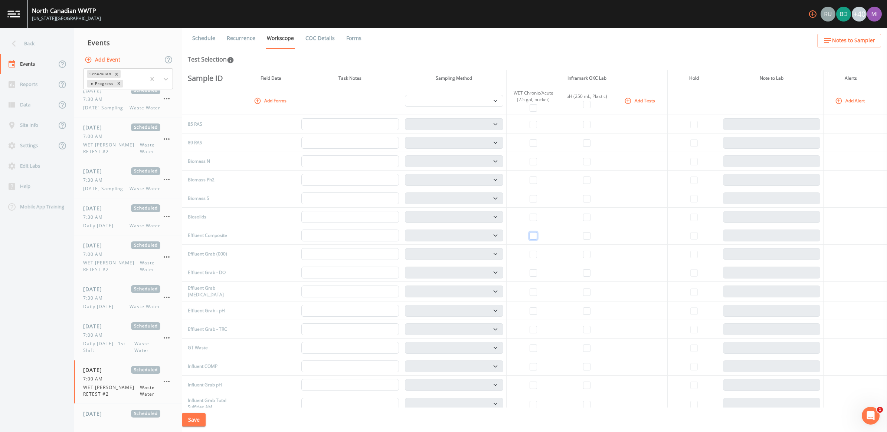
click at [533, 234] on input "checkbox" at bounding box center [533, 235] width 7 height 7
click at [587, 236] on input "checkbox" at bounding box center [586, 235] width 7 height 7
click at [198, 424] on button "Save" at bounding box center [194, 421] width 24 height 14
click at [199, 421] on button "Save" at bounding box center [194, 421] width 24 height 14
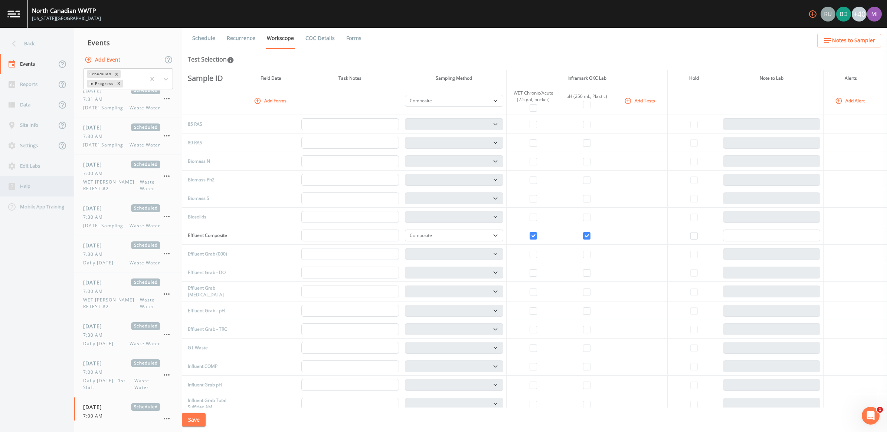
scroll to position [543, 0]
